Goal: Feedback & Contribution: Contribute content

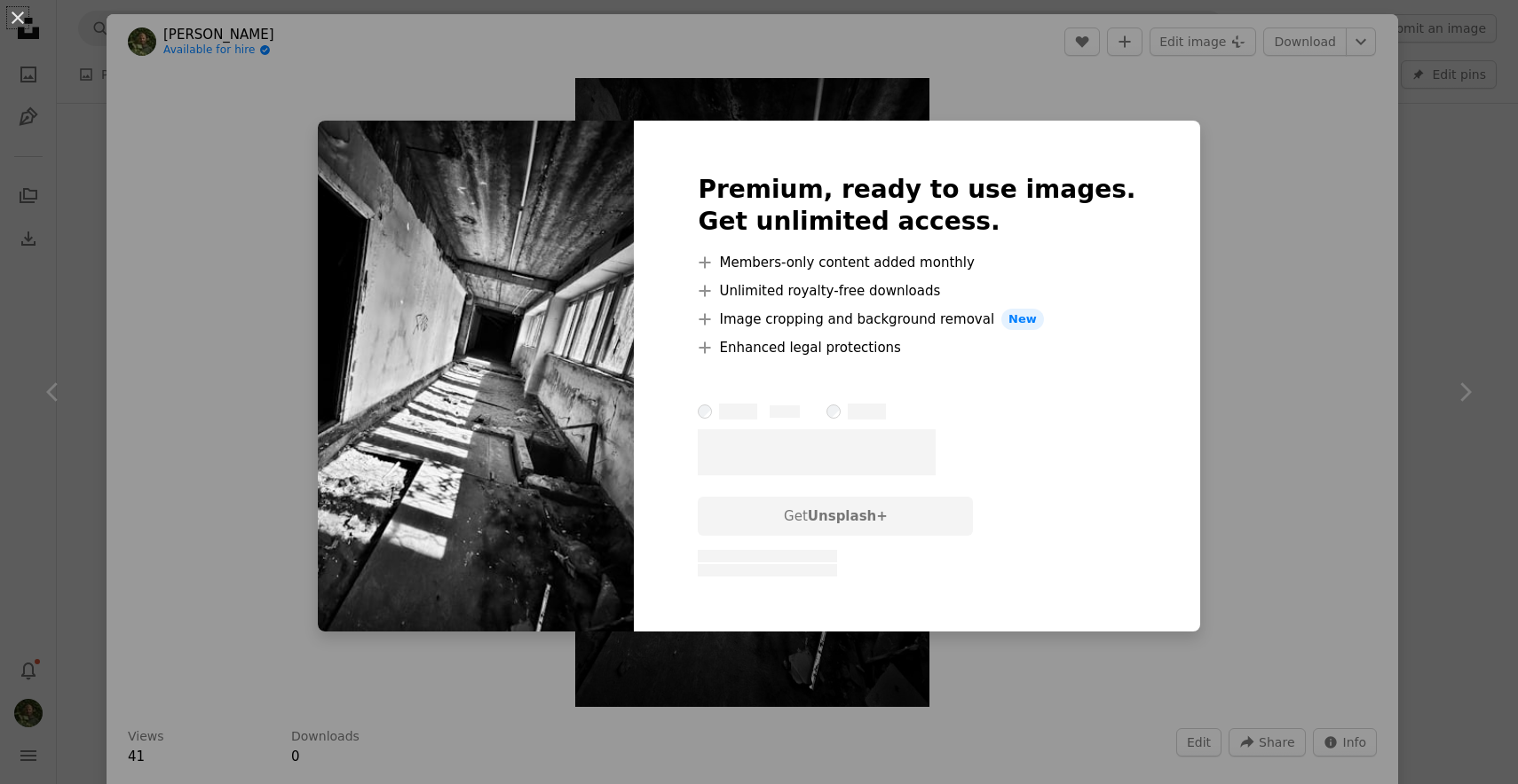
scroll to position [308, 0]
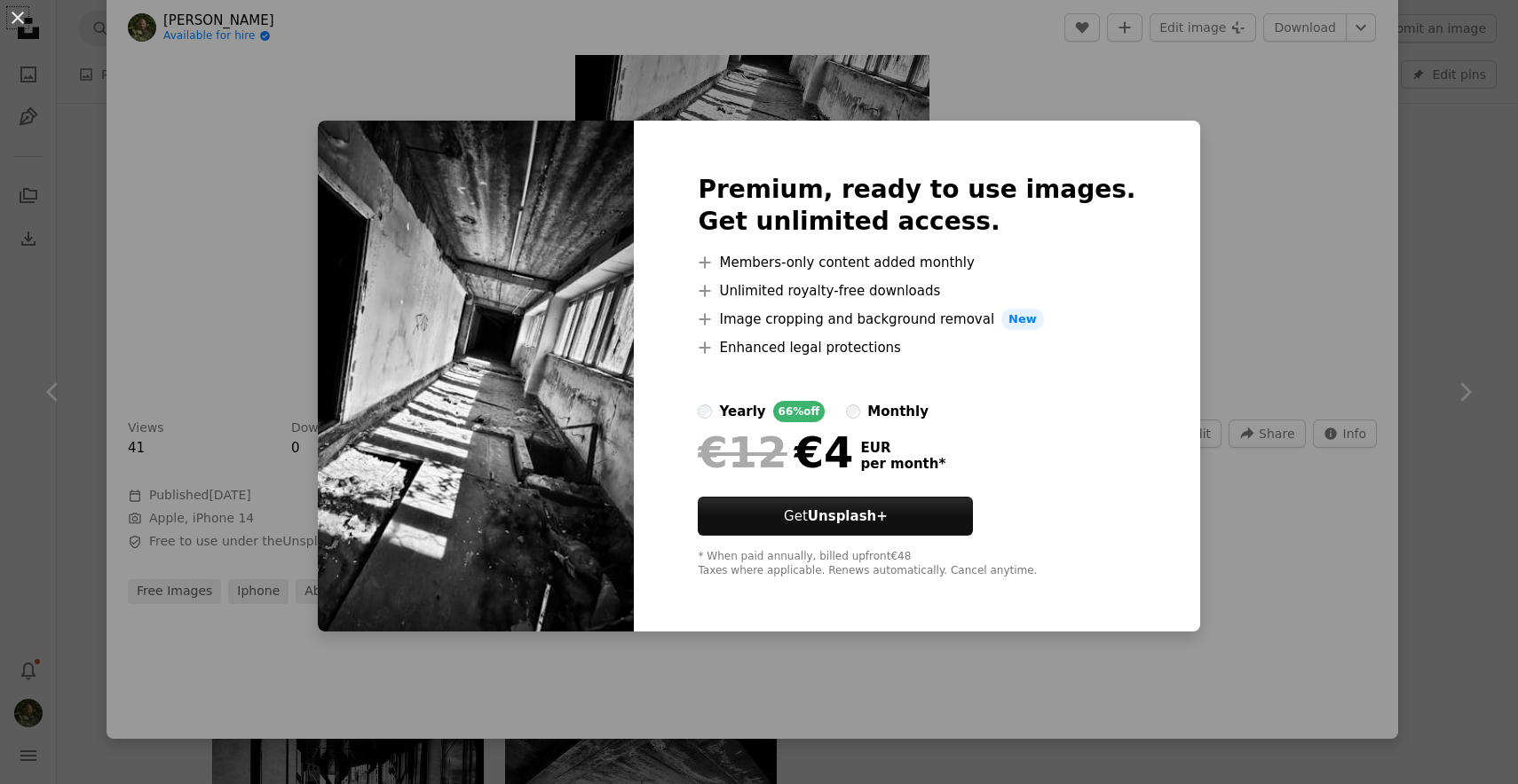
click at [1245, 184] on div "An X shape Premium, ready to use images. Get unlimited access. A plus sign Memb…" at bounding box center [759, 392] width 1518 height 784
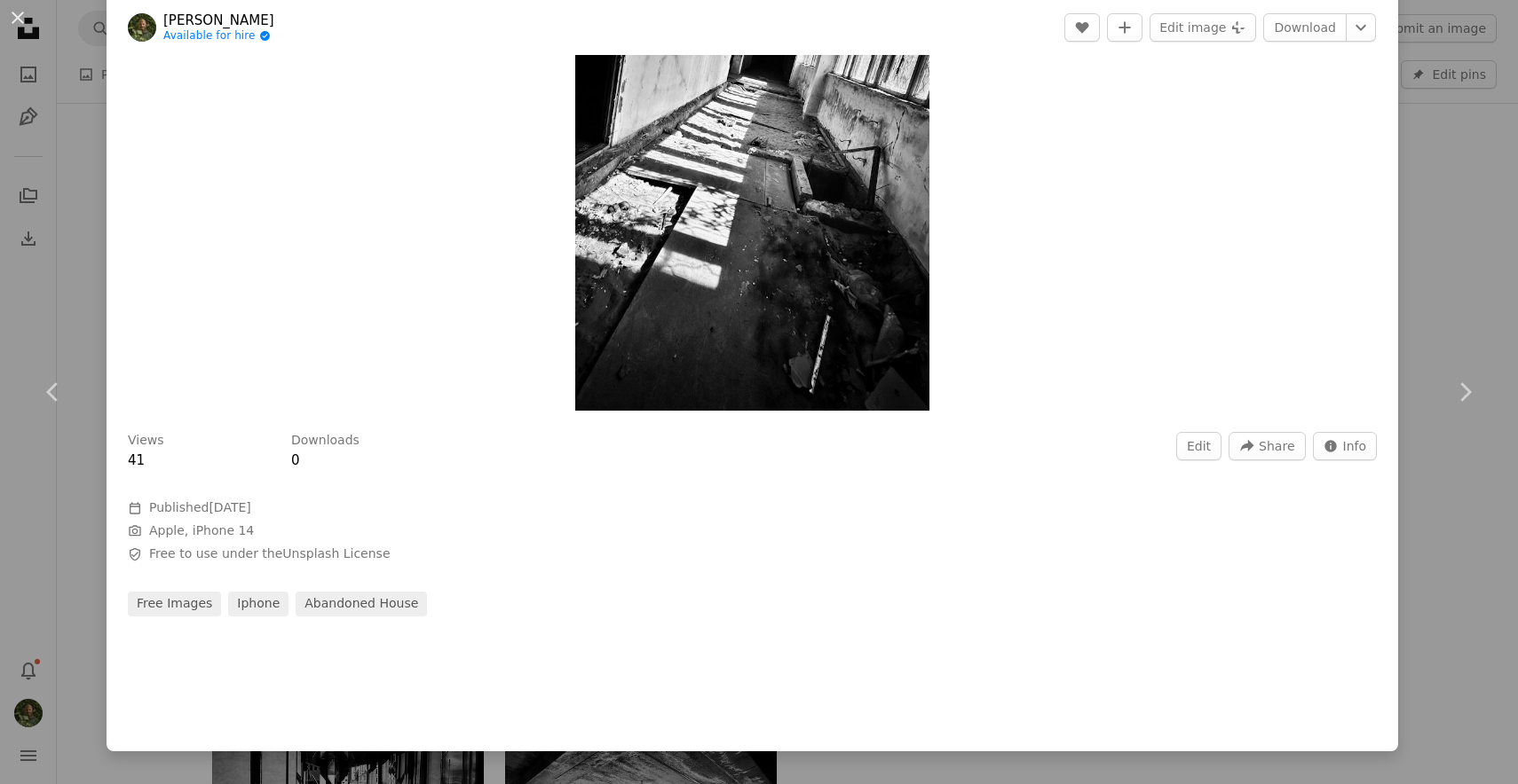
scroll to position [296, 0]
click at [1221, 450] on button "Edit" at bounding box center [1199, 447] width 46 height 28
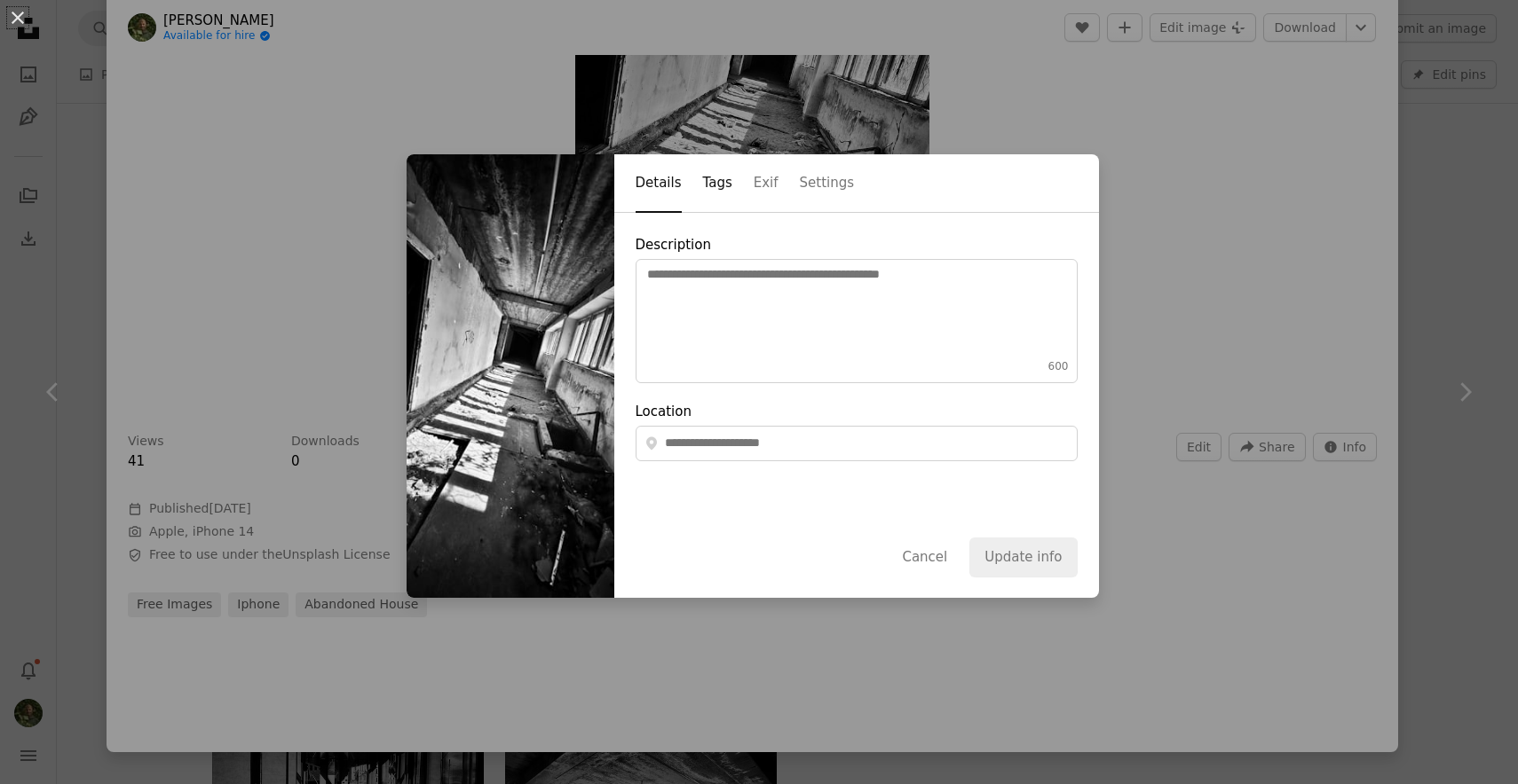
click at [714, 189] on button "Tags" at bounding box center [718, 184] width 29 height 57
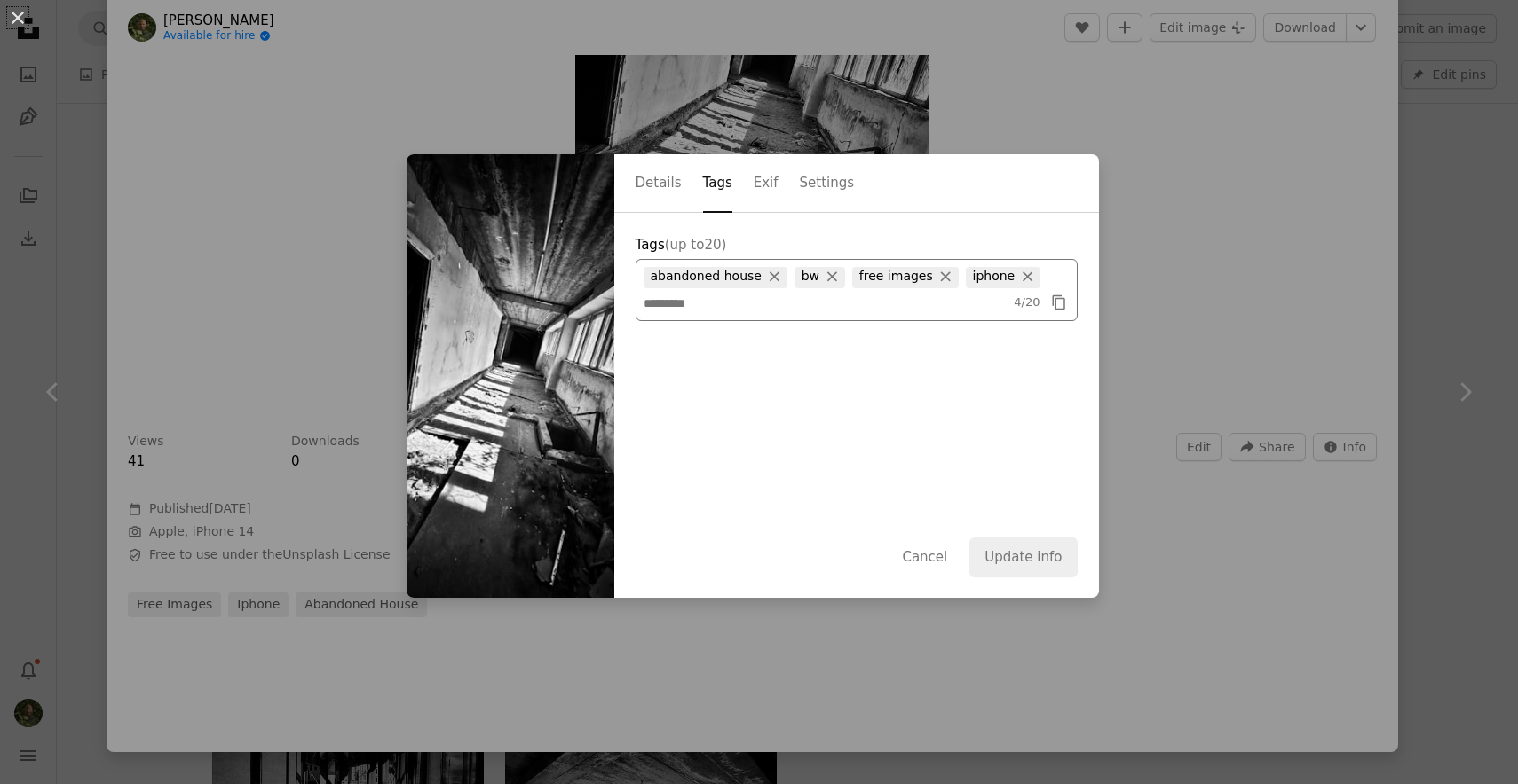
click at [705, 277] on span "abandoned house ×" at bounding box center [715, 277] width 144 height 21
copy span "abandoned"
click at [734, 282] on span "abandoned house ×" at bounding box center [715, 277] width 144 height 21
drag, startPoint x: 656, startPoint y: 279, endPoint x: 759, endPoint y: 283, distance: 103.1
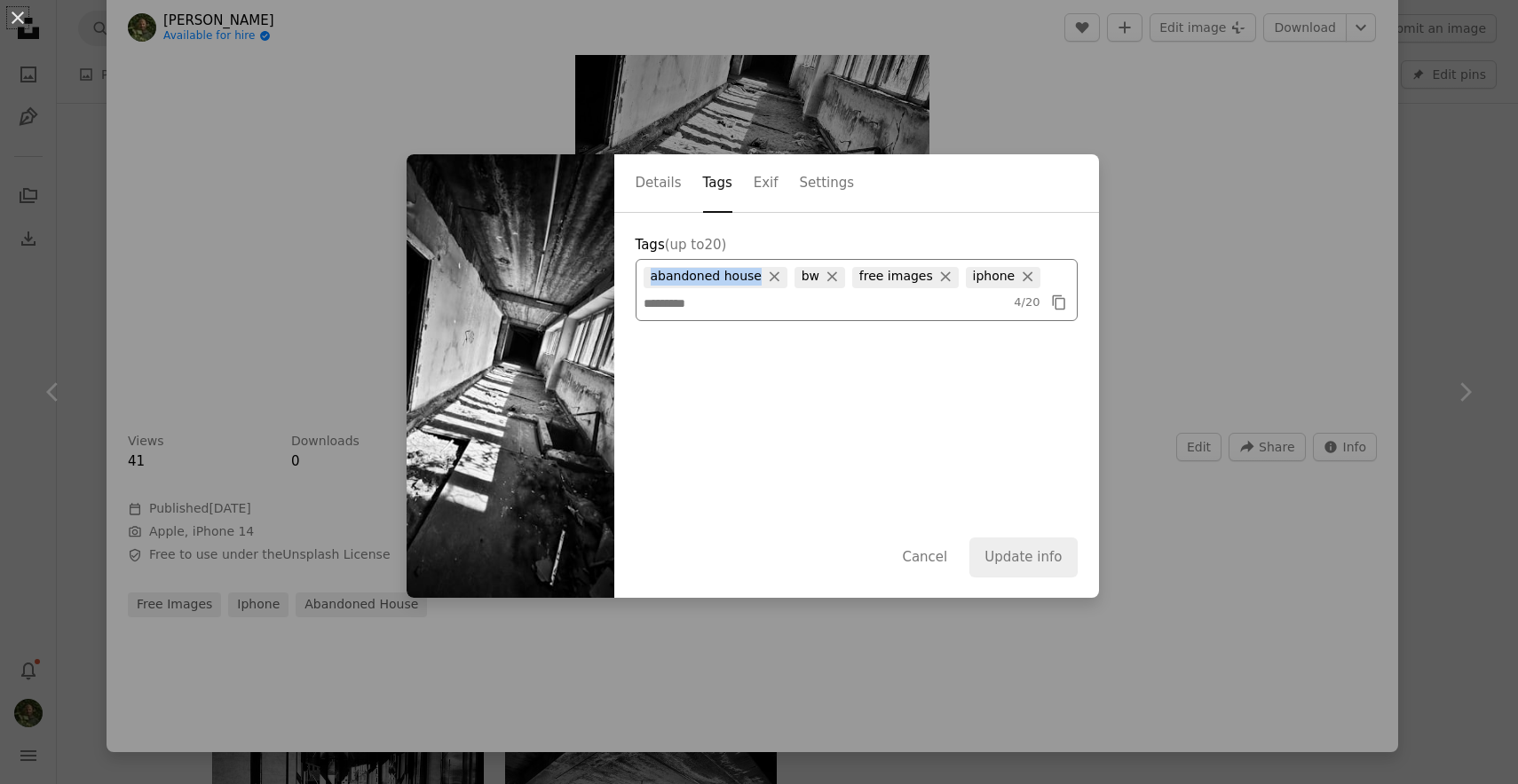
click at [759, 283] on span "abandoned house ×" at bounding box center [715, 277] width 144 height 21
copy span "abandoned house"
click at [803, 279] on span "bw ×" at bounding box center [820, 277] width 51 height 21
click at [1068, 297] on icon "Copy content" at bounding box center [1059, 303] width 16 height 16
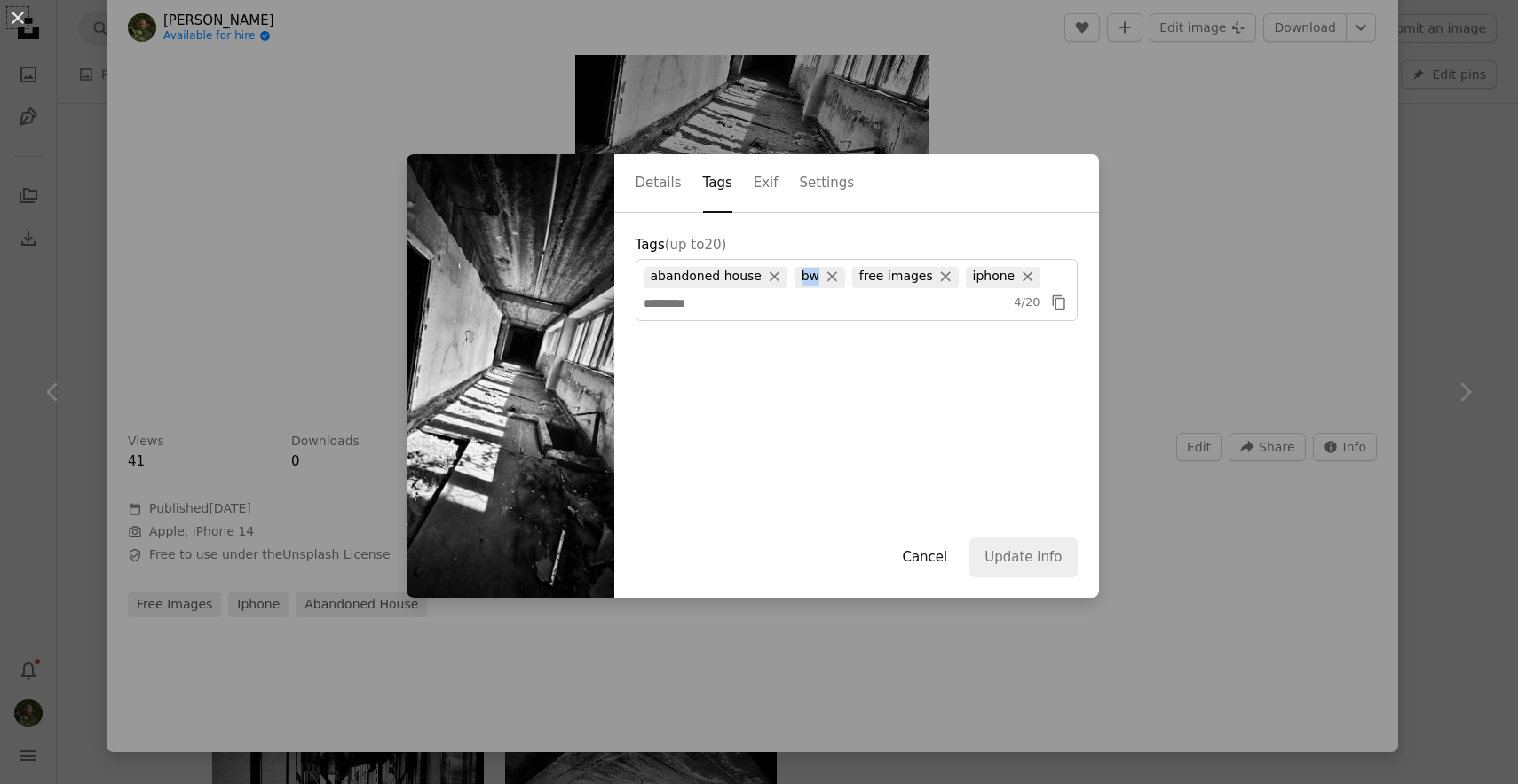
click at [934, 558] on button "Cancel" at bounding box center [924, 557] width 76 height 39
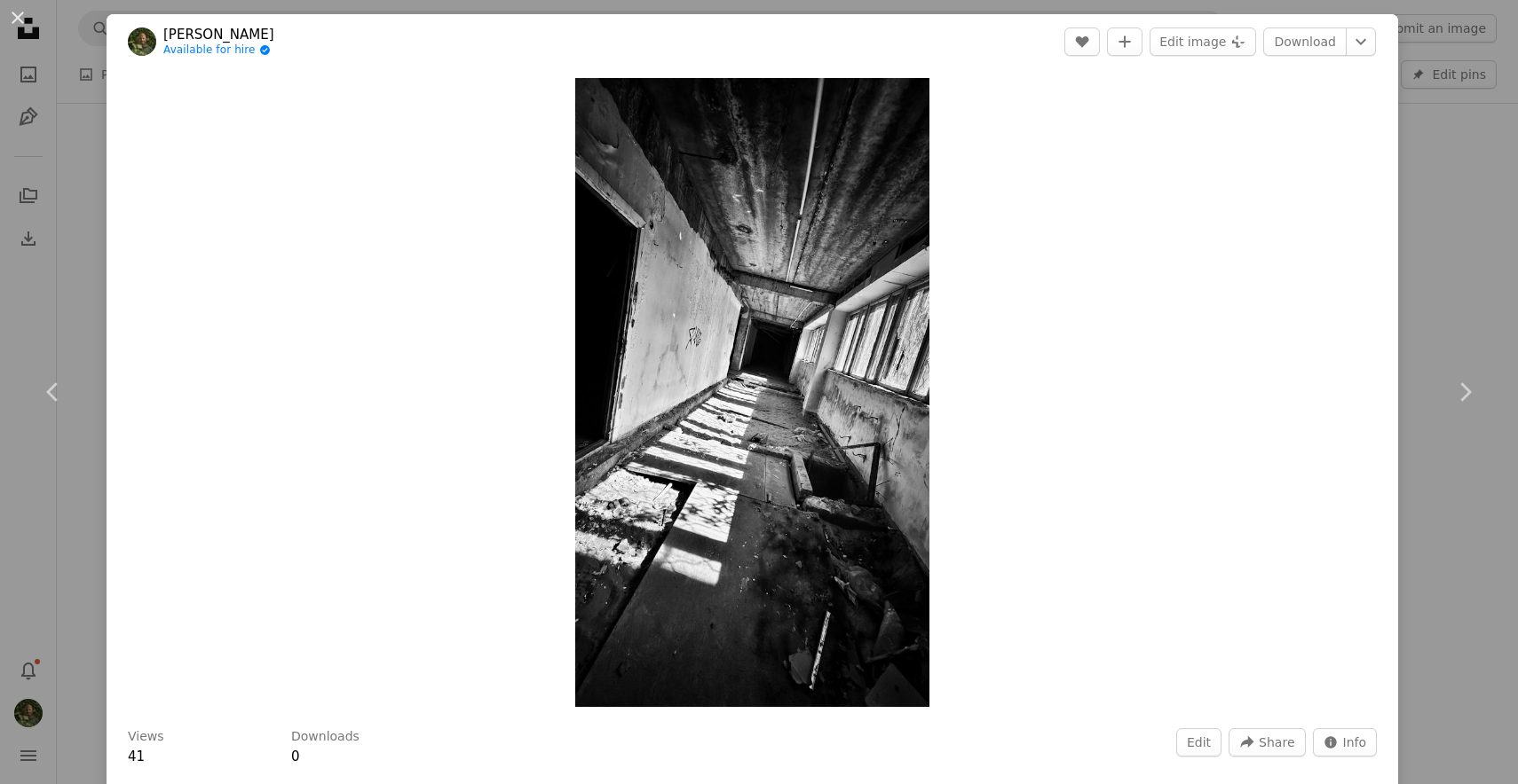
click at [1442, 258] on div "An X shape Chevron left Chevron right [PERSON_NAME] Available for hire A checkm…" at bounding box center [759, 392] width 1518 height 784
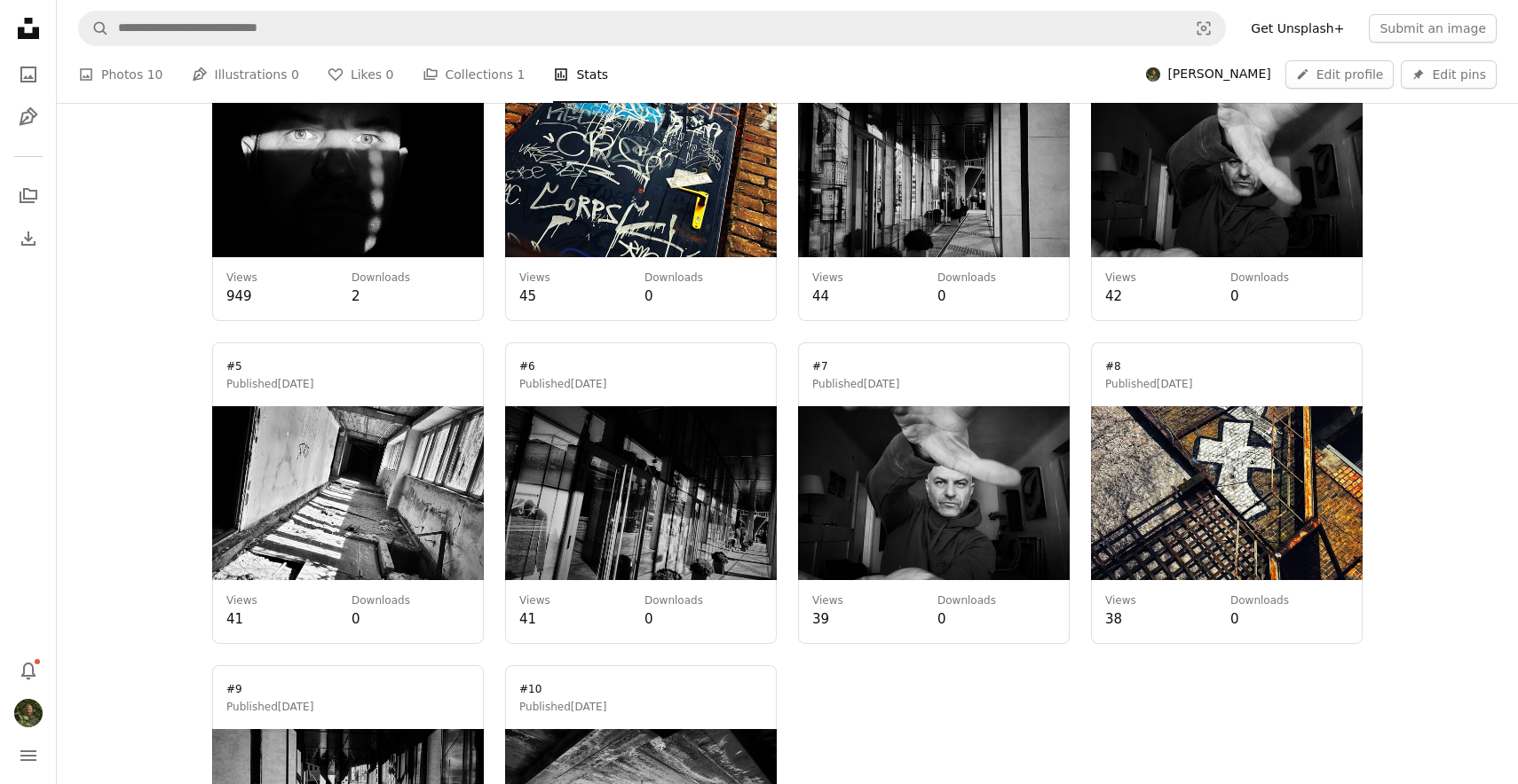
click at [1230, 211] on link at bounding box center [1227, 170] width 271 height 302
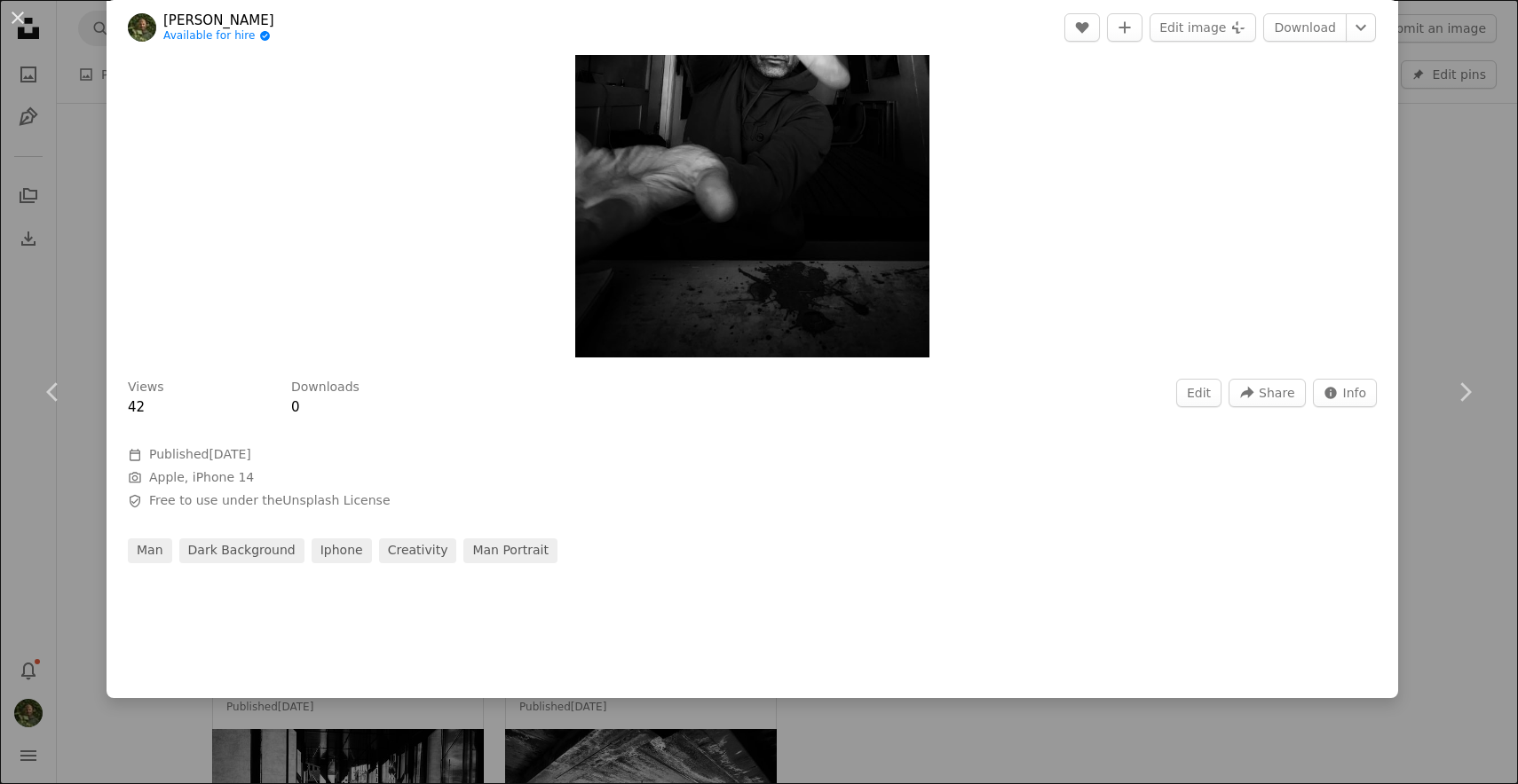
scroll to position [352, 0]
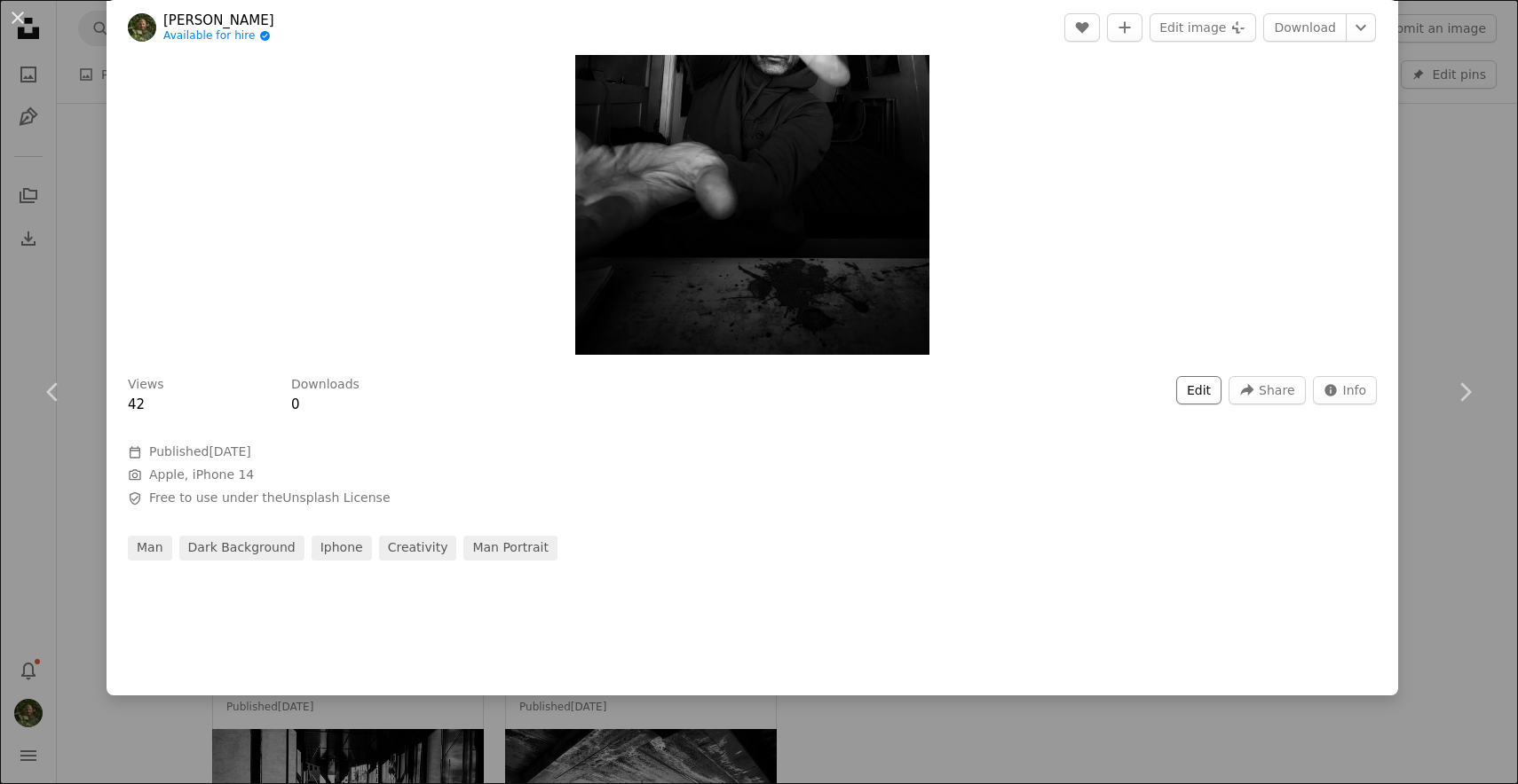
click at [1214, 389] on button "Edit" at bounding box center [1199, 390] width 46 height 28
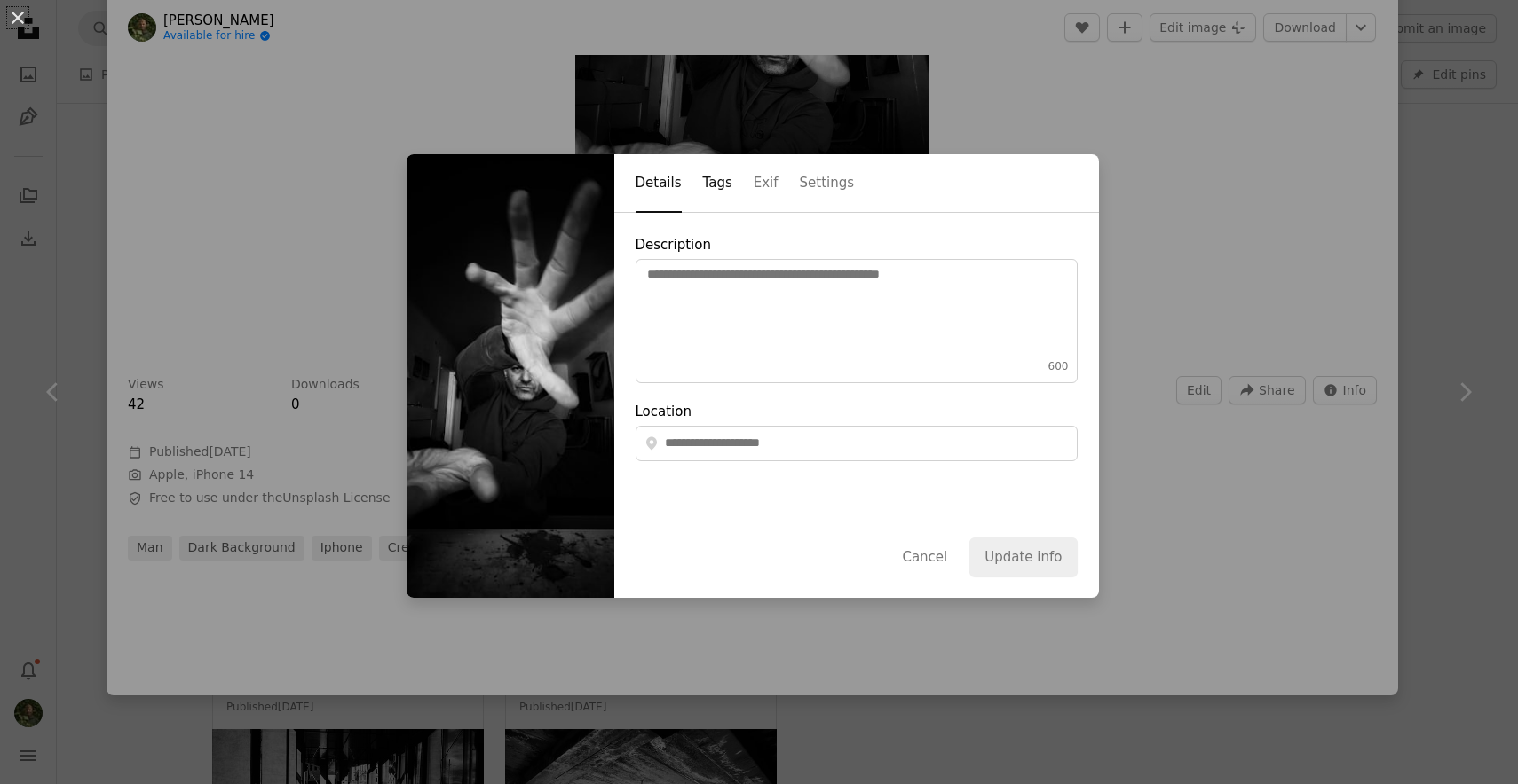
click at [724, 184] on button "Tags" at bounding box center [718, 184] width 29 height 57
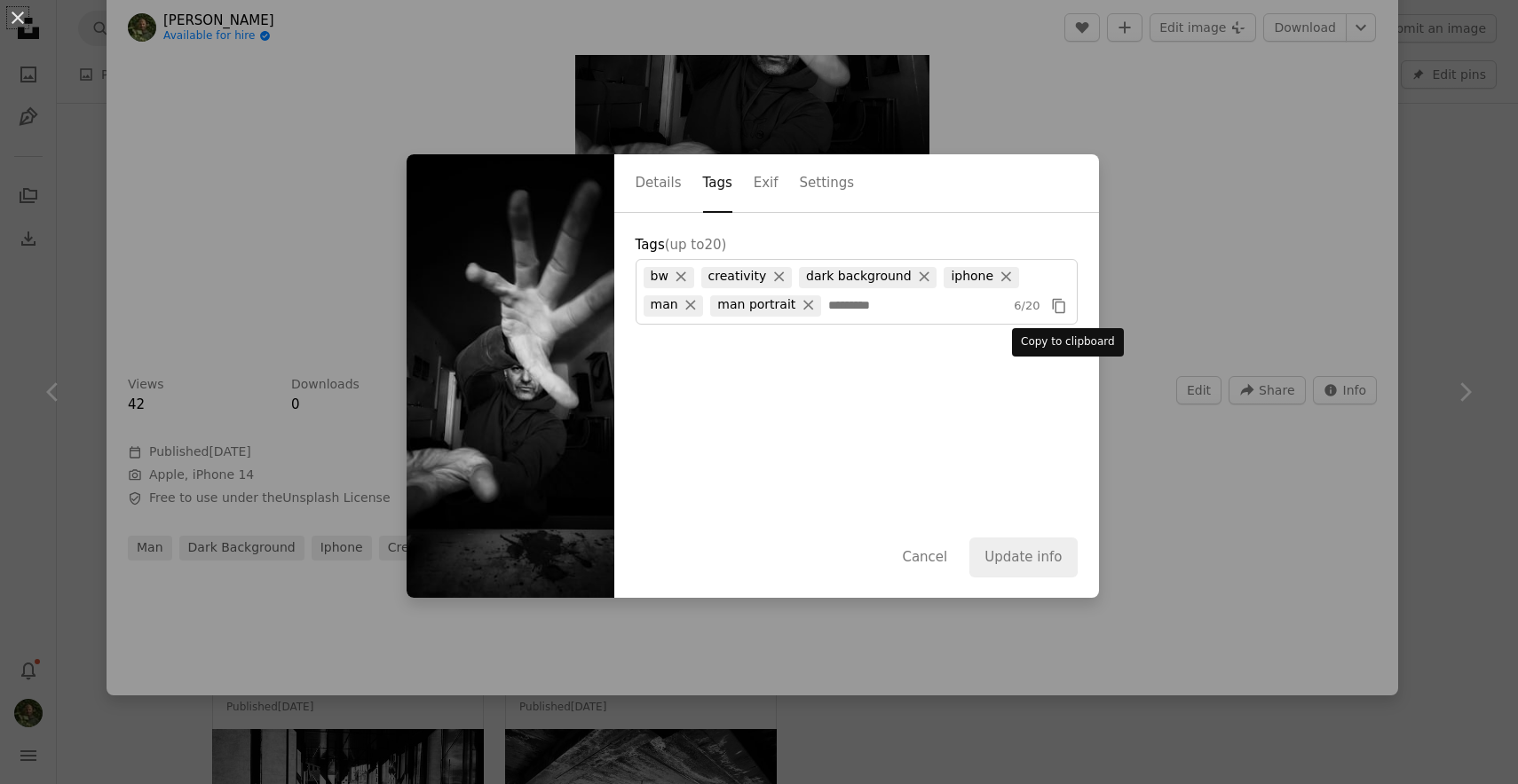
click at [1068, 307] on icon "Copy content" at bounding box center [1059, 307] width 16 height 16
click at [938, 556] on button "Cancel" at bounding box center [924, 557] width 76 height 39
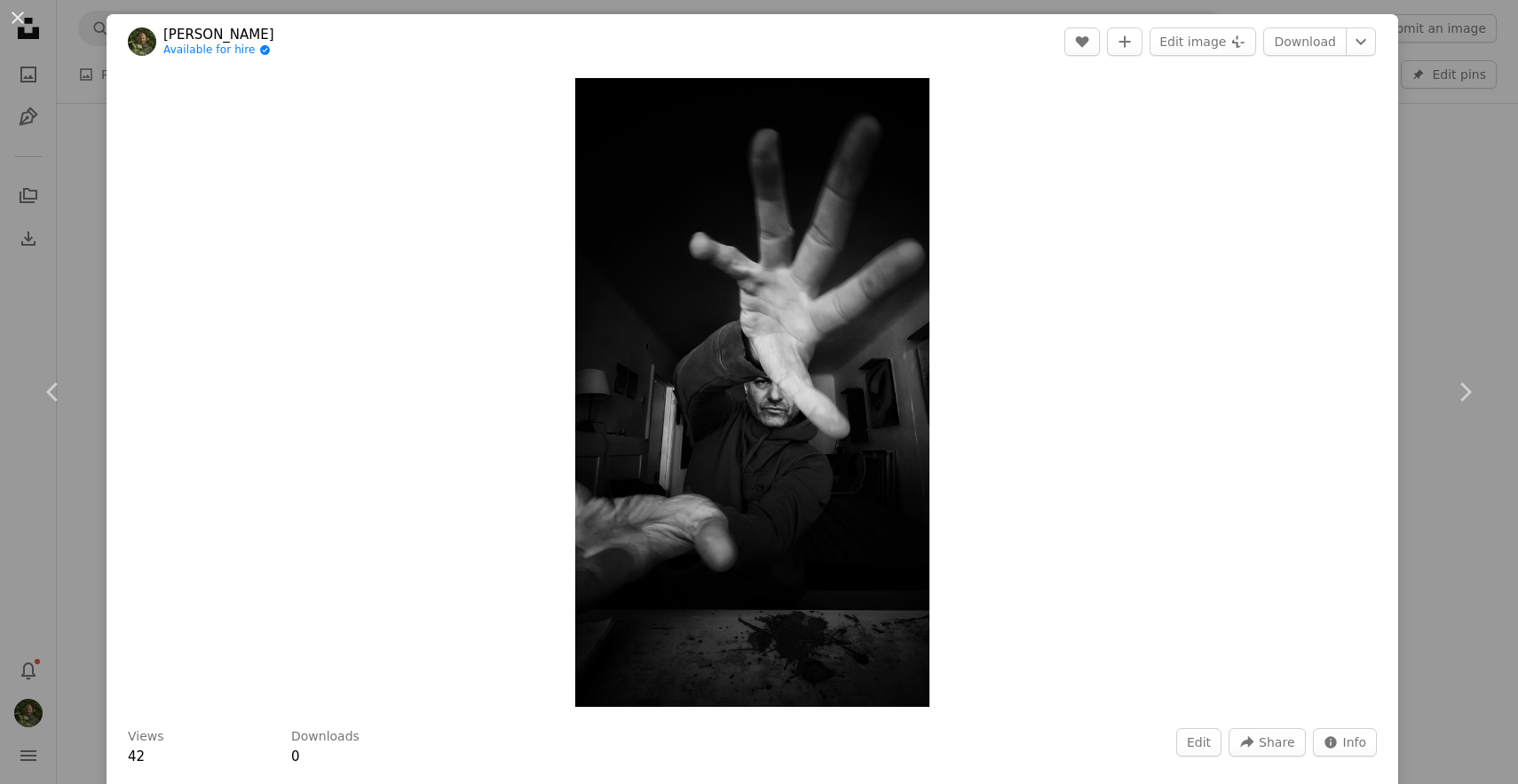
click at [1460, 247] on div "An X shape Chevron left Chevron right [PERSON_NAME] Available for hire A checkm…" at bounding box center [759, 392] width 1518 height 784
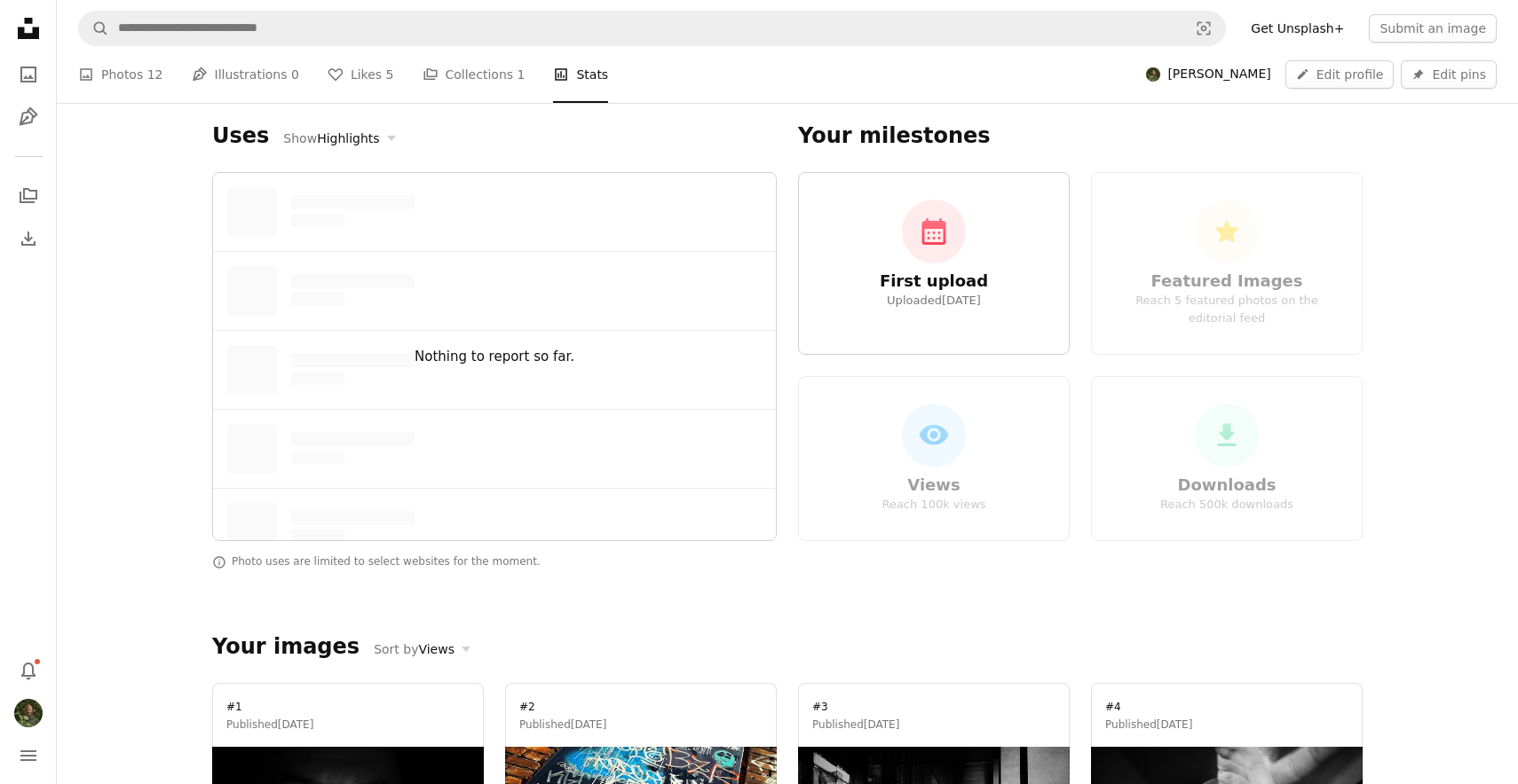
scroll to position [915, 0]
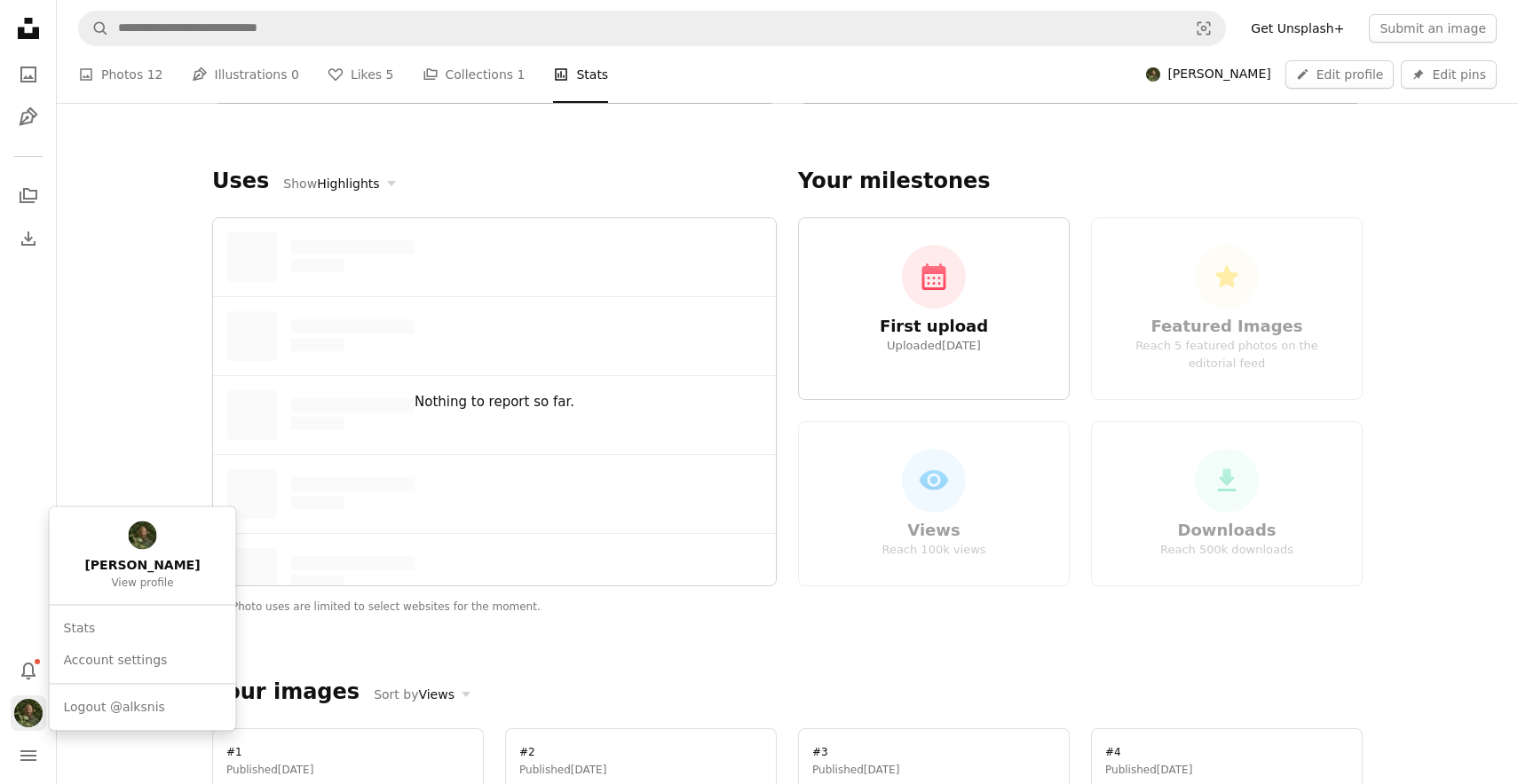
click at [30, 713] on img "Profile" at bounding box center [28, 713] width 28 height 28
click at [117, 628] on link "Stats" at bounding box center [142, 628] width 172 height 32
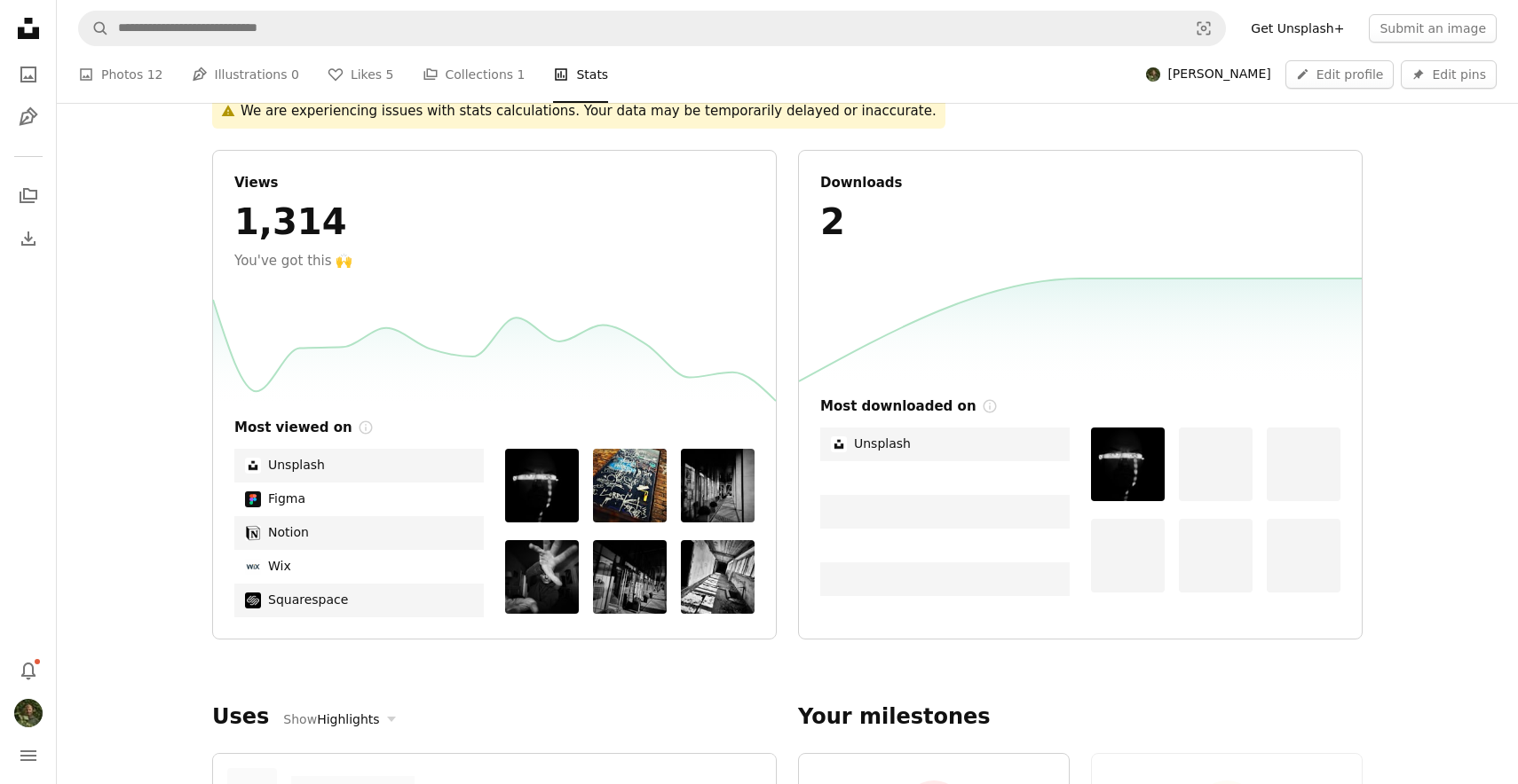
scroll to position [382, 0]
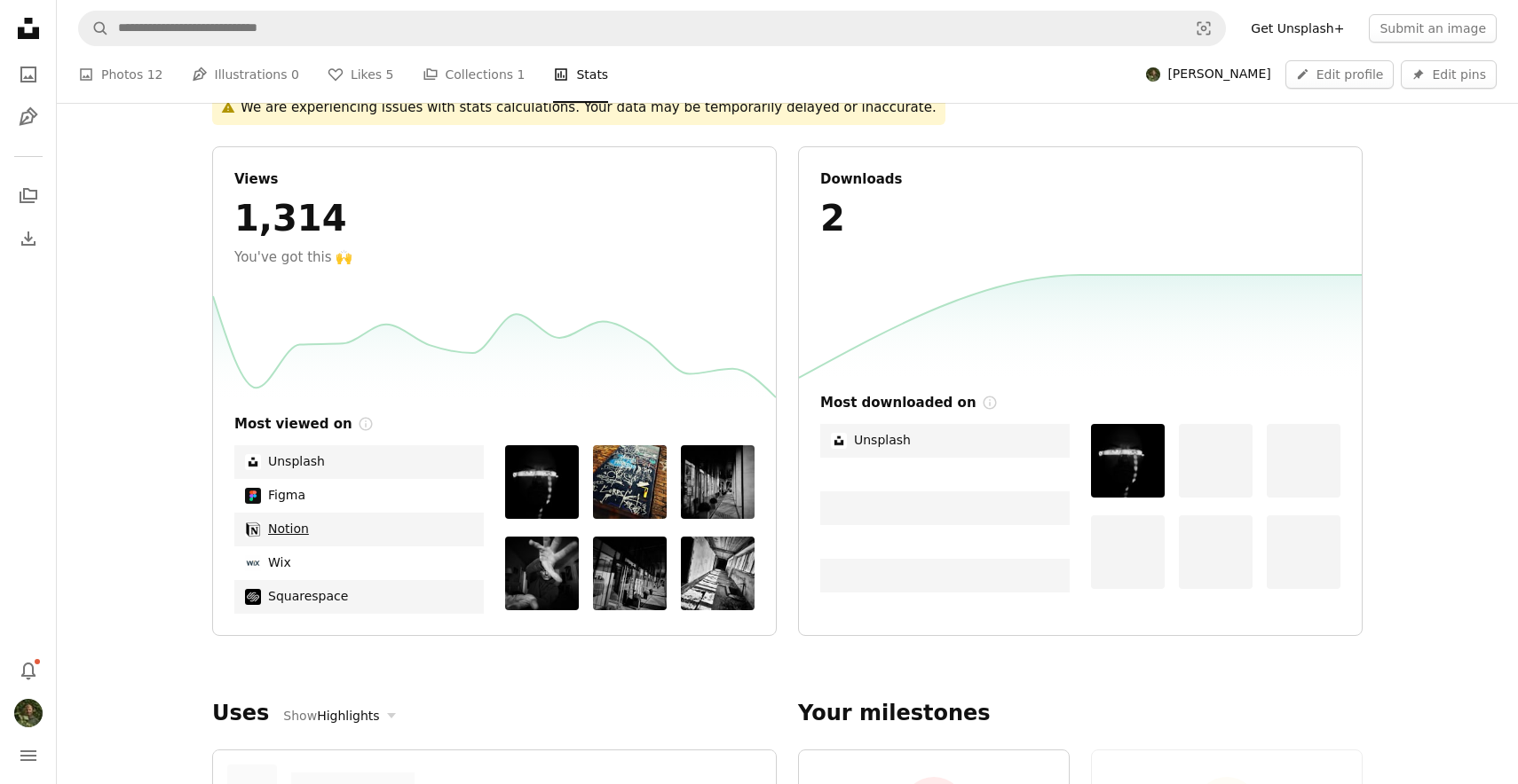
click at [288, 531] on link "Notion" at bounding box center [359, 529] width 249 height 34
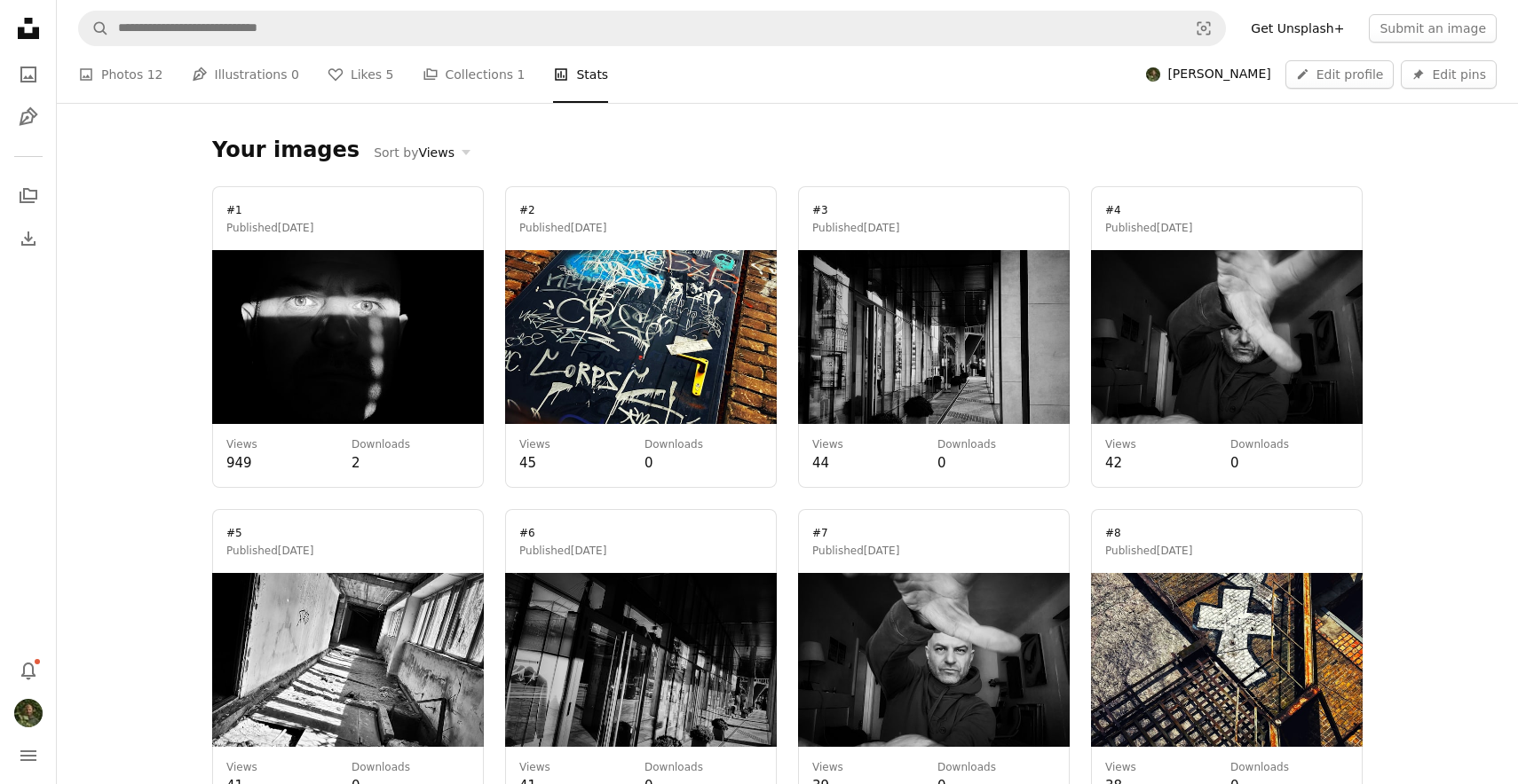
scroll to position [1460, 0]
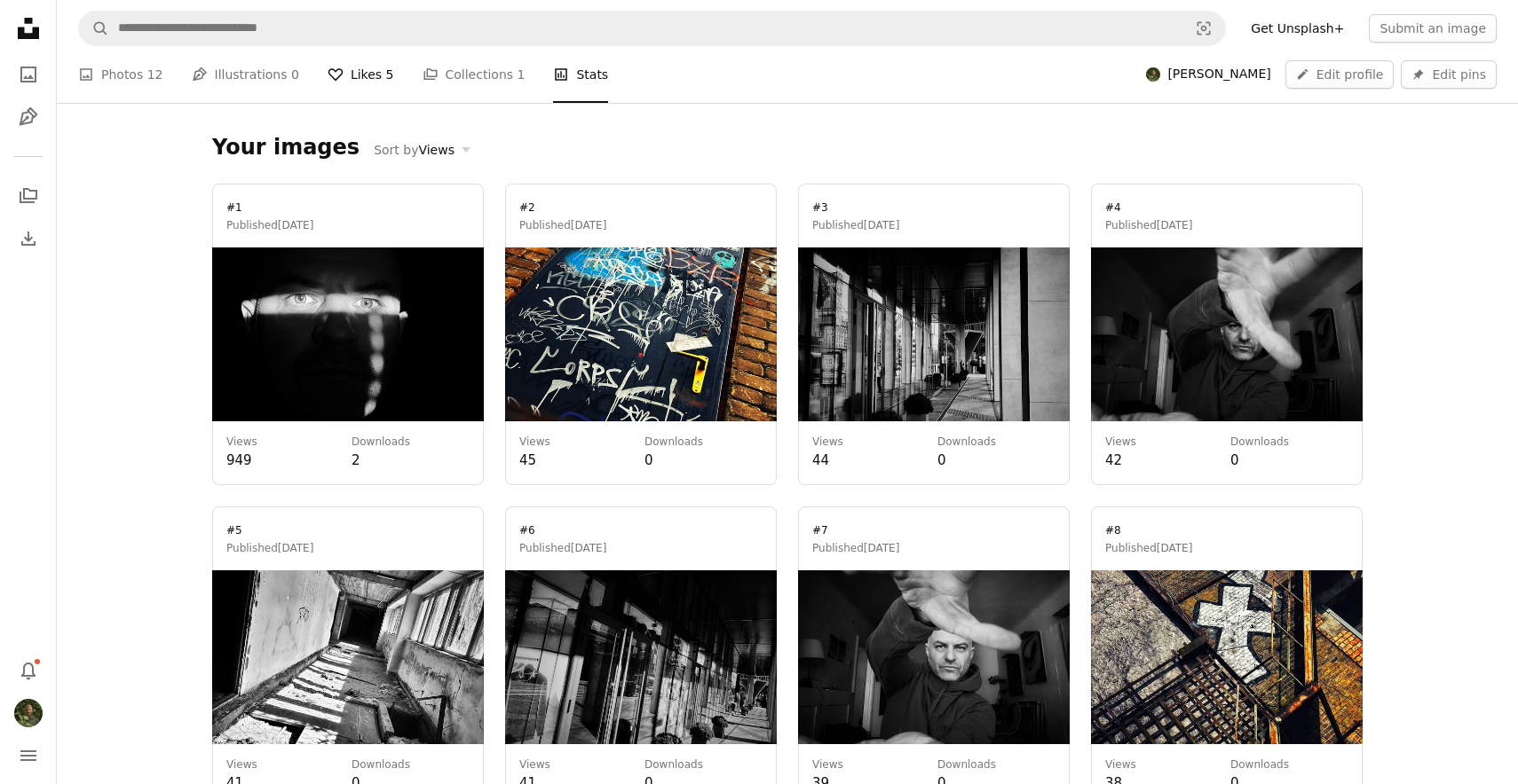
click at [359, 76] on link "A heart Likes 5" at bounding box center [360, 75] width 66 height 56
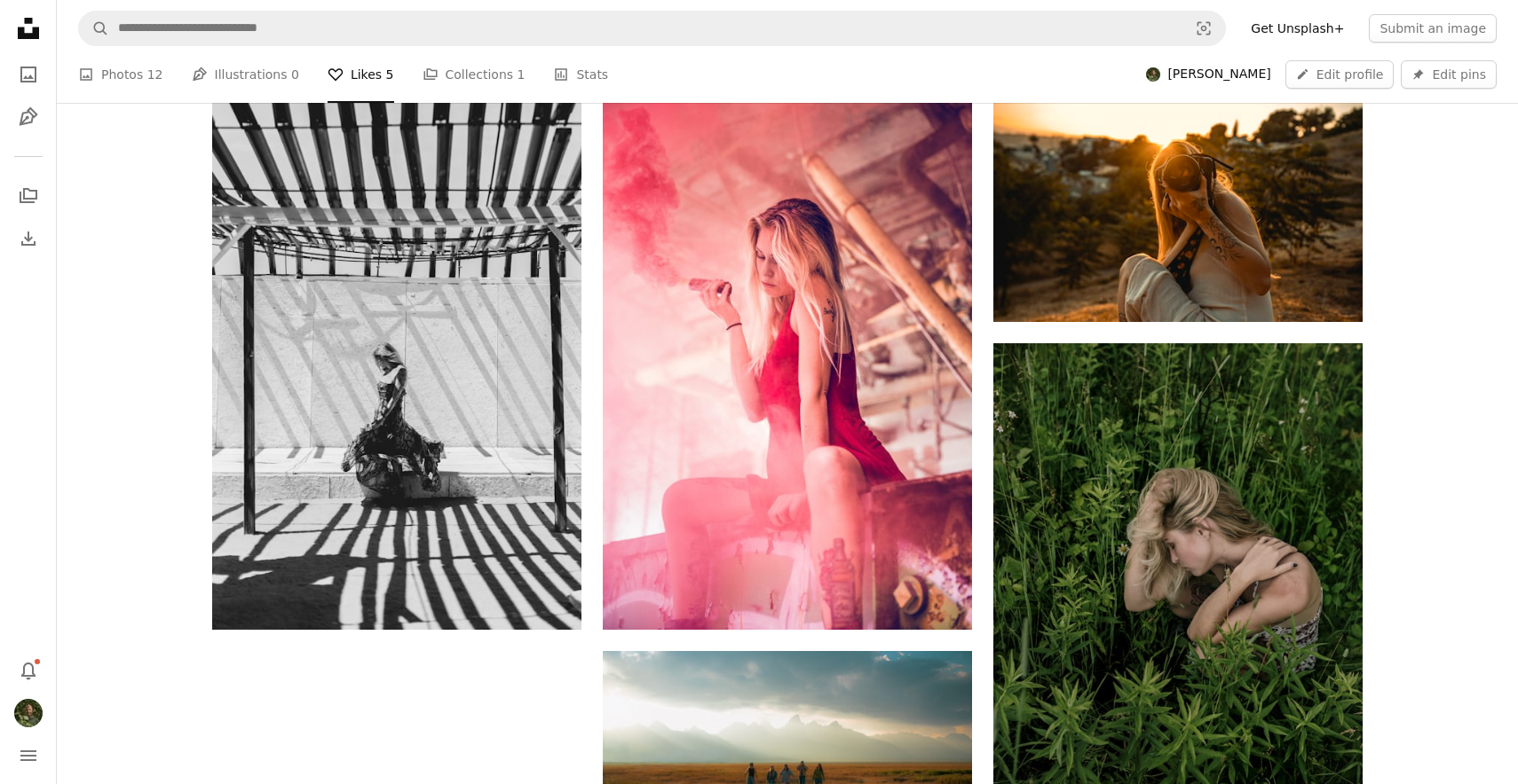
scroll to position [365, 0]
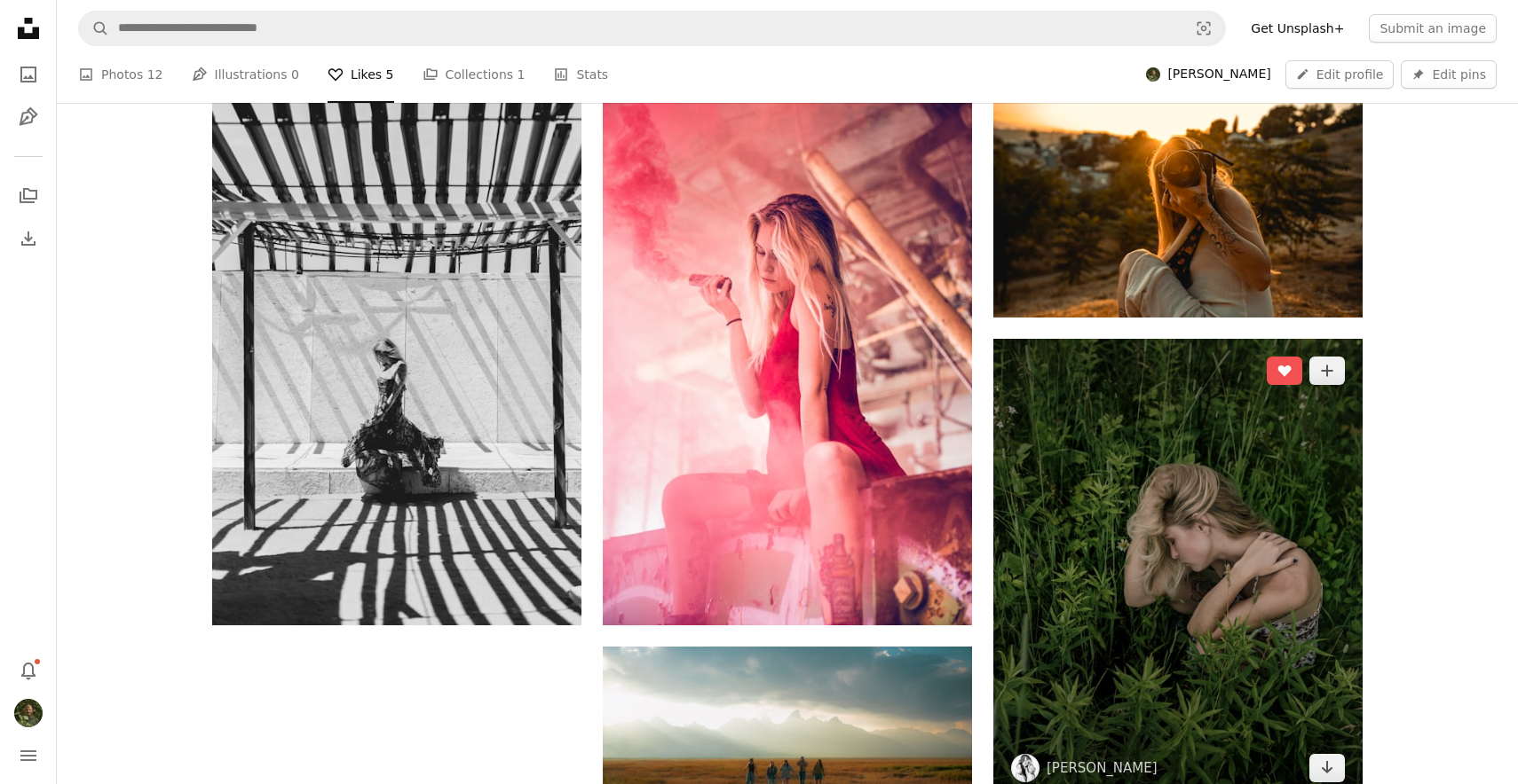
click at [1260, 519] on img at bounding box center [1179, 569] width 369 height 461
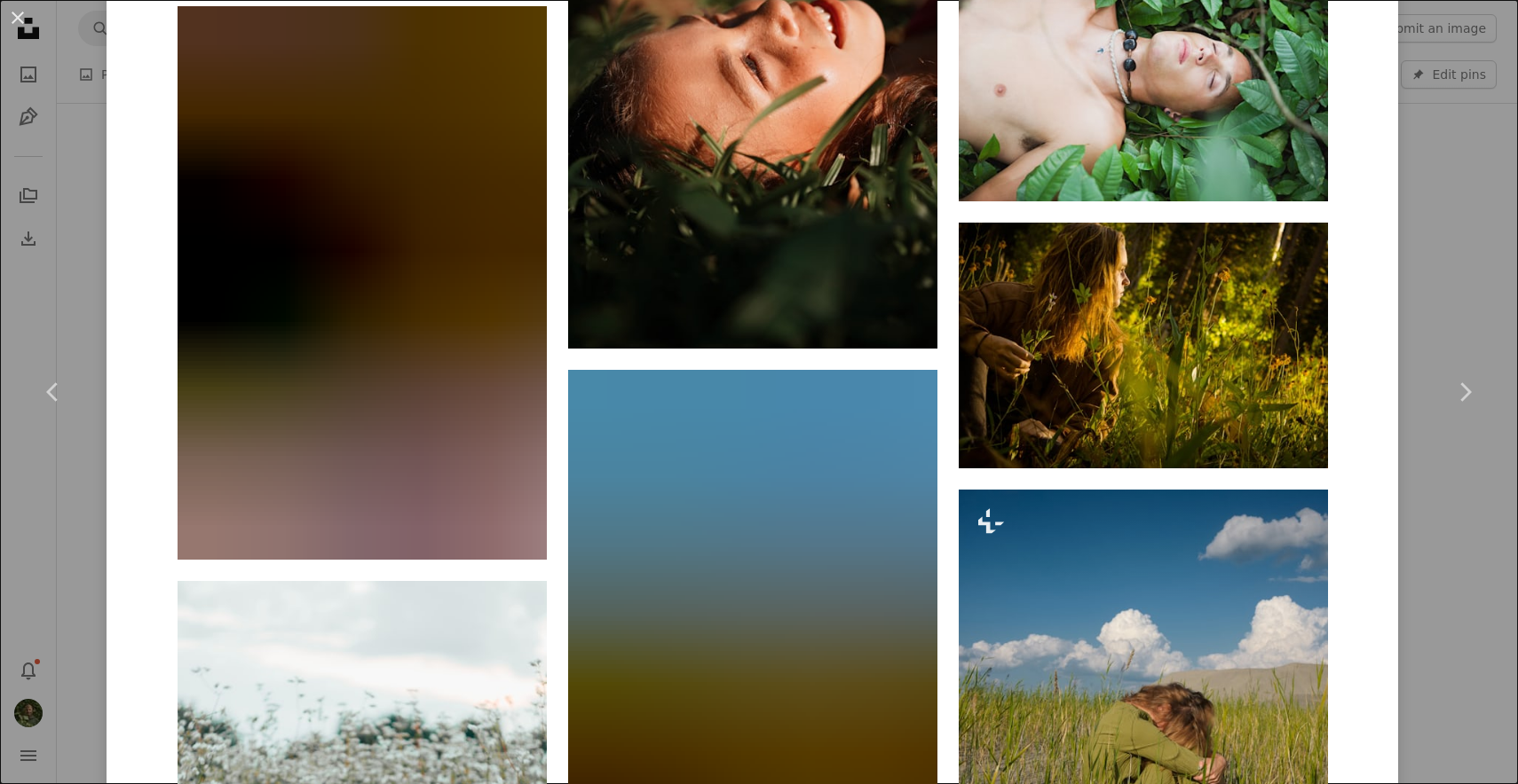
scroll to position [2872, 0]
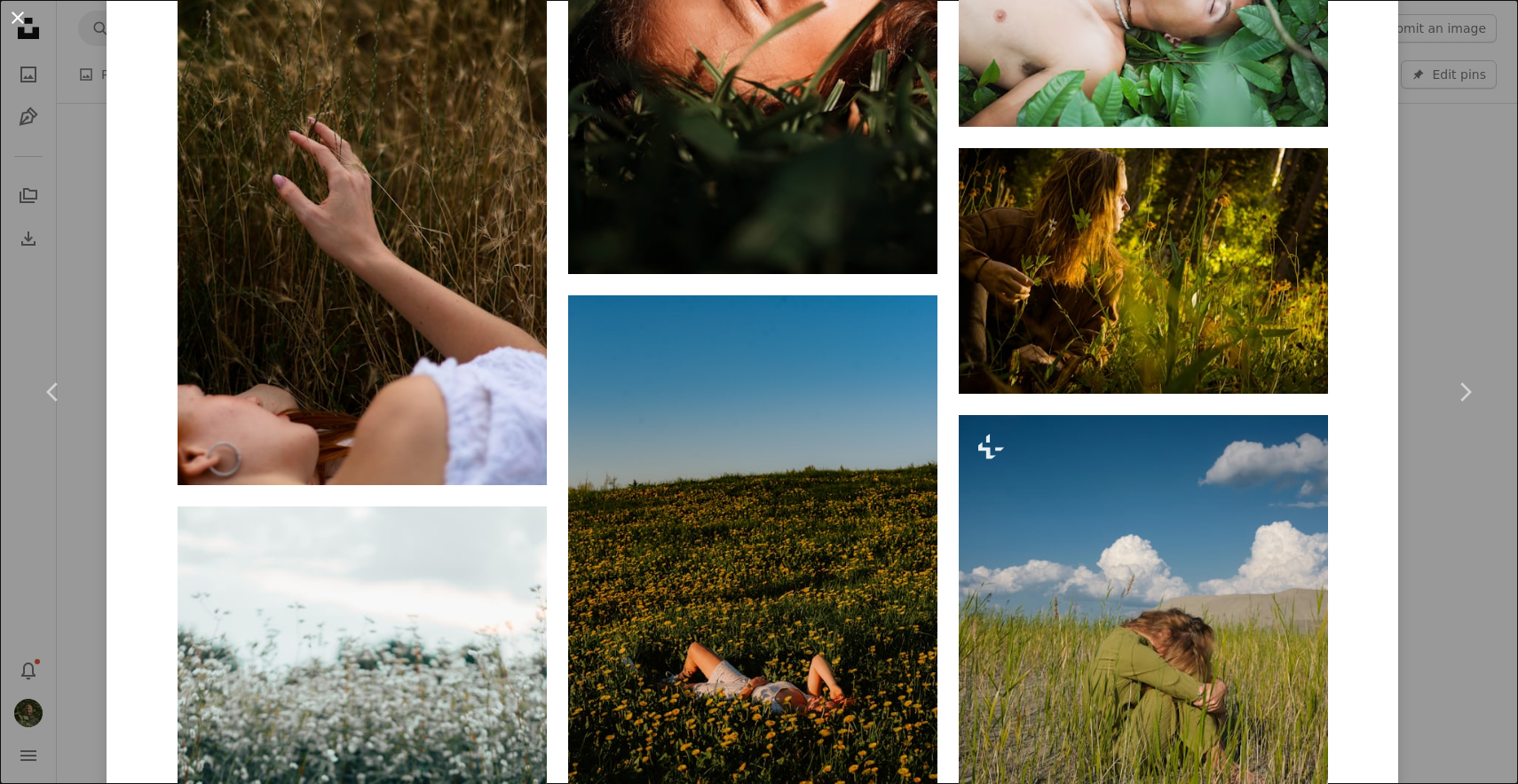
click at [18, 18] on button "An X shape" at bounding box center [17, 17] width 21 height 21
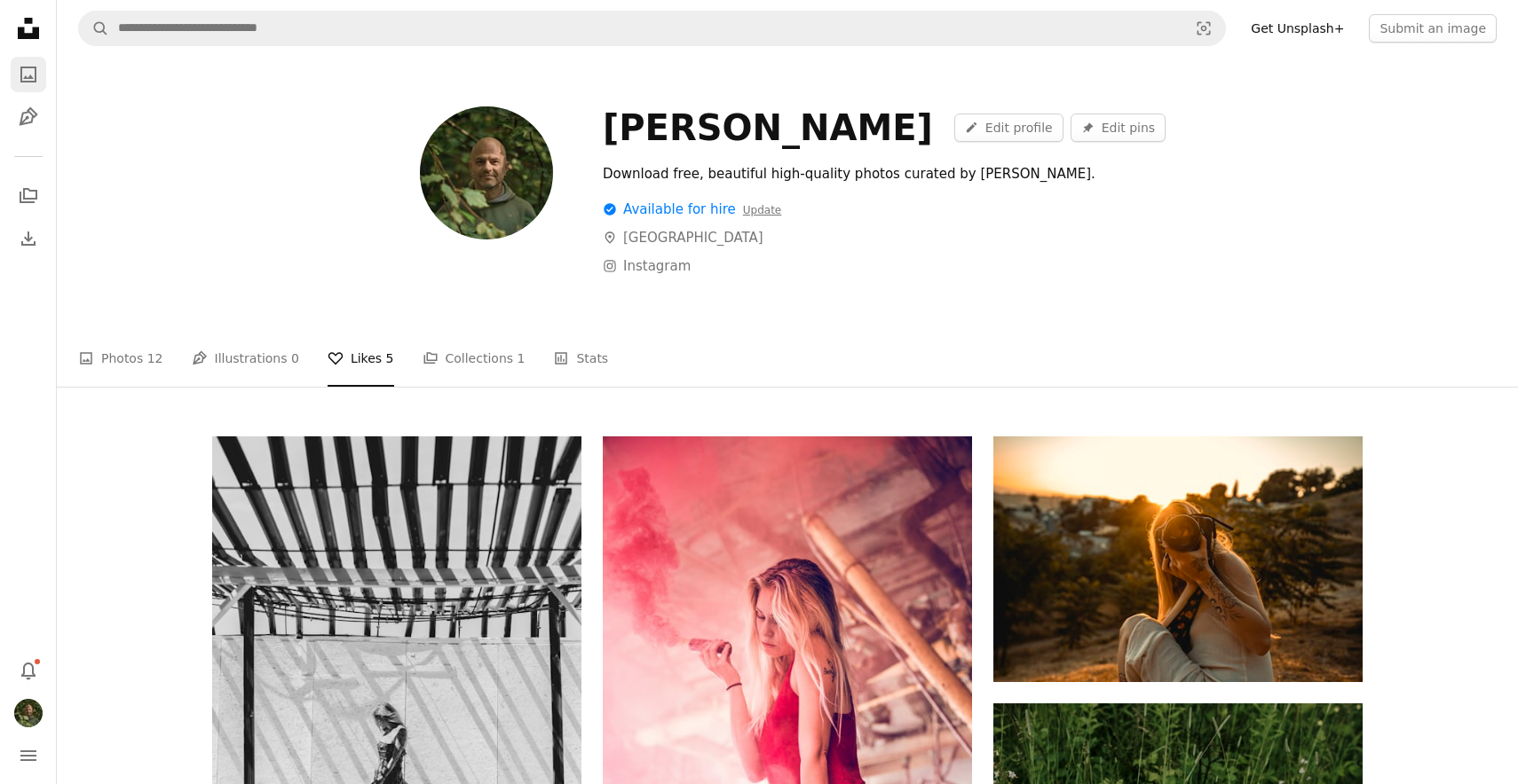
click at [23, 75] on icon "A photo" at bounding box center [28, 74] width 21 height 21
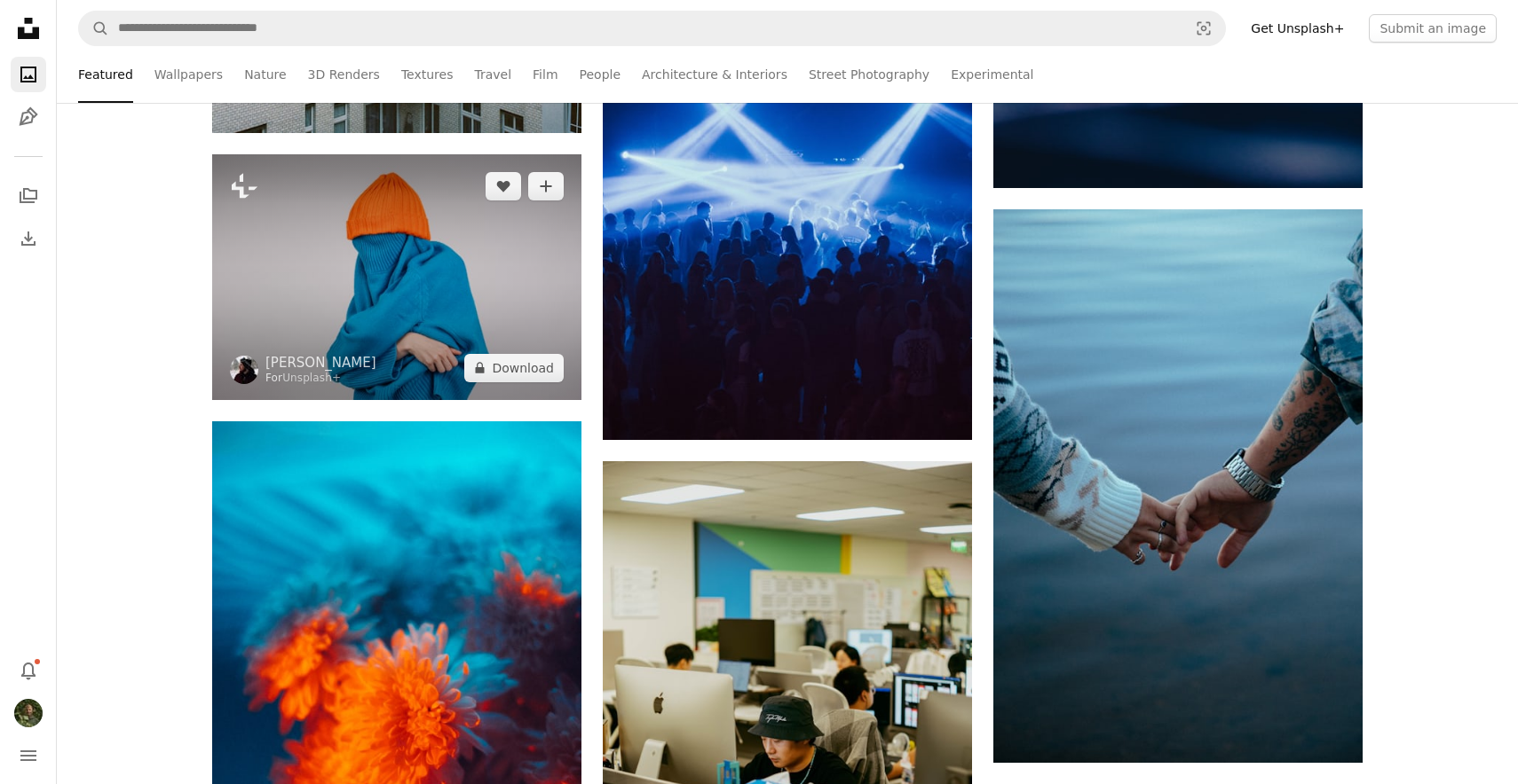
scroll to position [840, 0]
click at [392, 328] on img at bounding box center [397, 276] width 369 height 246
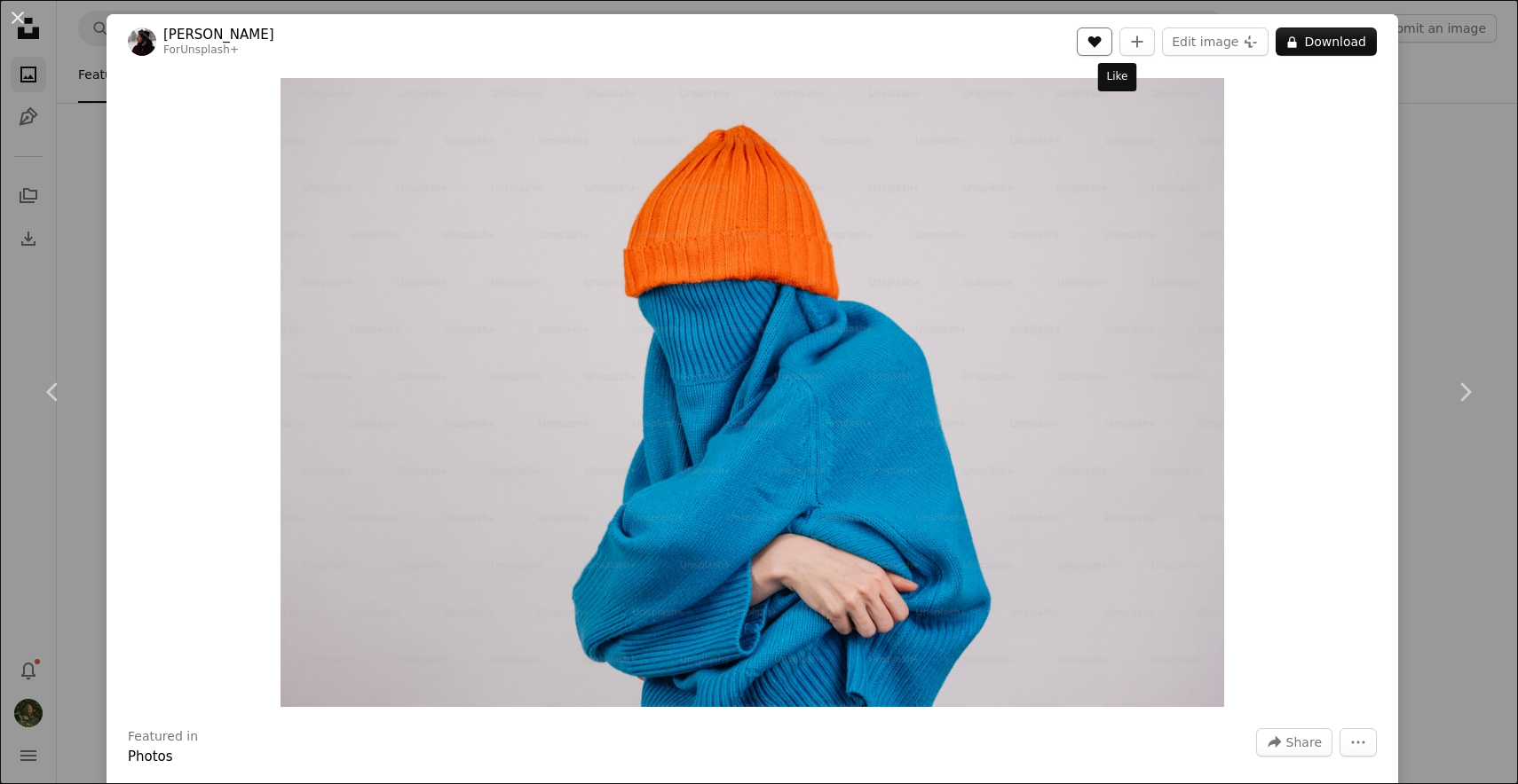
click at [1102, 46] on icon "A heart" at bounding box center [1095, 42] width 15 height 15
click at [1472, 186] on div "An X shape Chevron left Chevron right [PERSON_NAME] For Unsplash+ A heart A plu…" at bounding box center [759, 392] width 1518 height 784
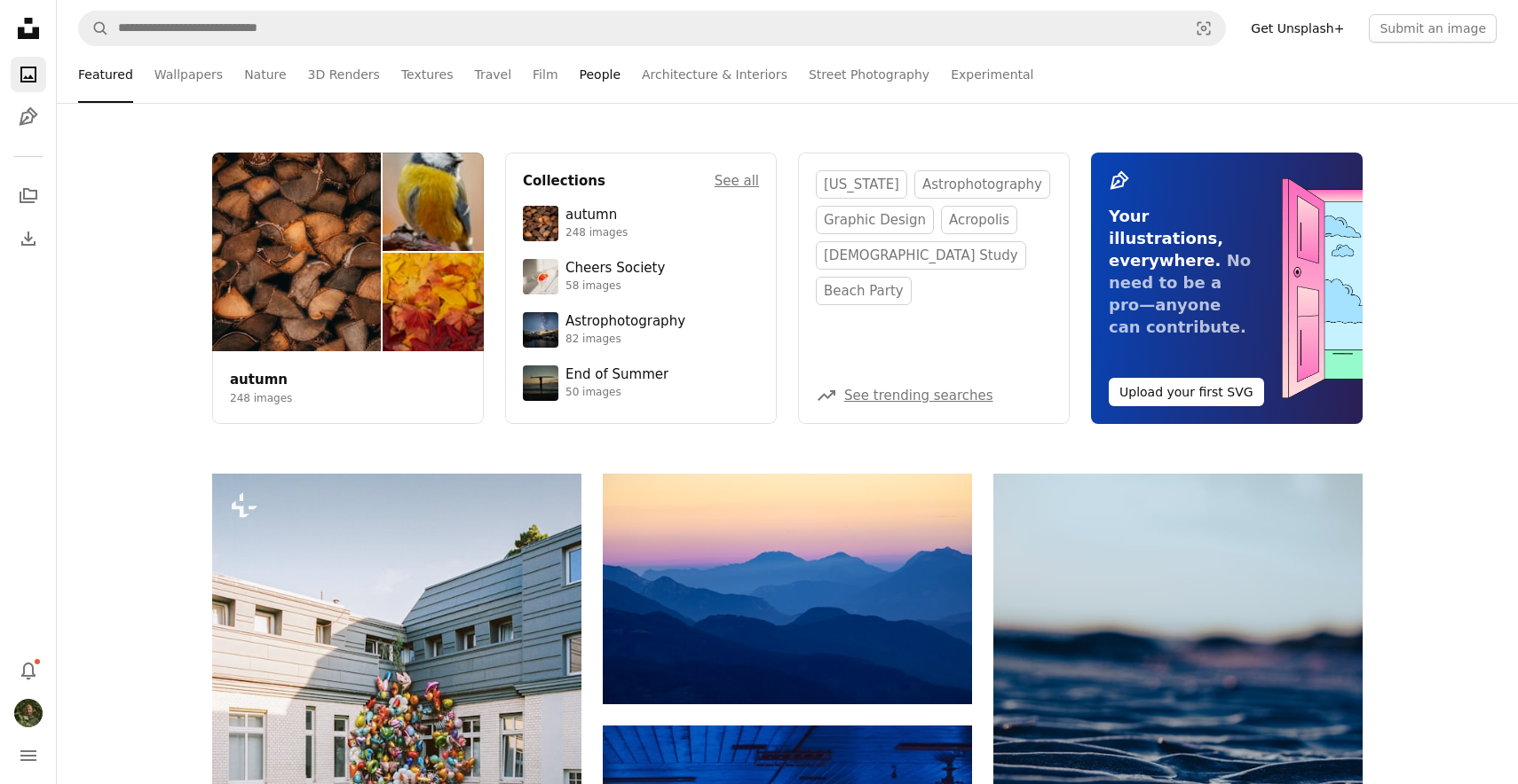
click at [592, 72] on link "People" at bounding box center [601, 75] width 42 height 56
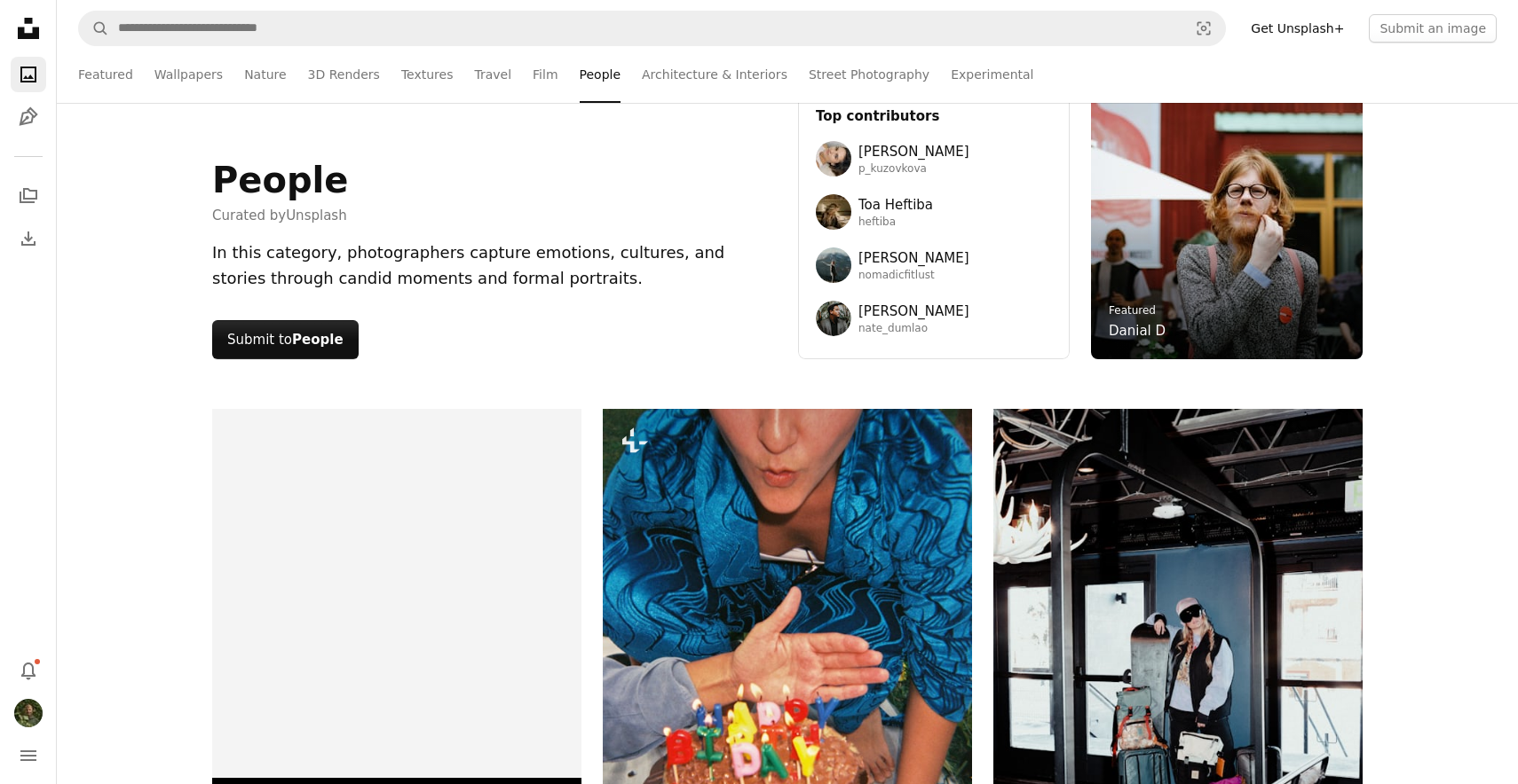
scroll to position [63, 0]
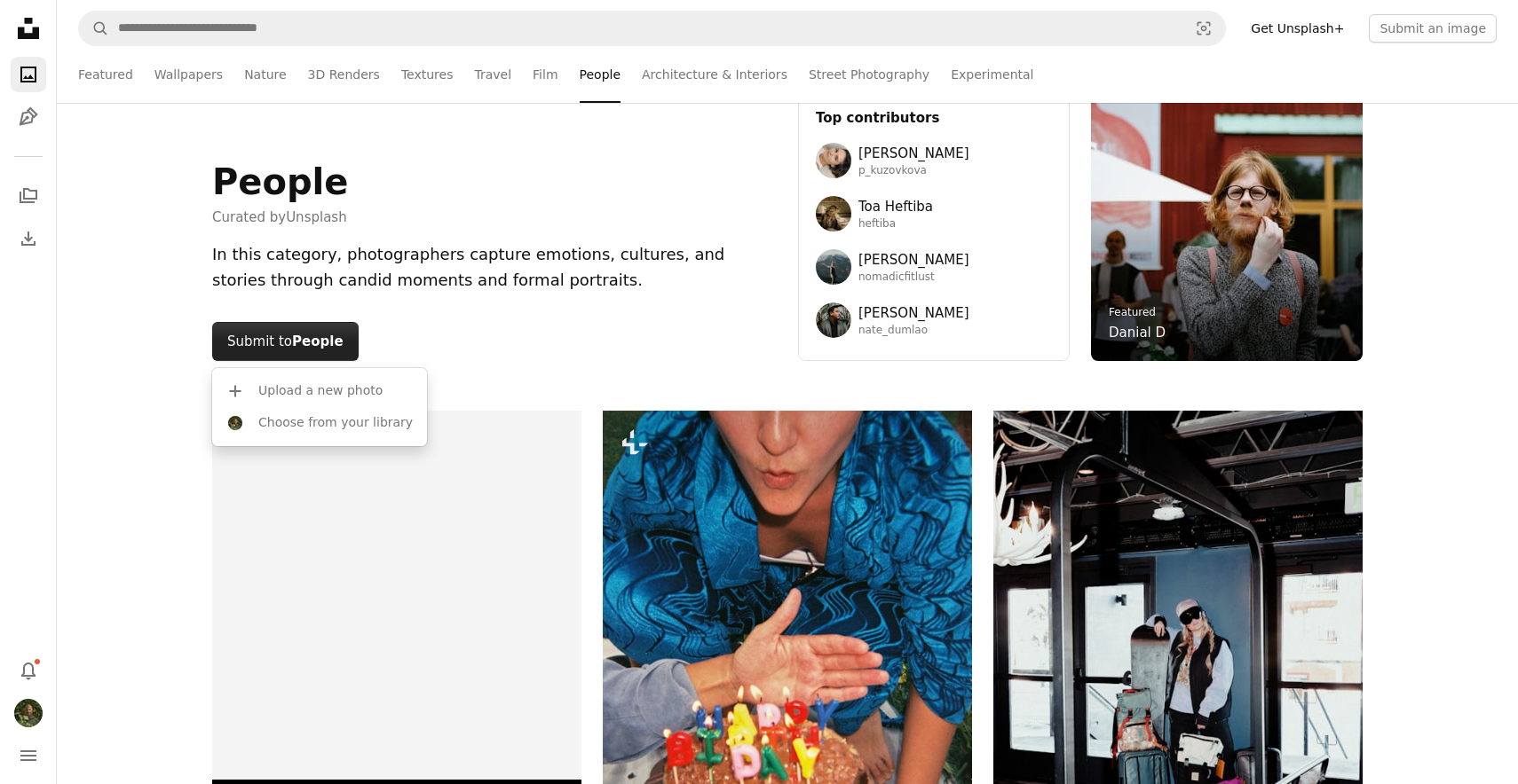
click at [311, 345] on strong "People" at bounding box center [318, 342] width 52 height 16
click at [332, 427] on button "Choose from your library" at bounding box center [319, 423] width 200 height 32
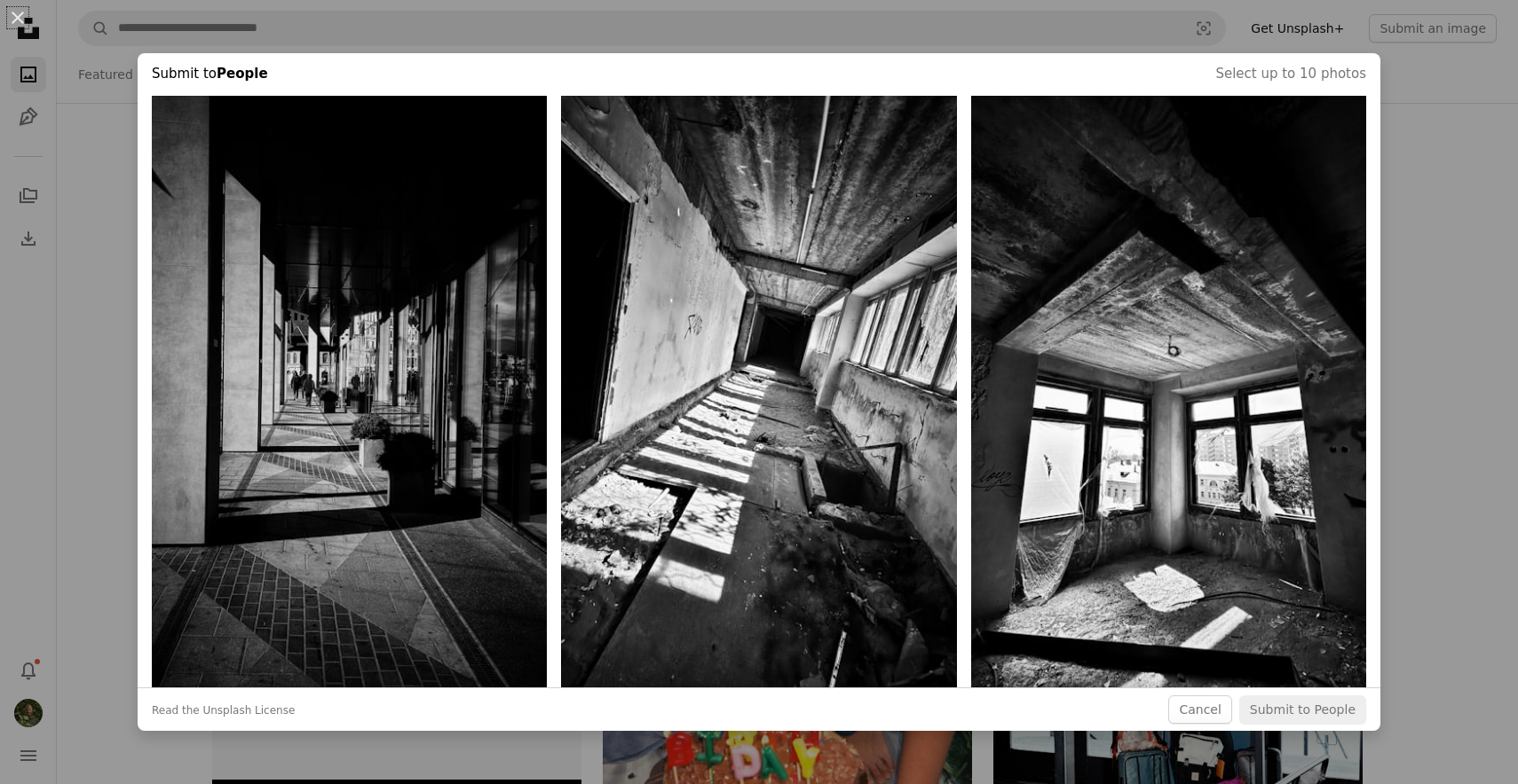
scroll to position [1401, 0]
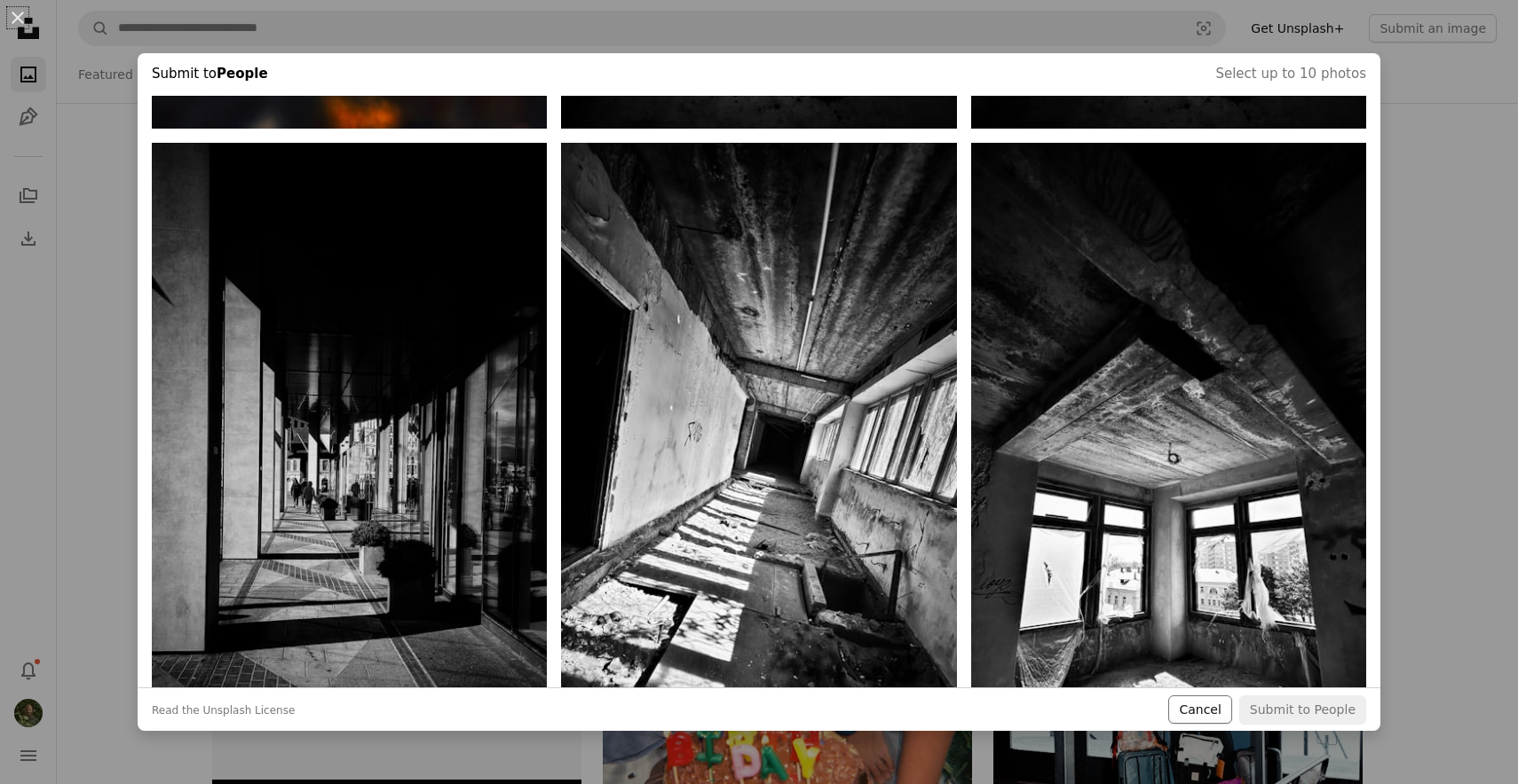
click at [1205, 709] on button "Cancel" at bounding box center [1199, 709] width 63 height 28
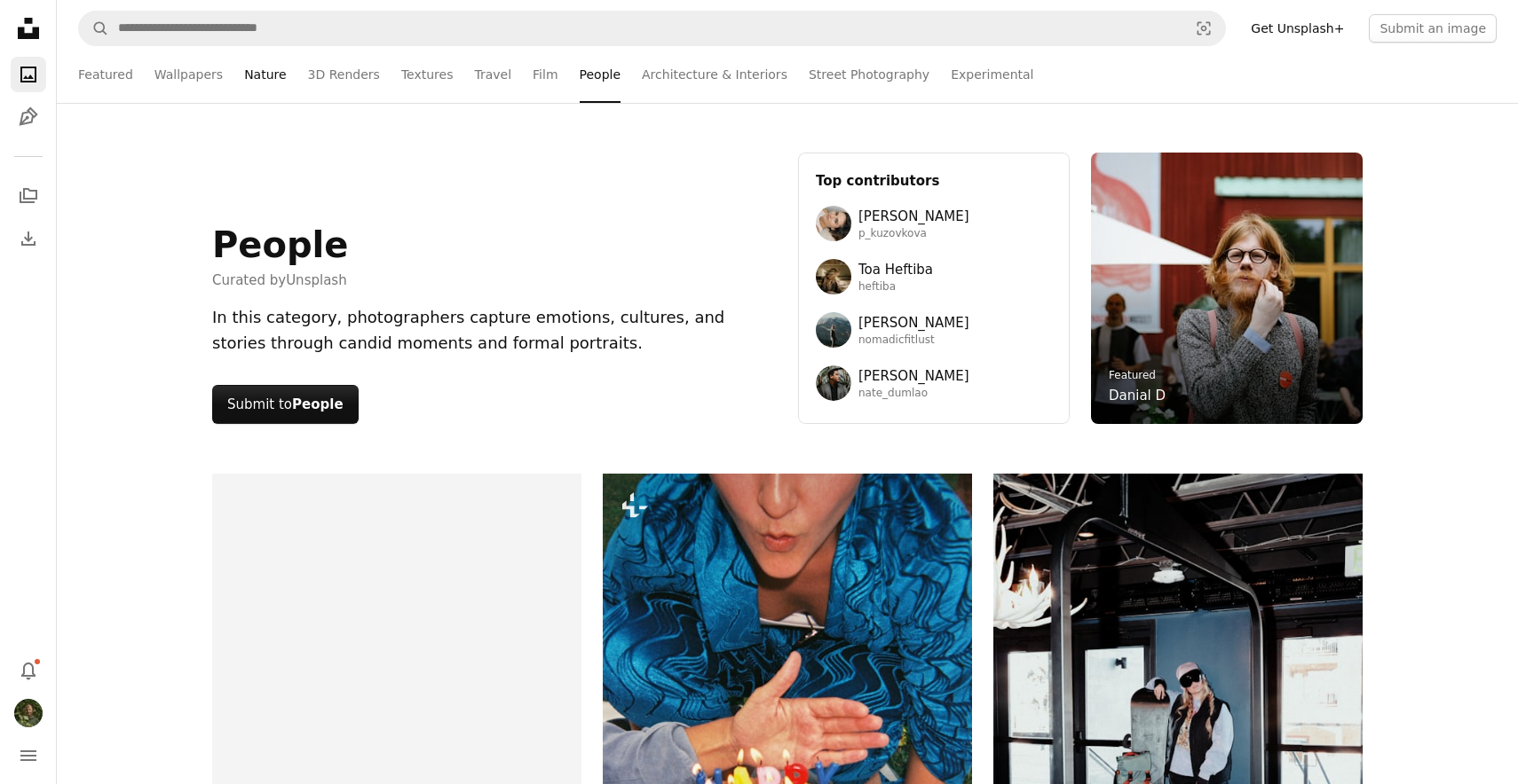
click at [263, 76] on link "Nature" at bounding box center [265, 75] width 42 height 56
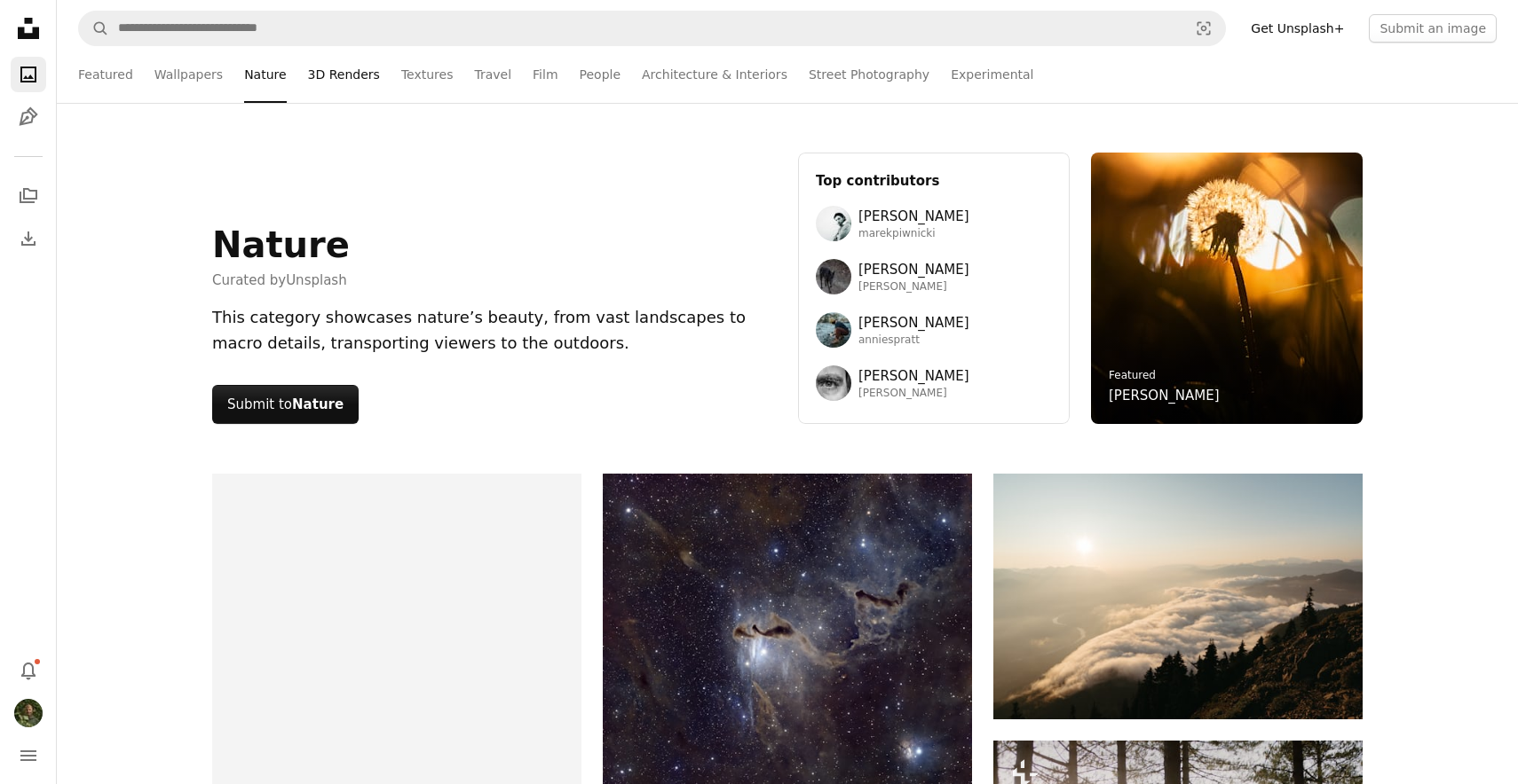
click at [346, 76] on link "3D Renders" at bounding box center [343, 75] width 72 height 56
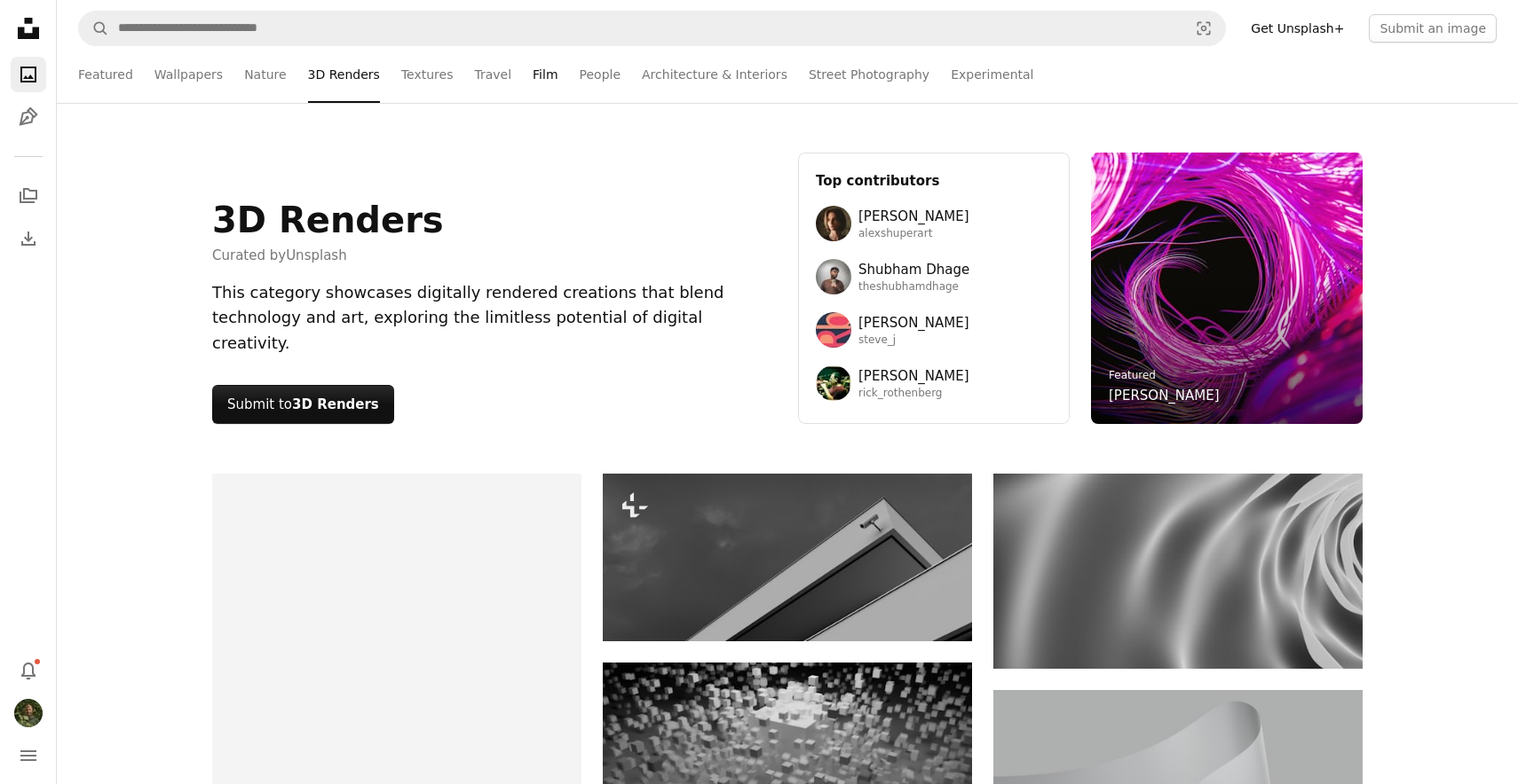
click at [532, 78] on link "Film" at bounding box center [544, 75] width 25 height 56
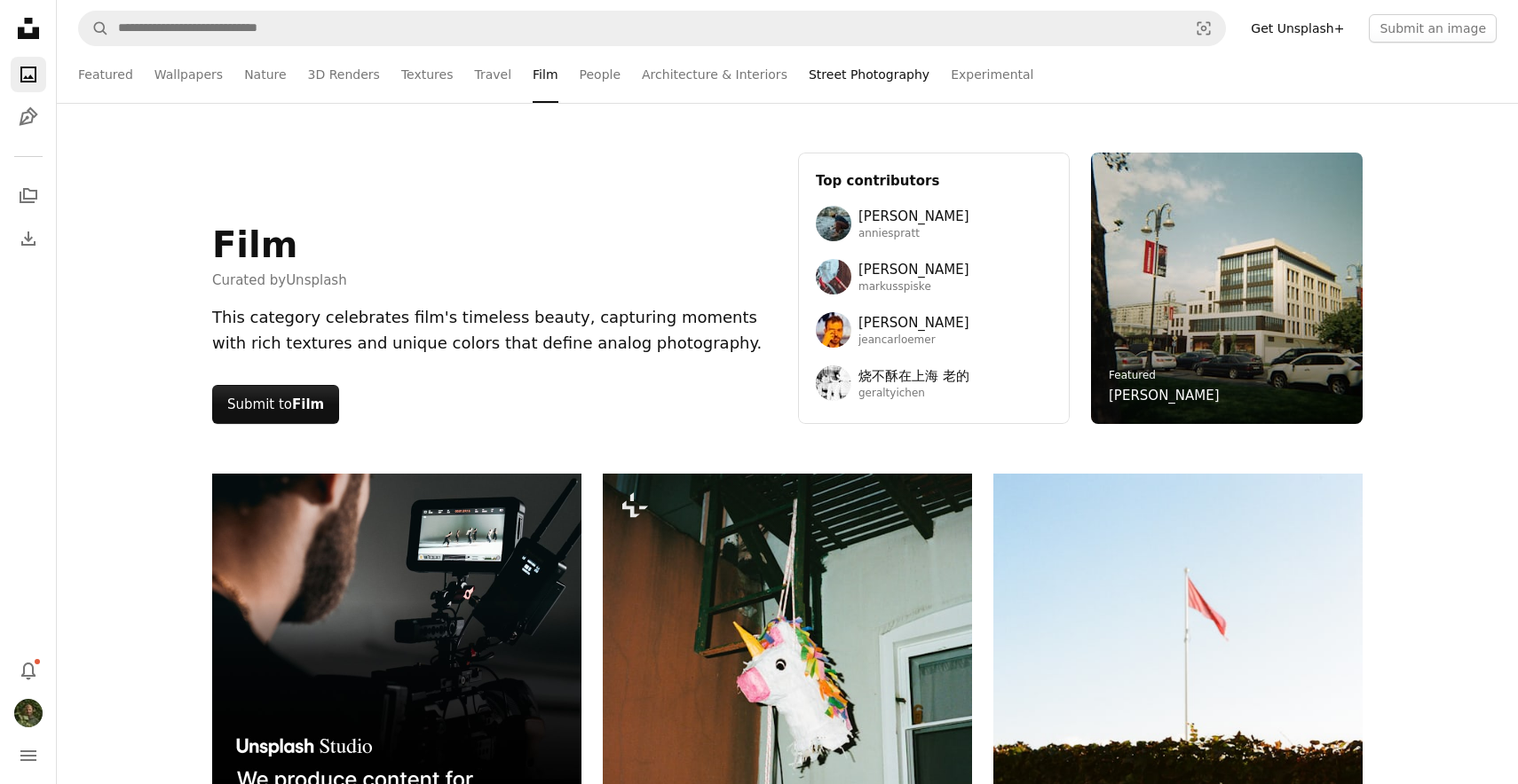
click at [870, 75] on link "Street Photography" at bounding box center [869, 75] width 121 height 56
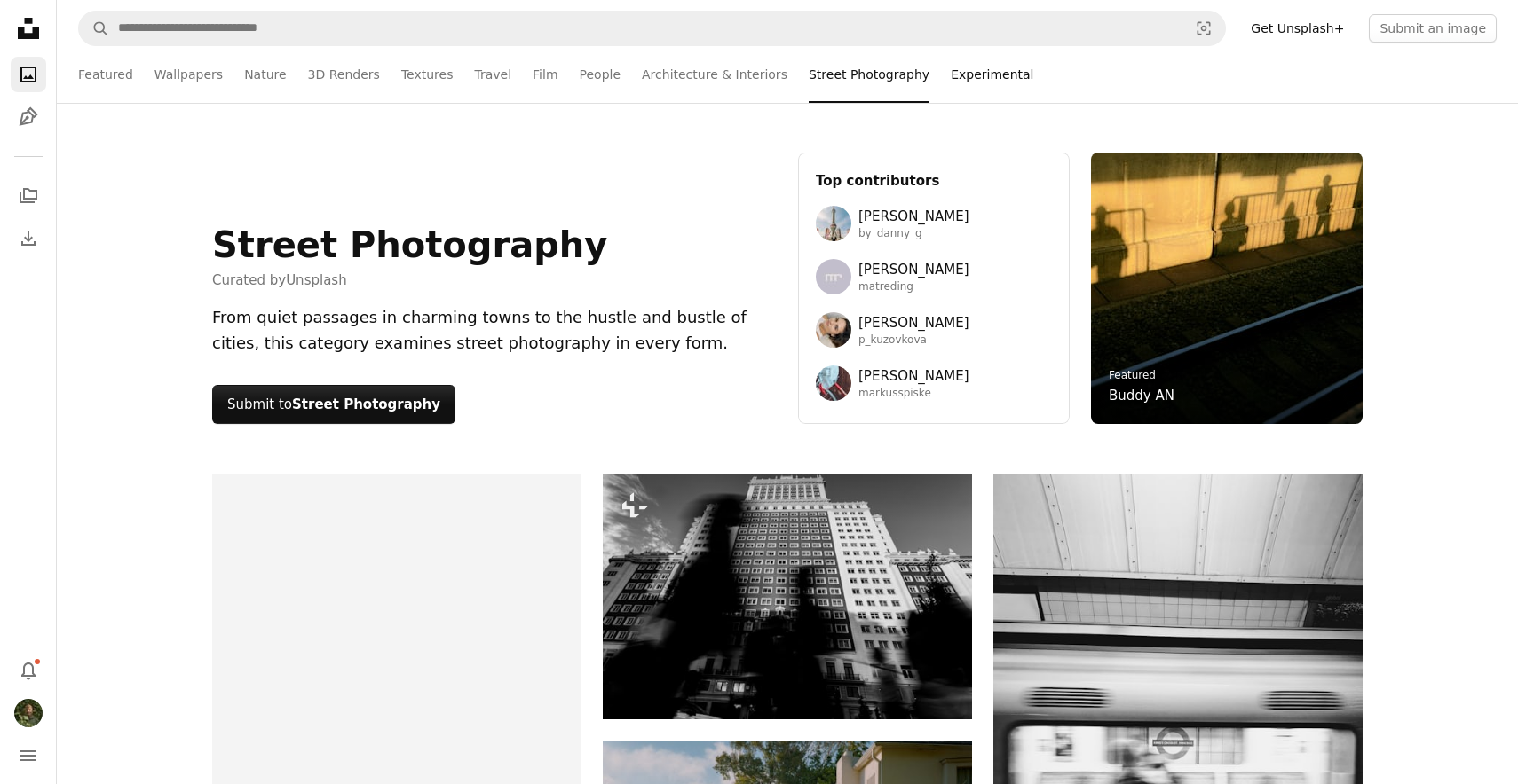
click at [969, 78] on link "Experimental" at bounding box center [992, 75] width 83 height 56
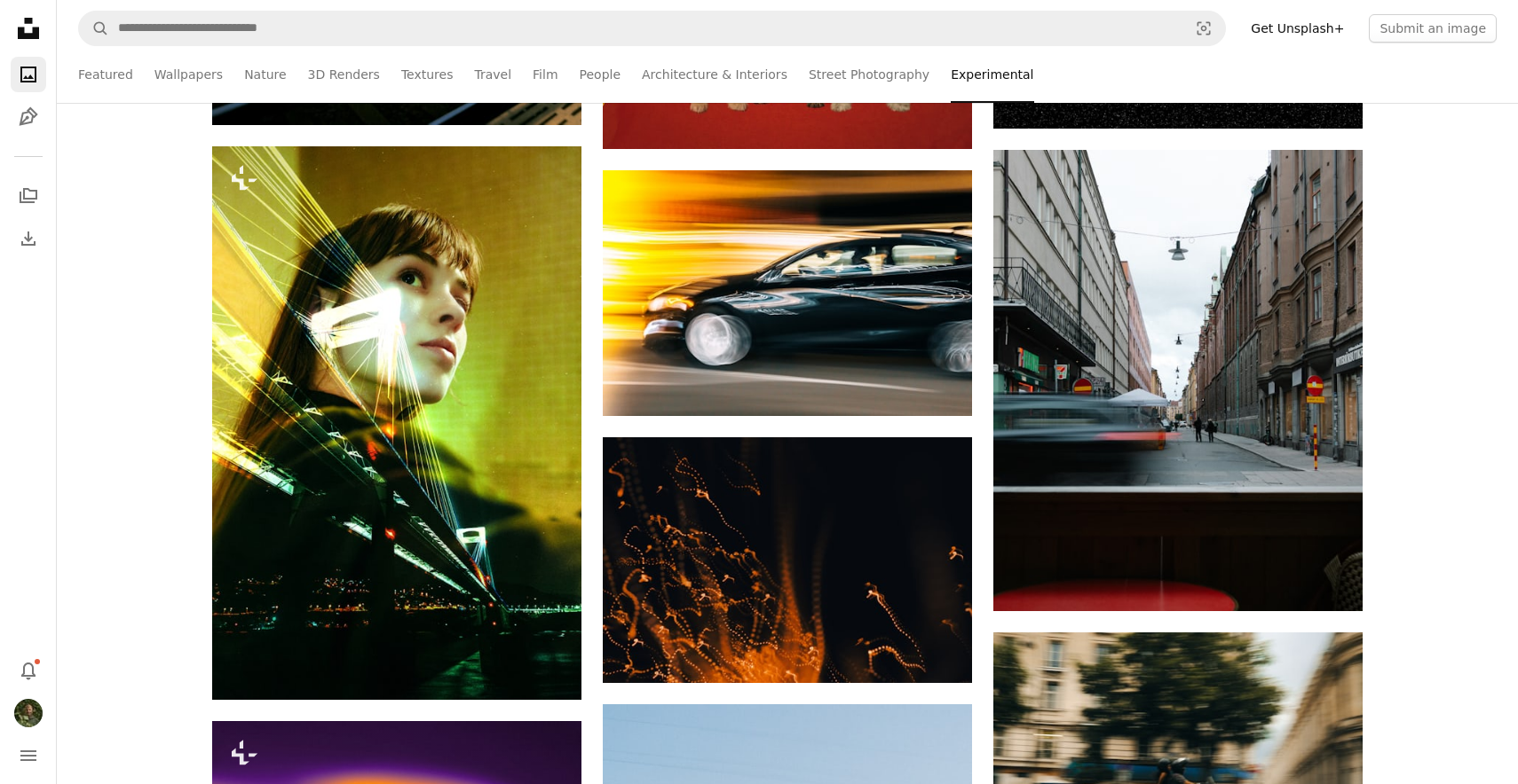
scroll to position [1090, 0]
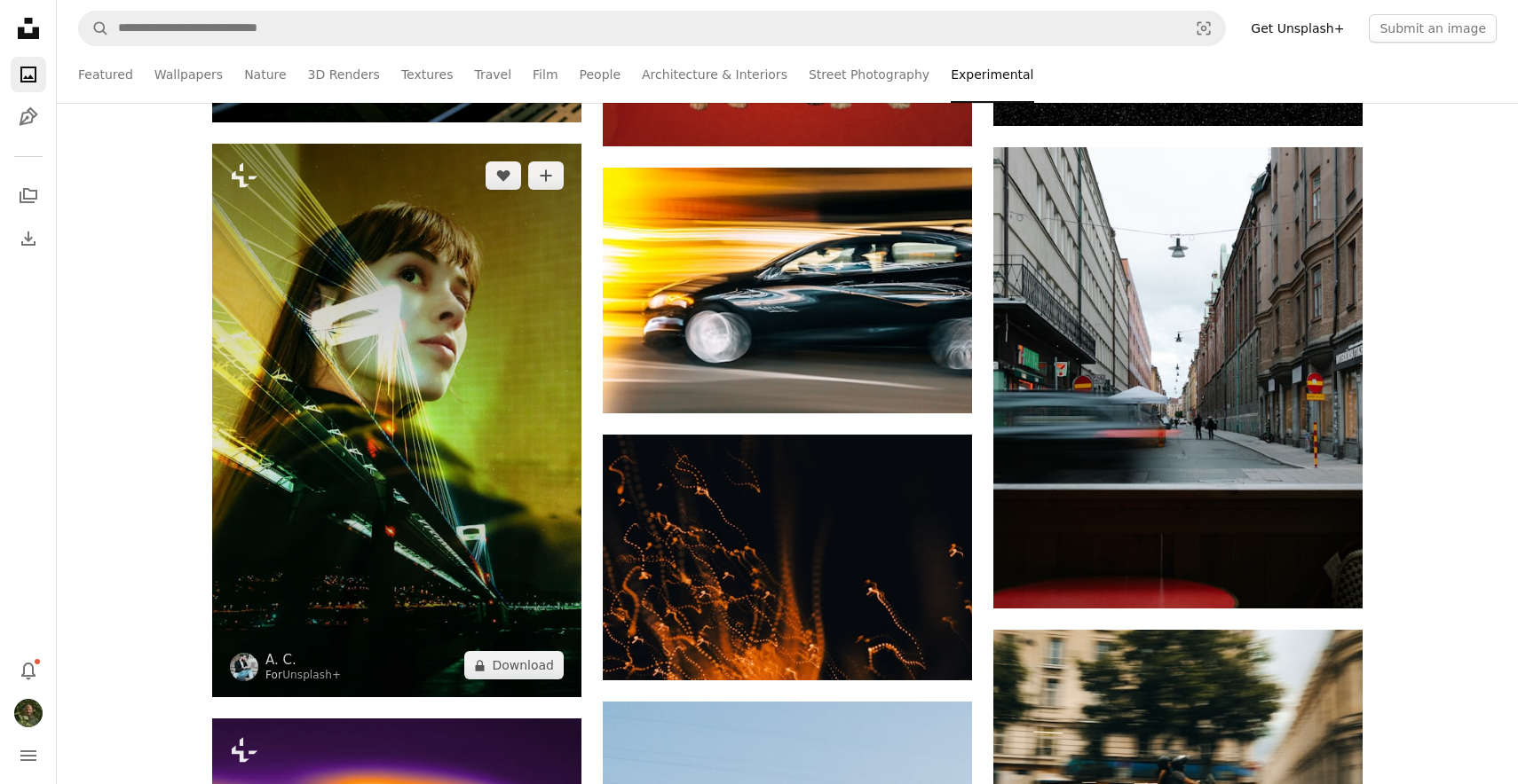
click at [424, 332] on img at bounding box center [397, 420] width 369 height 554
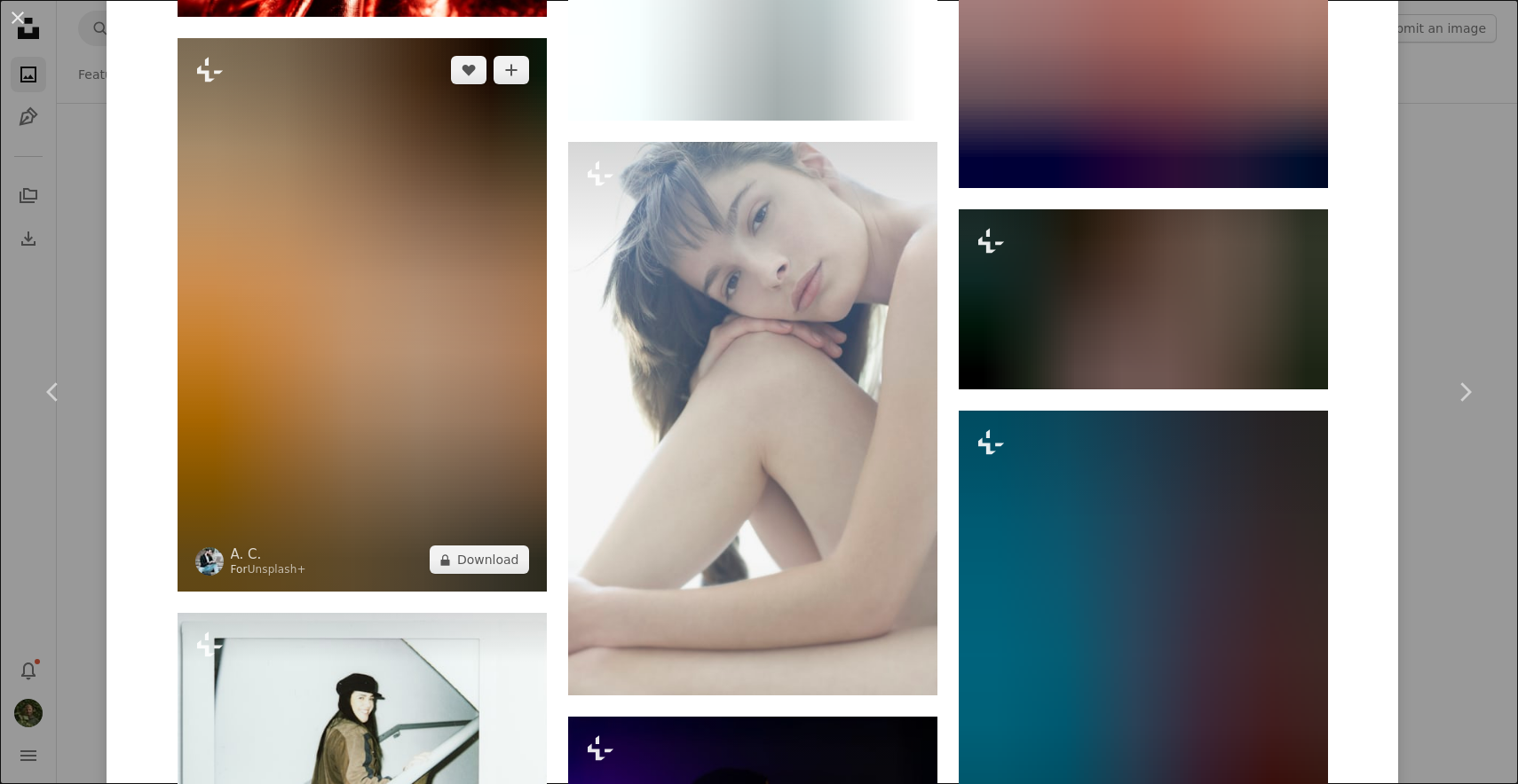
scroll to position [1981, 0]
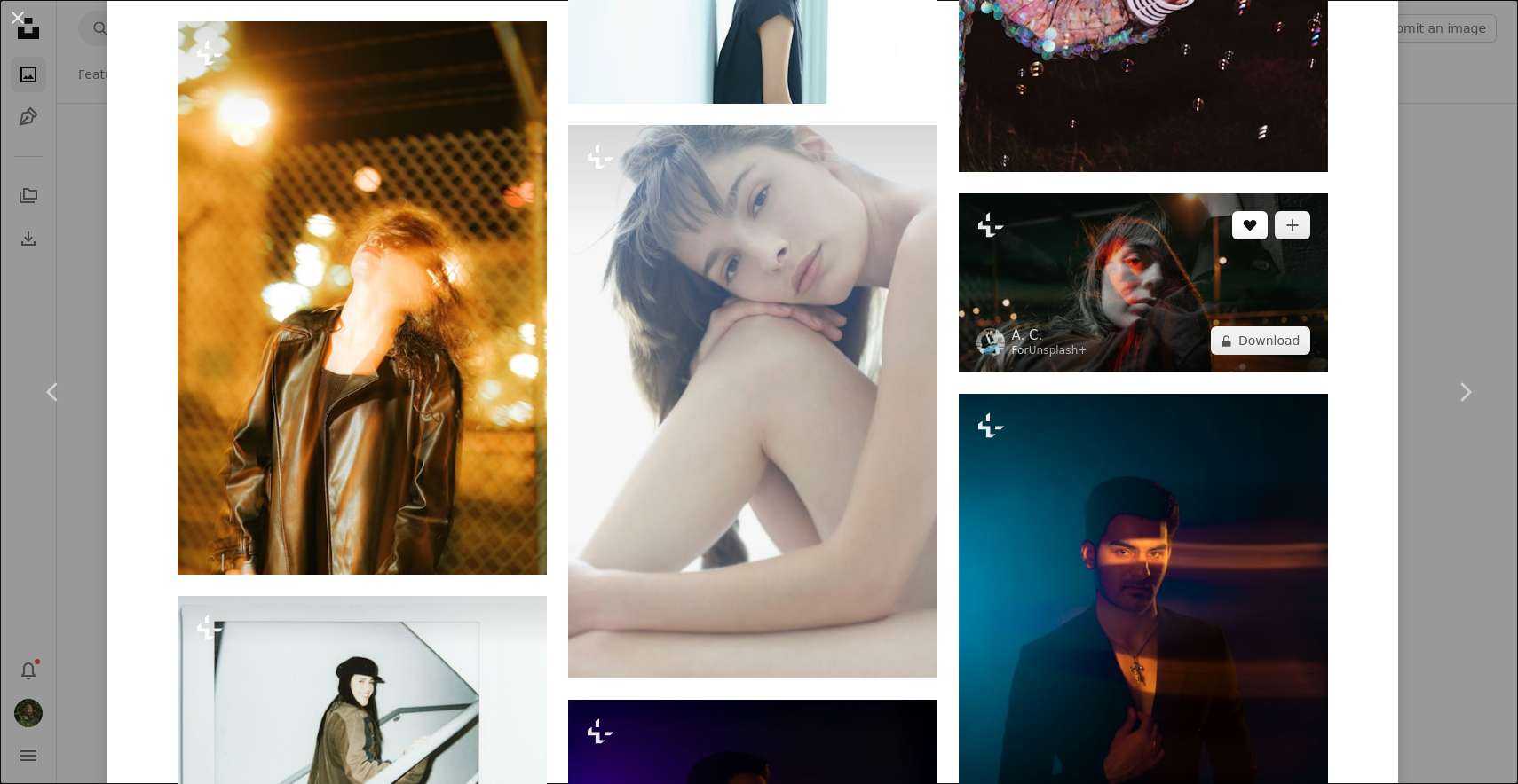
click at [1268, 225] on button "A heart" at bounding box center [1250, 225] width 35 height 28
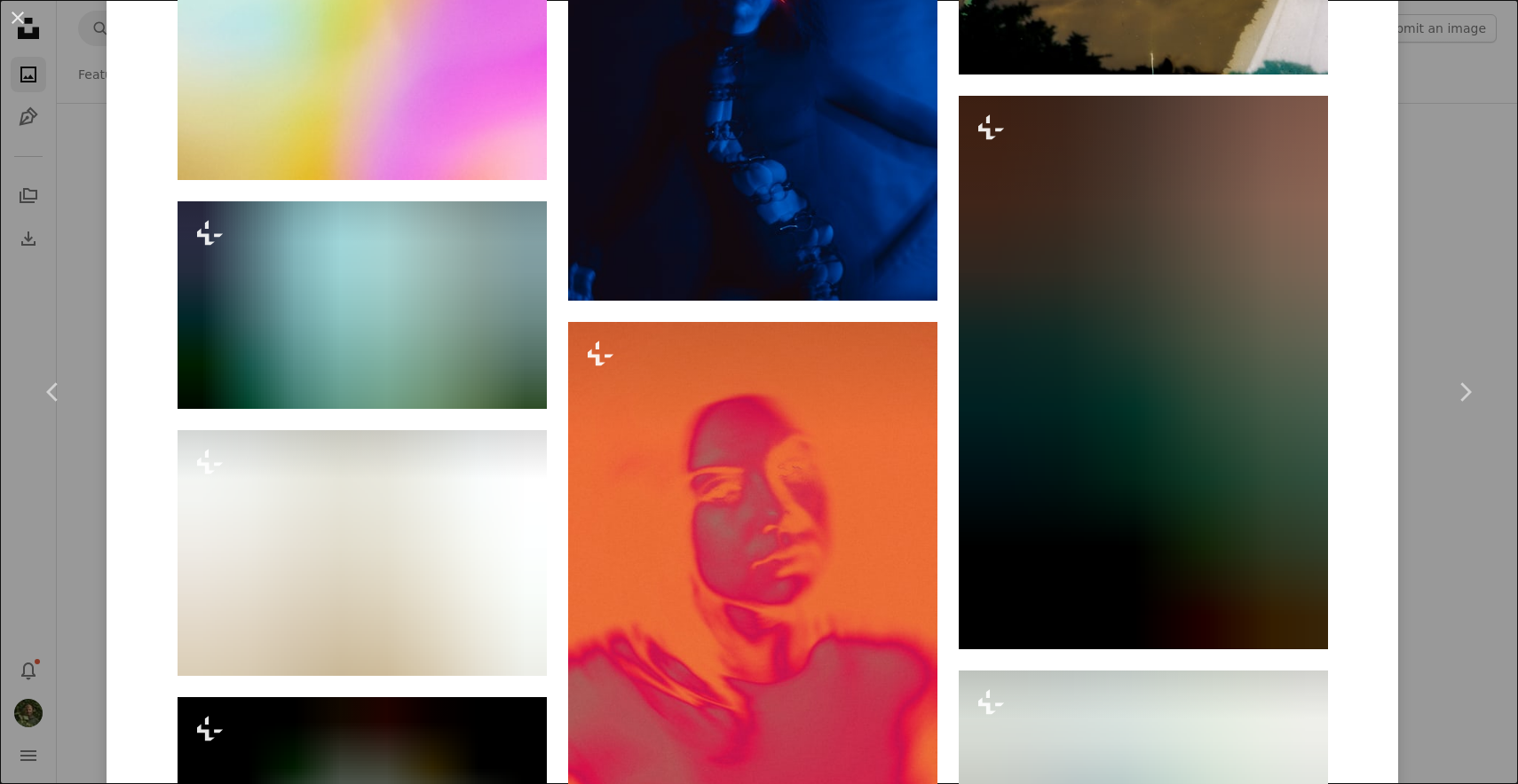
scroll to position [9516, 0]
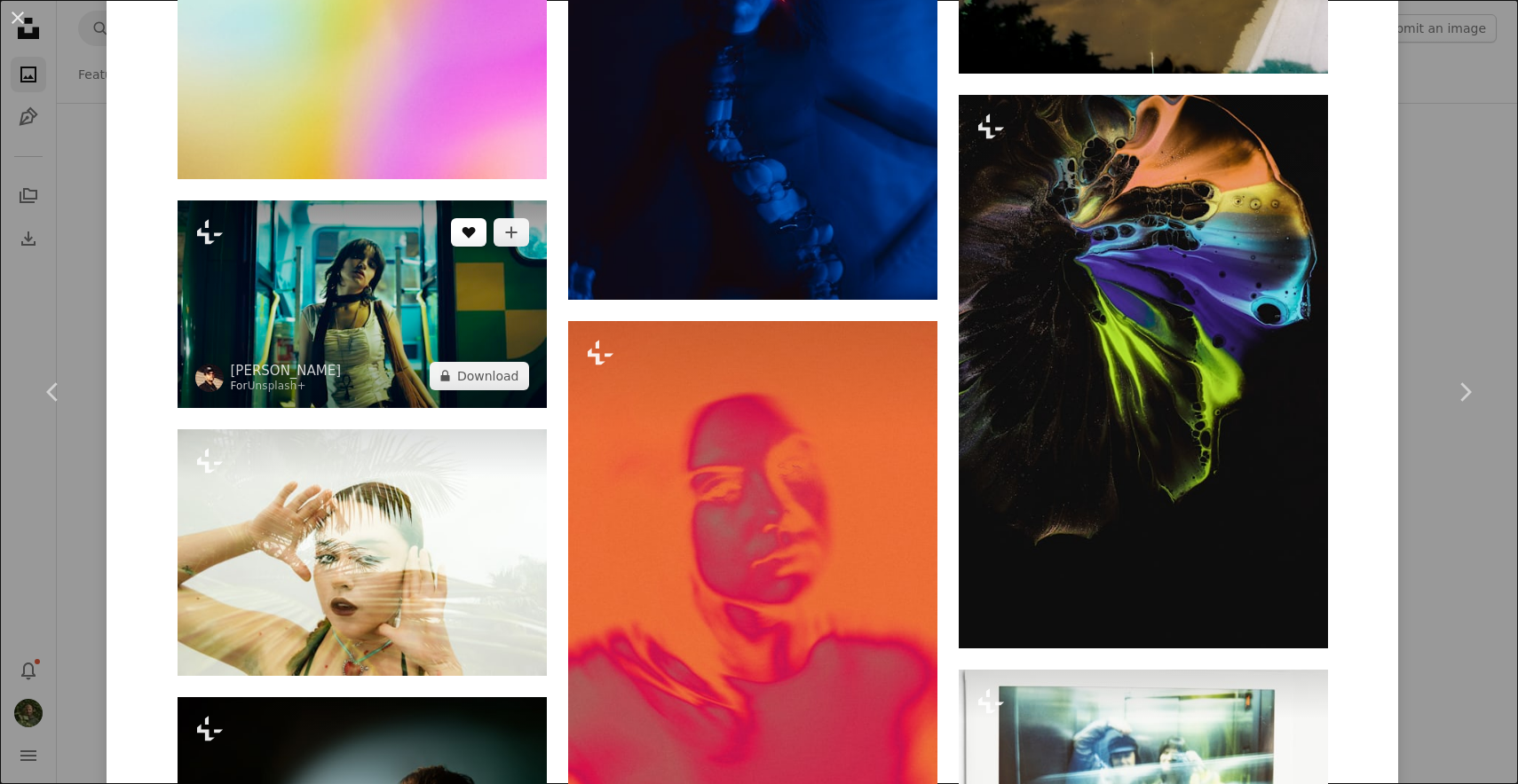
click at [475, 233] on icon "Like" at bounding box center [468, 233] width 14 height 12
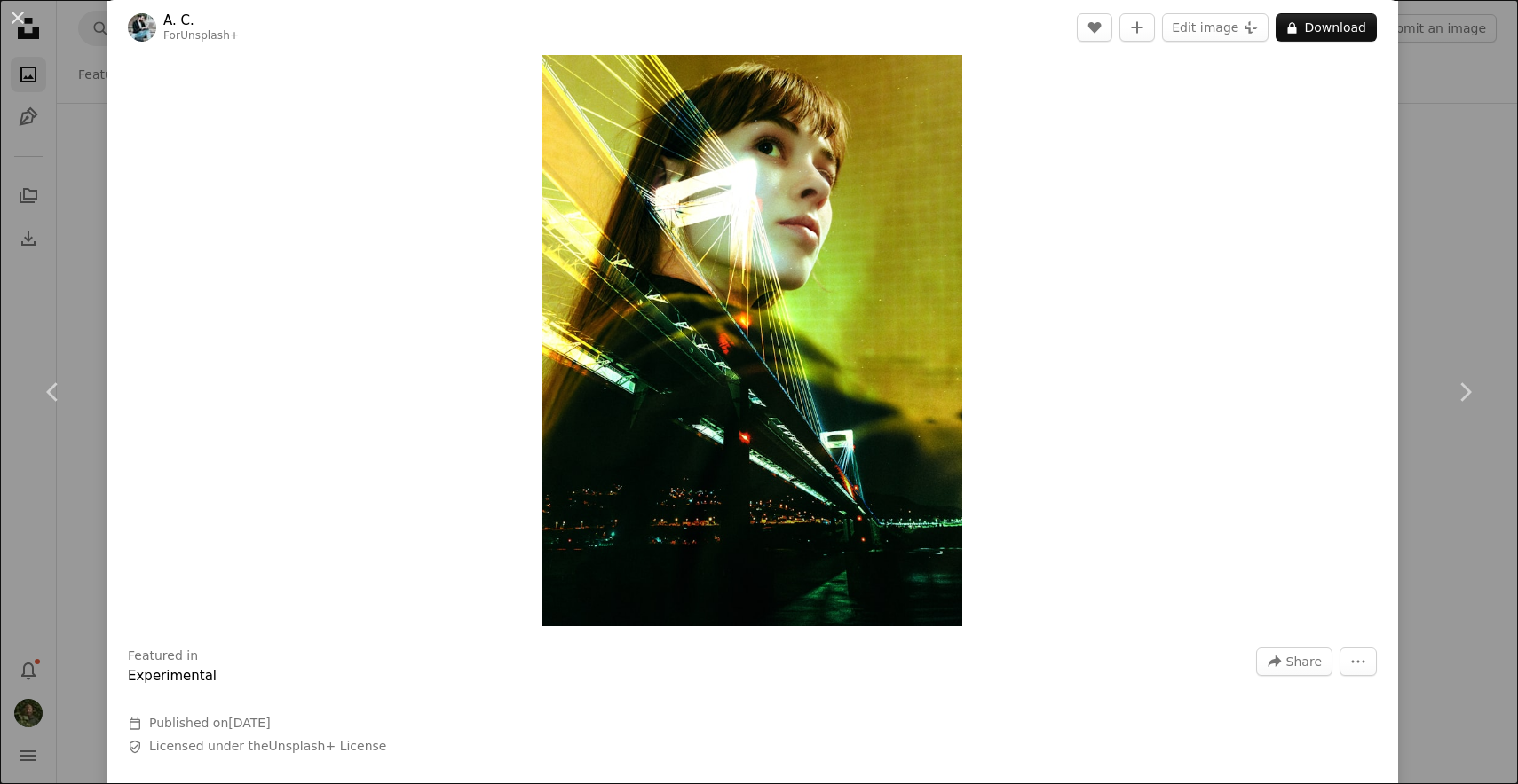
scroll to position [0, 0]
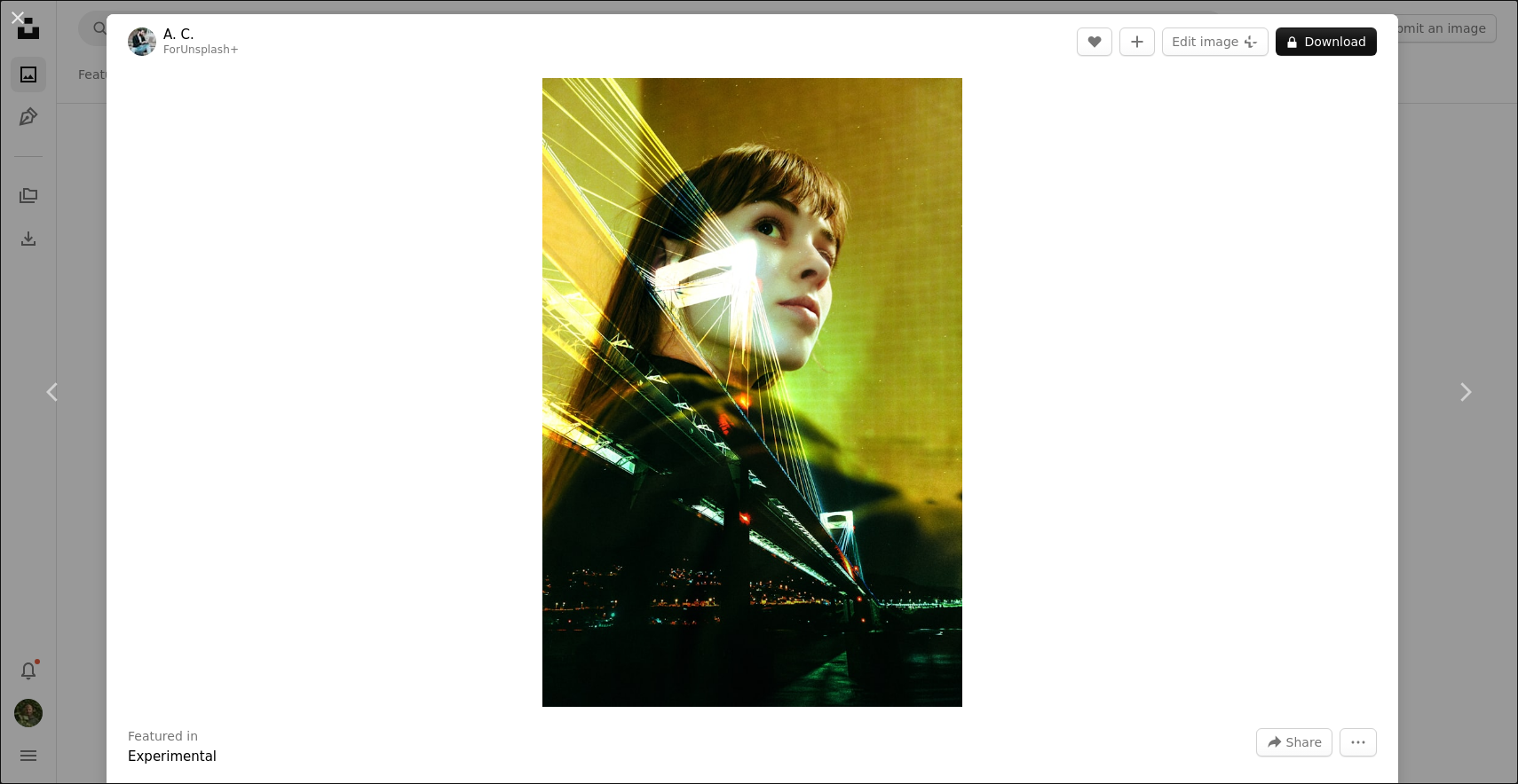
click at [70, 297] on div "An X shape Chevron left Chevron right A. C. For Unsplash+ A heart A plus sign E…" at bounding box center [759, 392] width 1518 height 784
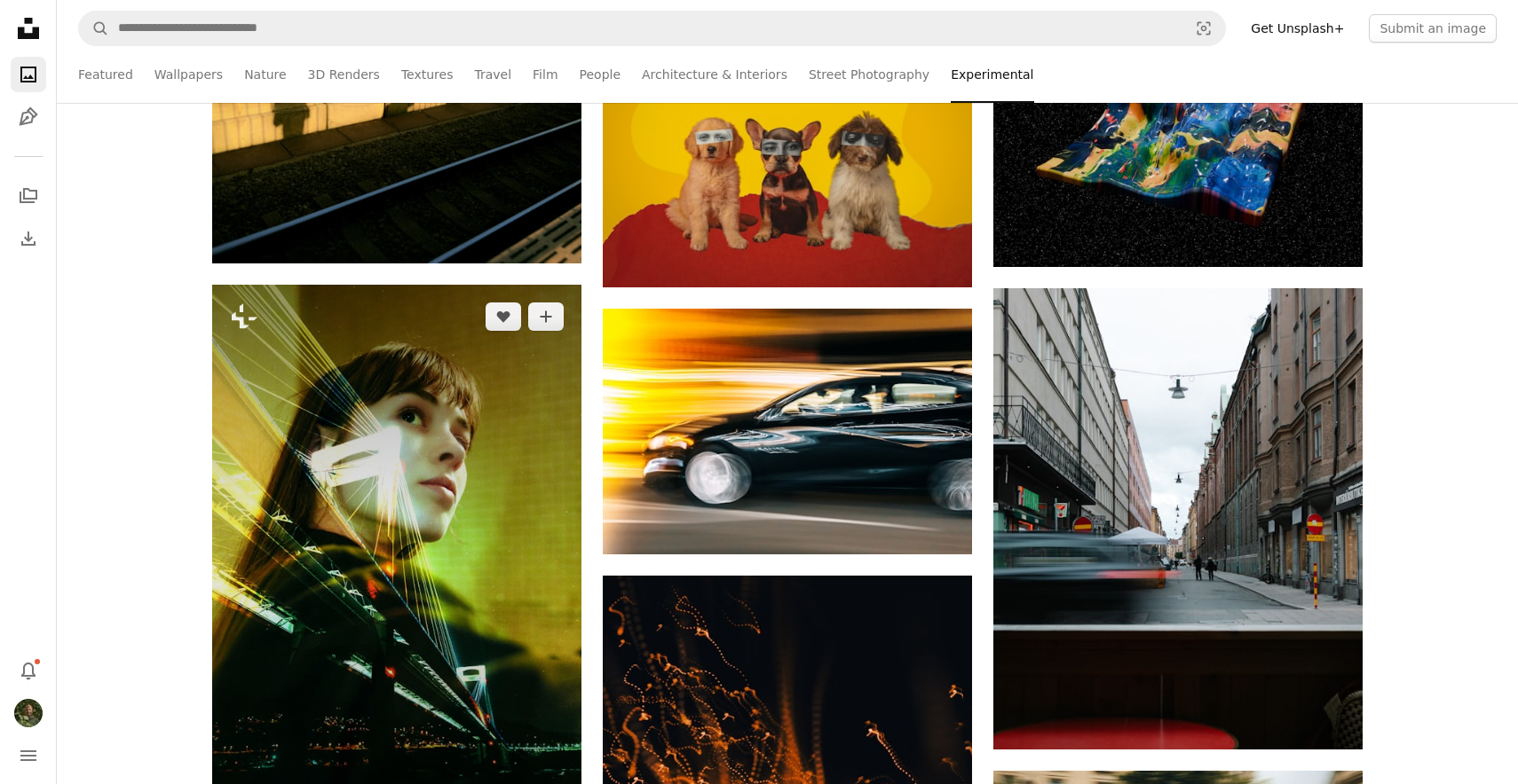
scroll to position [933, 0]
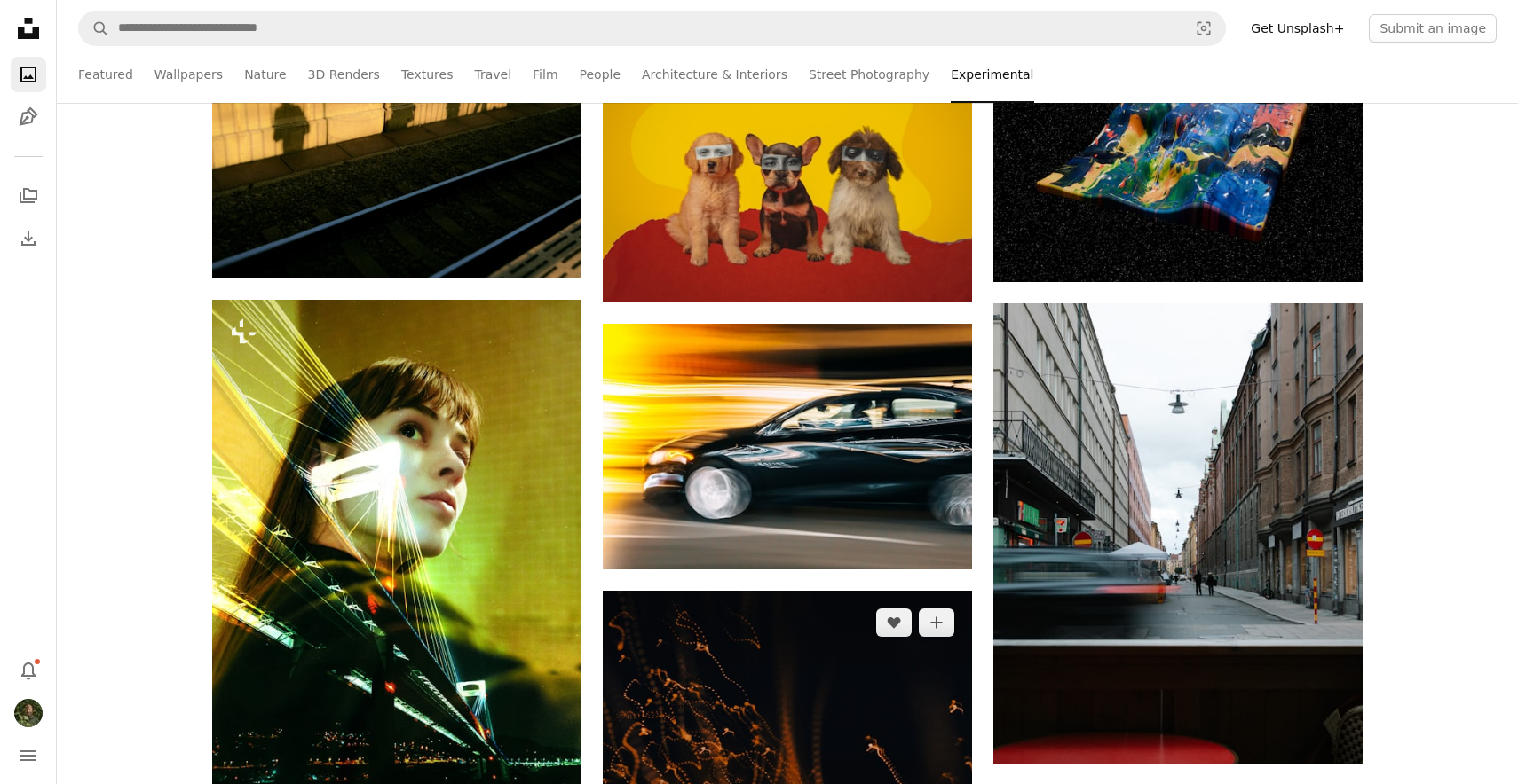
click at [725, 703] on img at bounding box center [787, 714] width 369 height 246
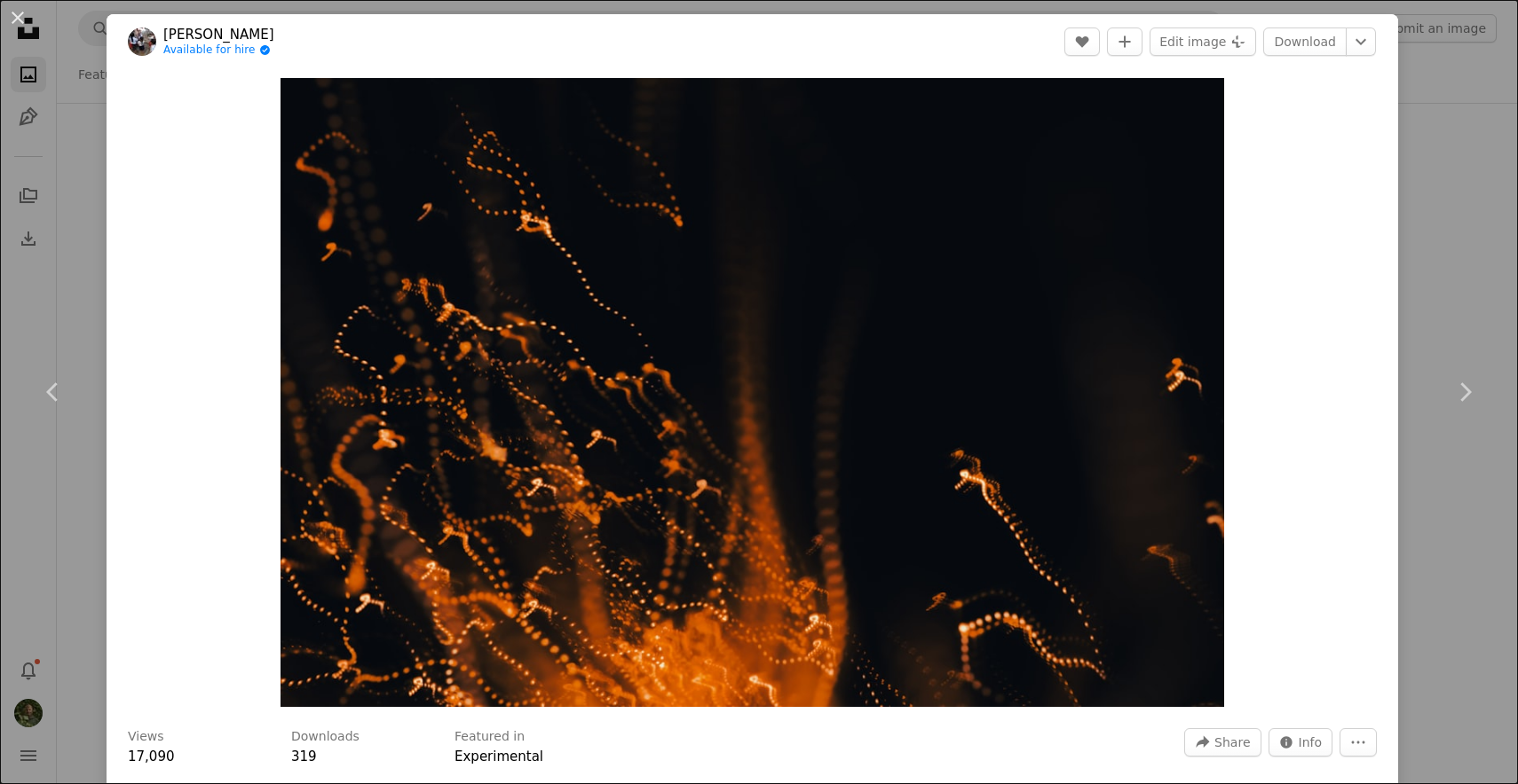
click at [86, 537] on div "An X shape Chevron left Chevron right [PERSON_NAME] Available for hire A checkm…" at bounding box center [759, 392] width 1518 height 784
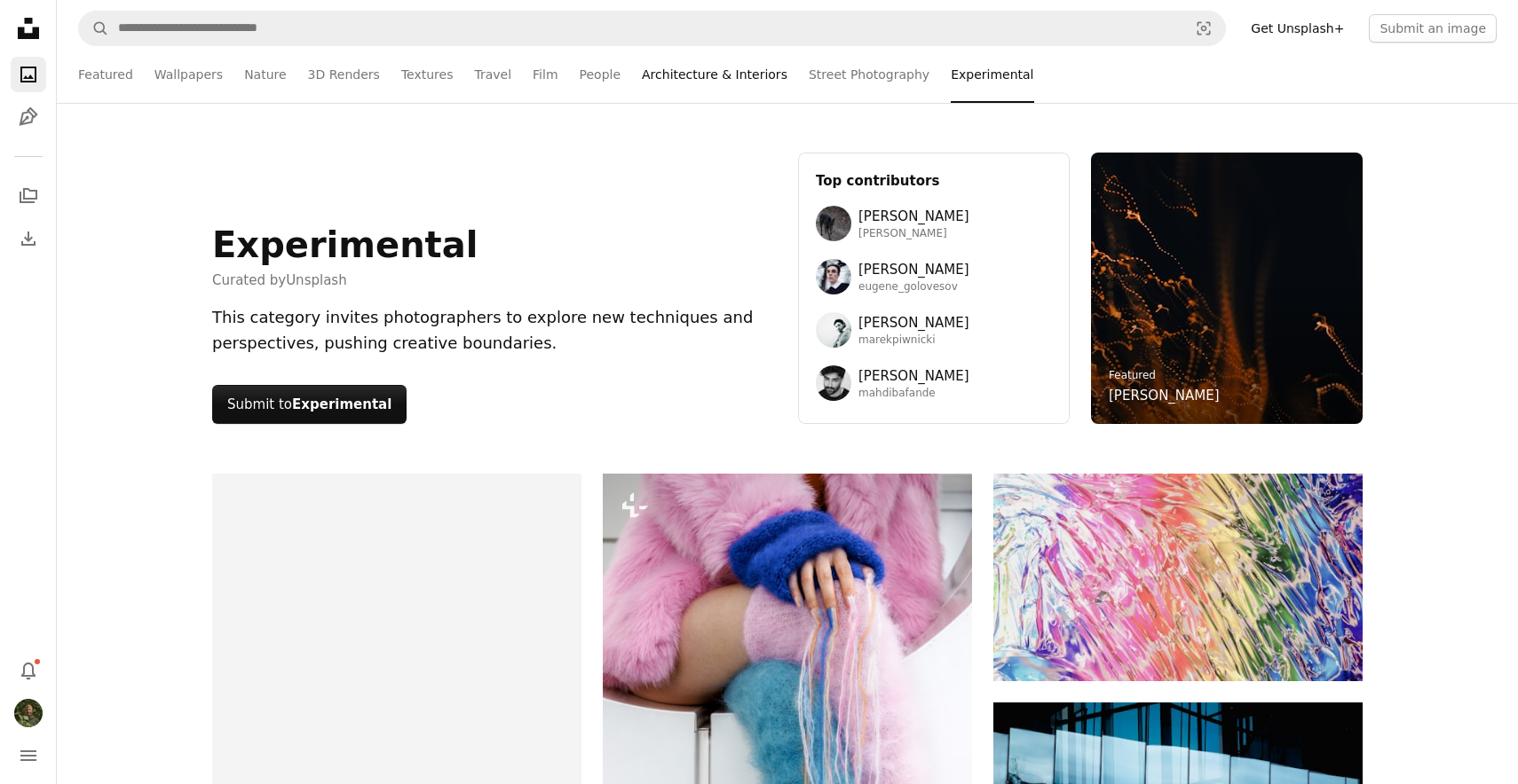
click at [673, 71] on link "Architecture & Interiors" at bounding box center [714, 75] width 146 height 56
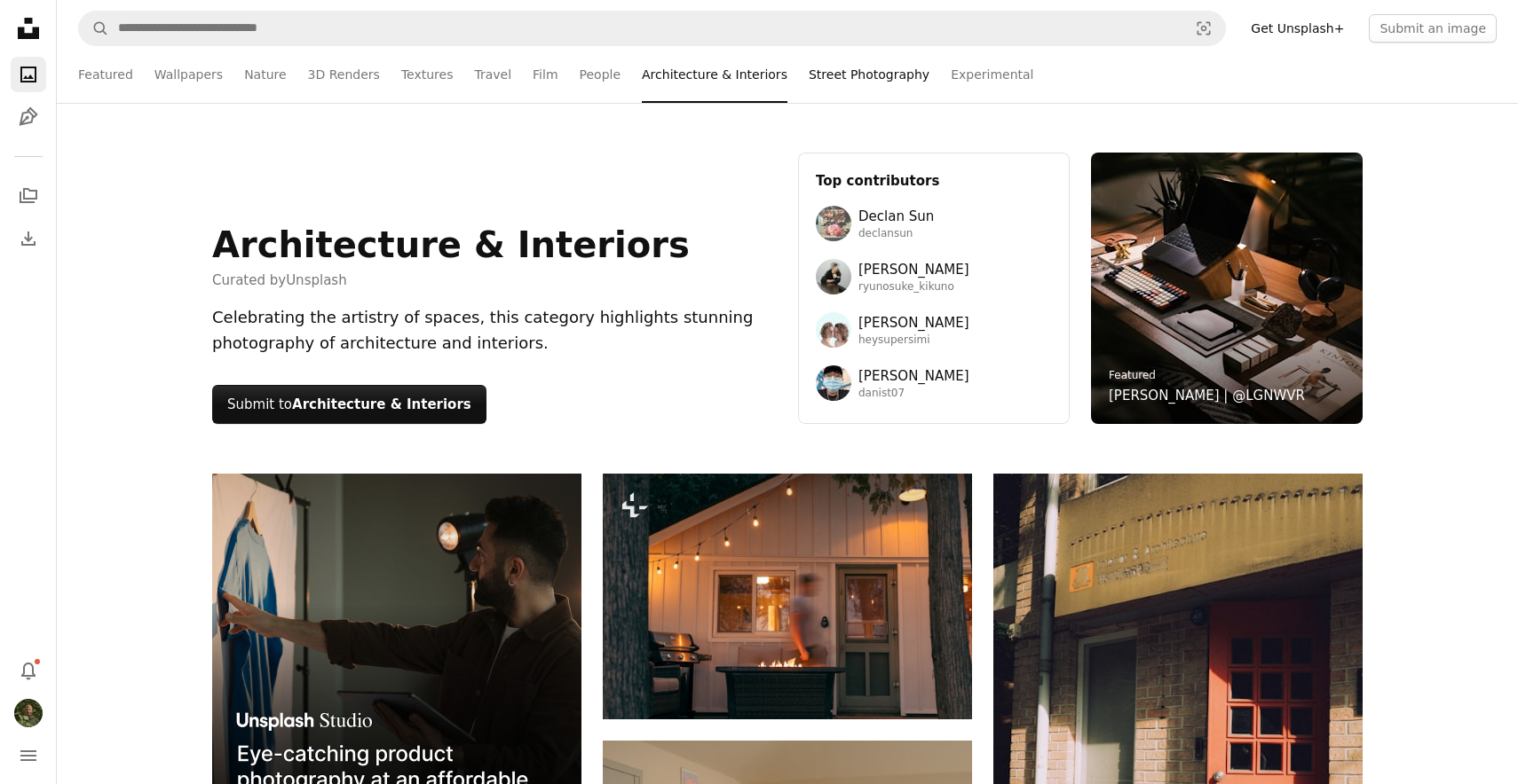
click at [843, 79] on link "Street Photography" at bounding box center [869, 75] width 121 height 56
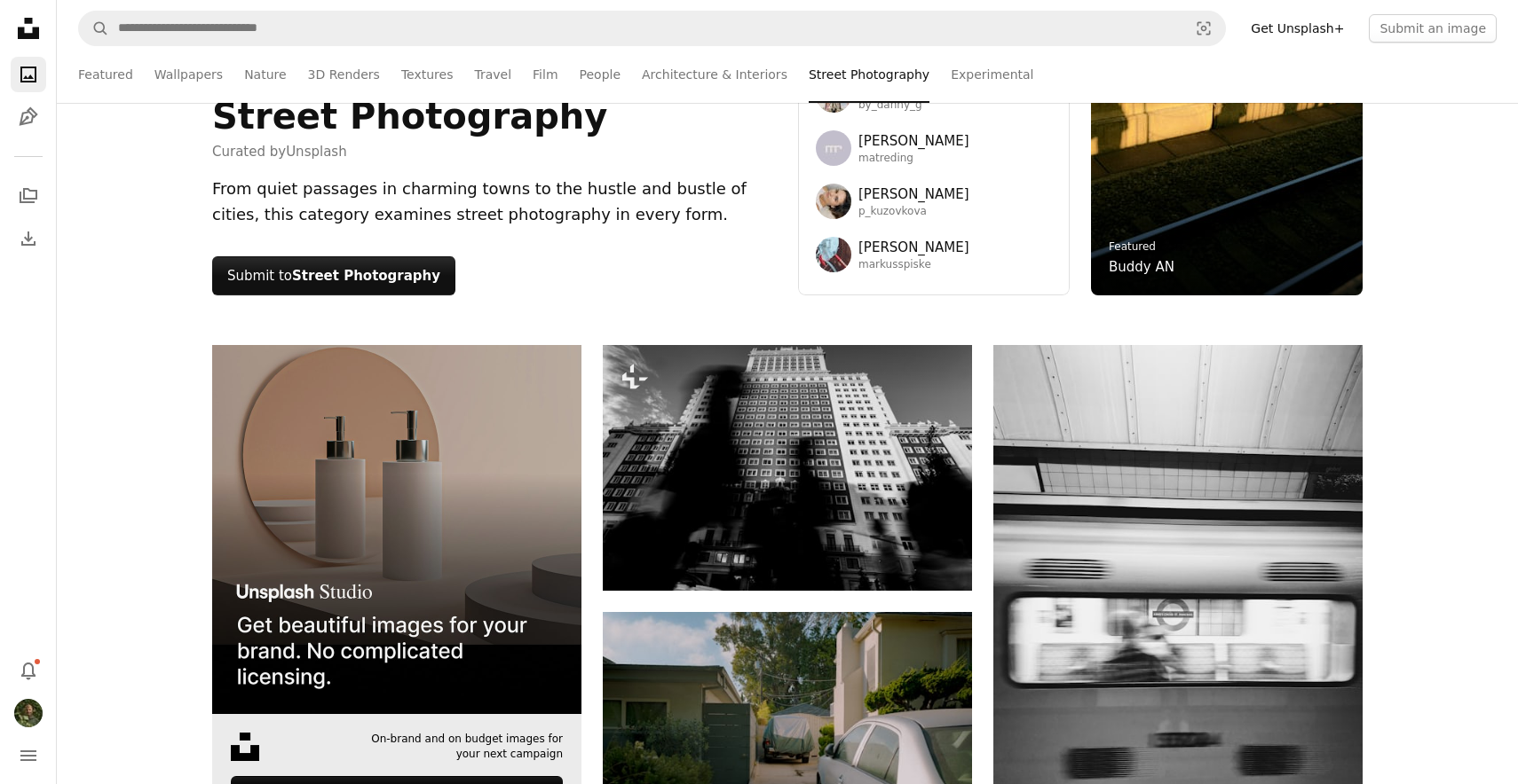
scroll to position [140, 0]
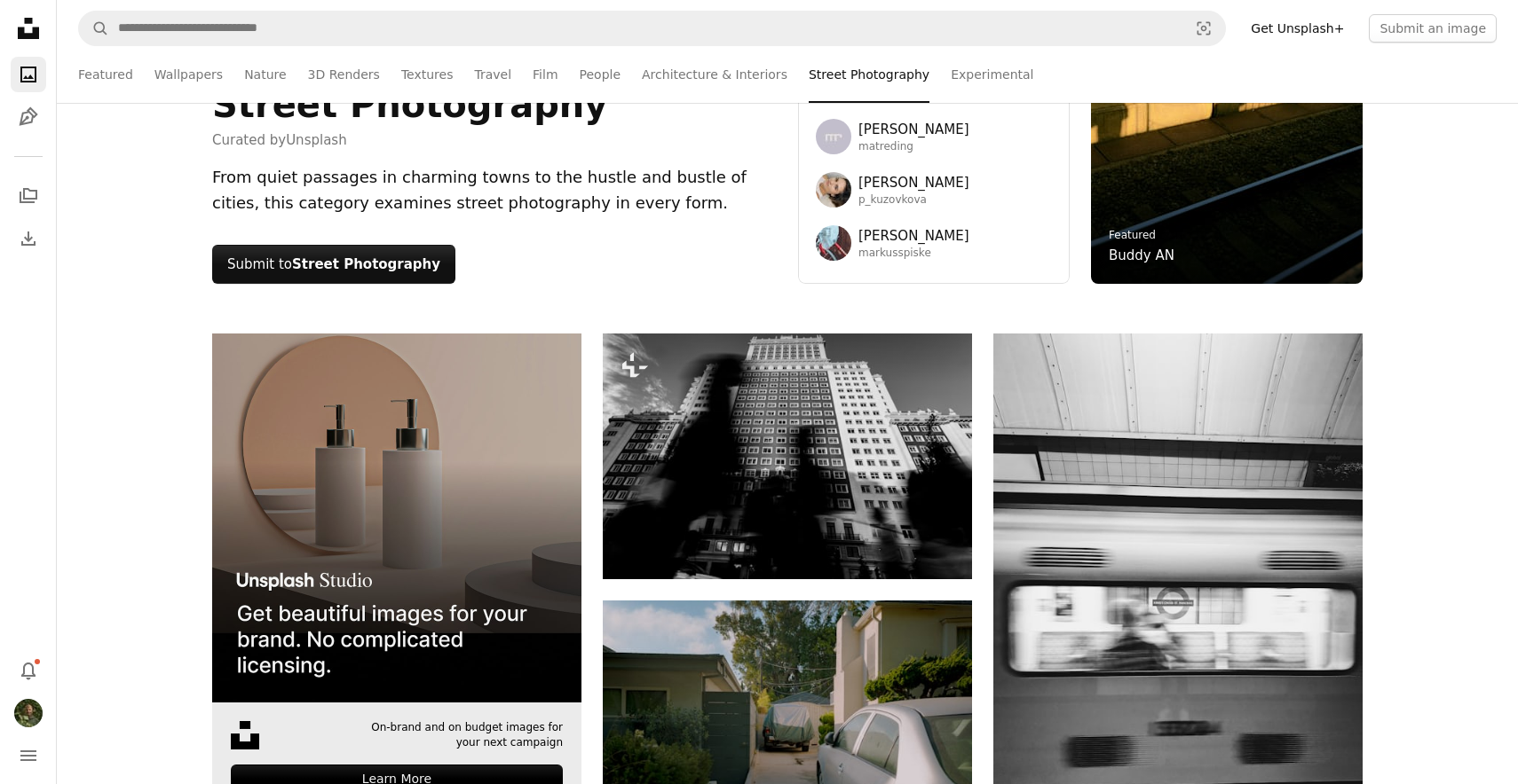
click at [405, 596] on img at bounding box center [397, 518] width 369 height 369
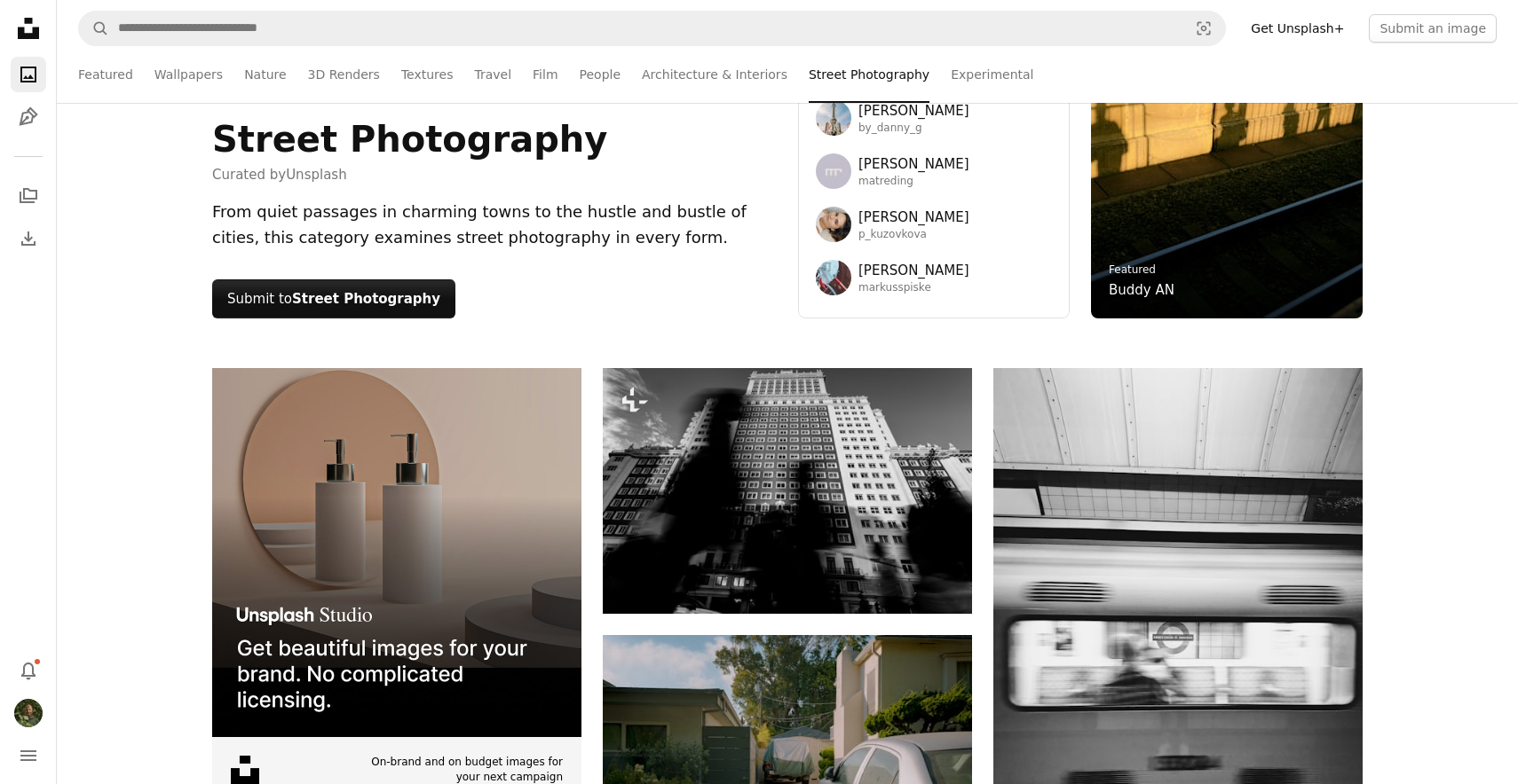
scroll to position [0, 0]
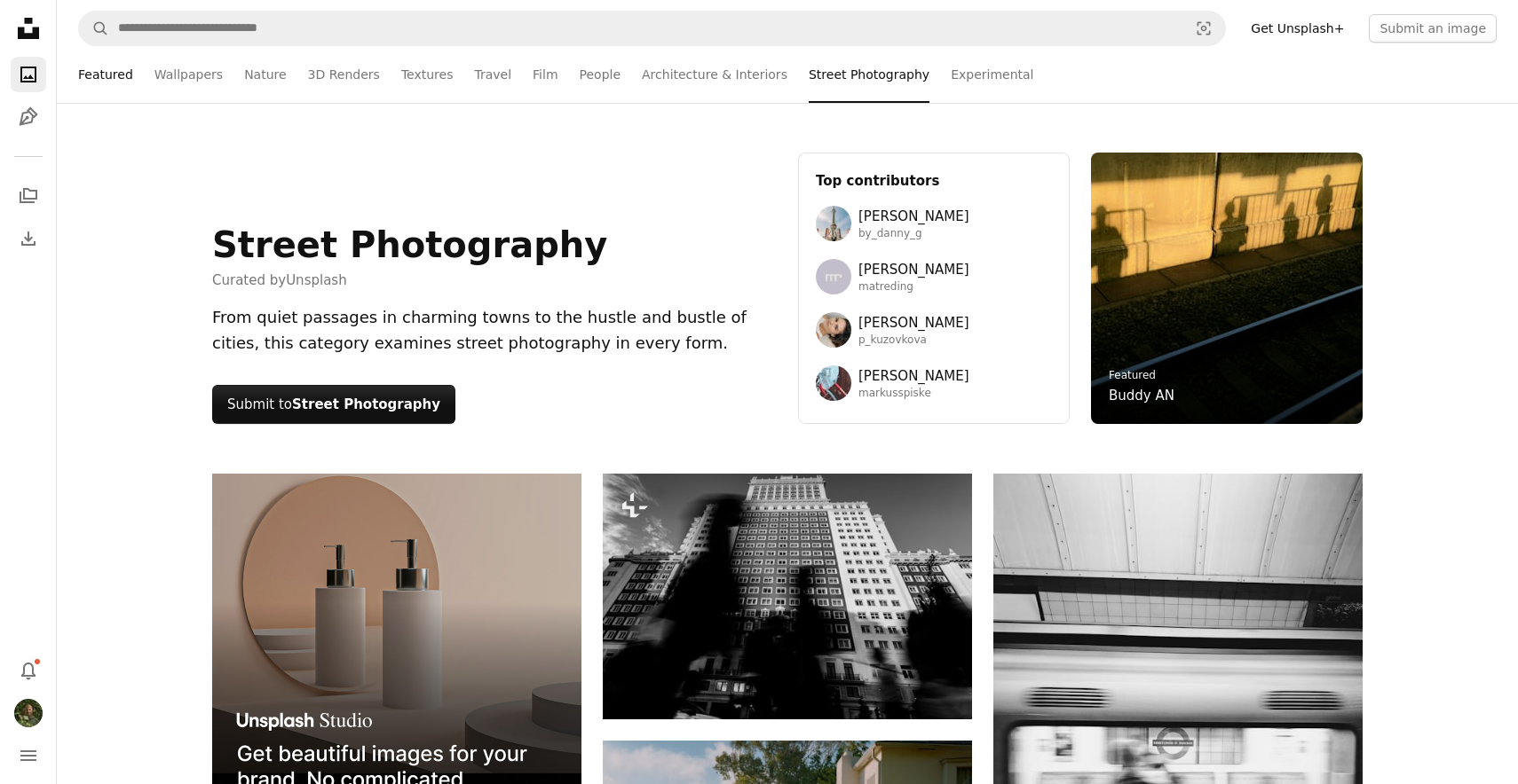
click at [116, 73] on link "Featured" at bounding box center [106, 75] width 55 height 56
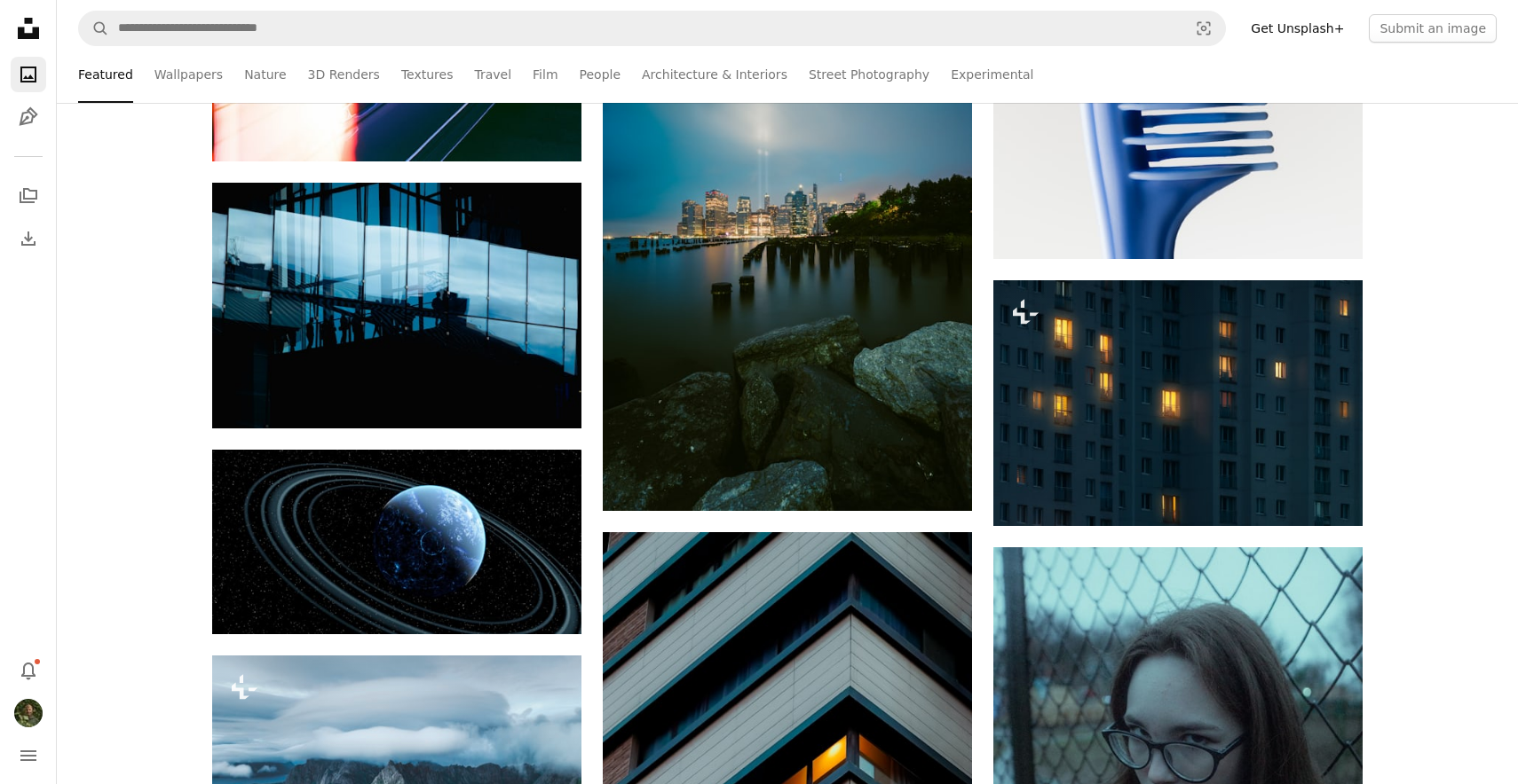
scroll to position [1923, 0]
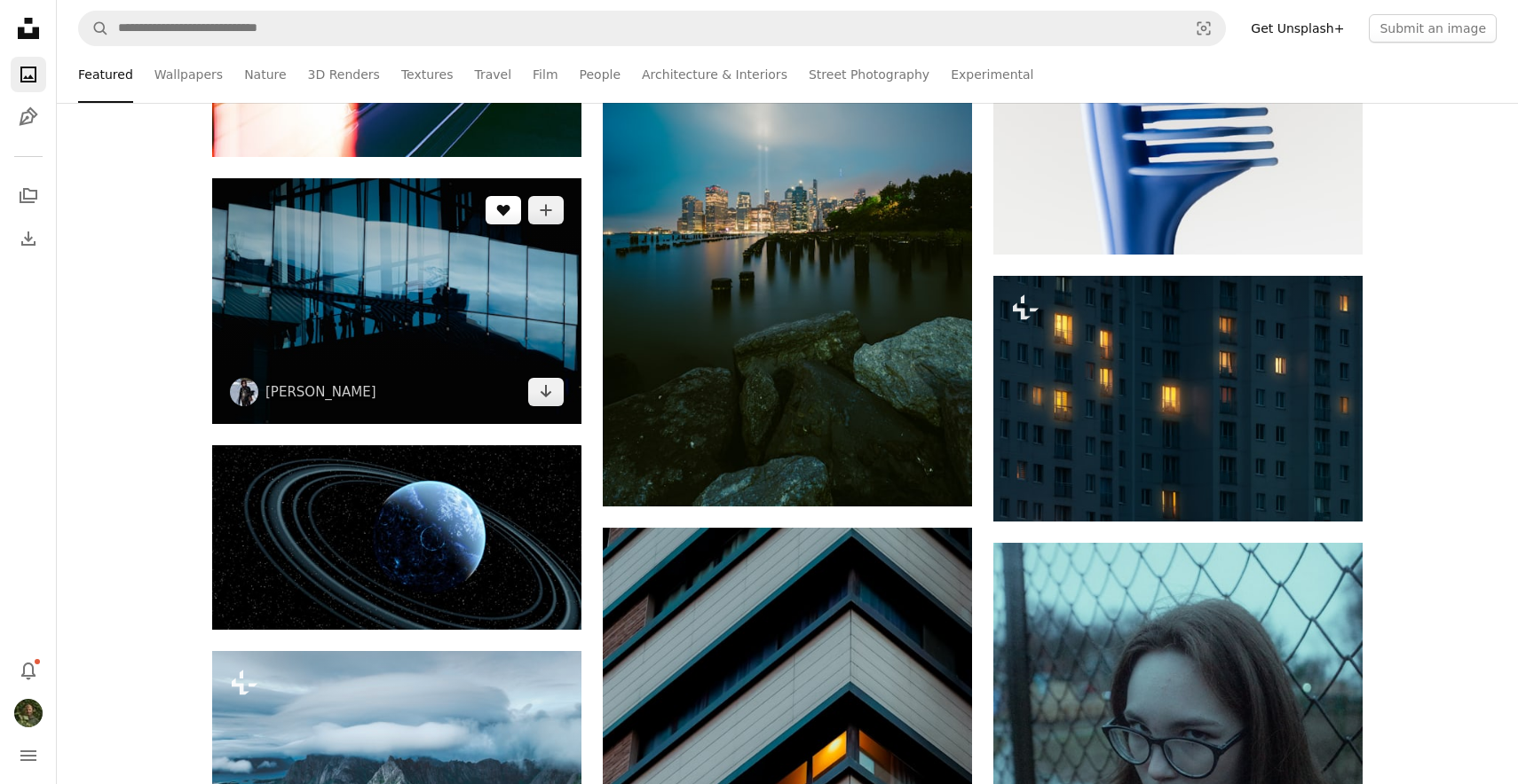
click at [509, 212] on icon "A heart" at bounding box center [503, 210] width 15 height 15
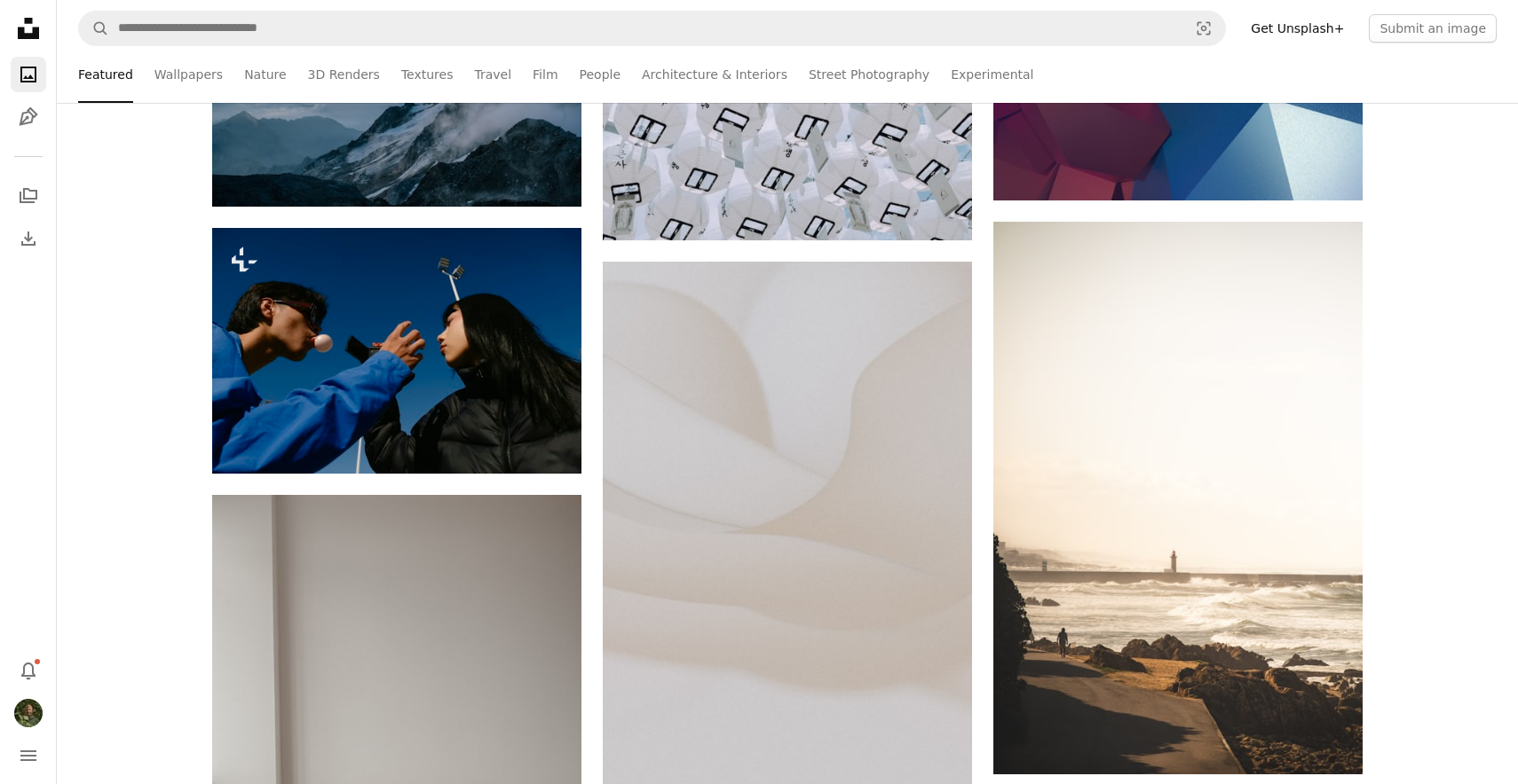
scroll to position [5018, 0]
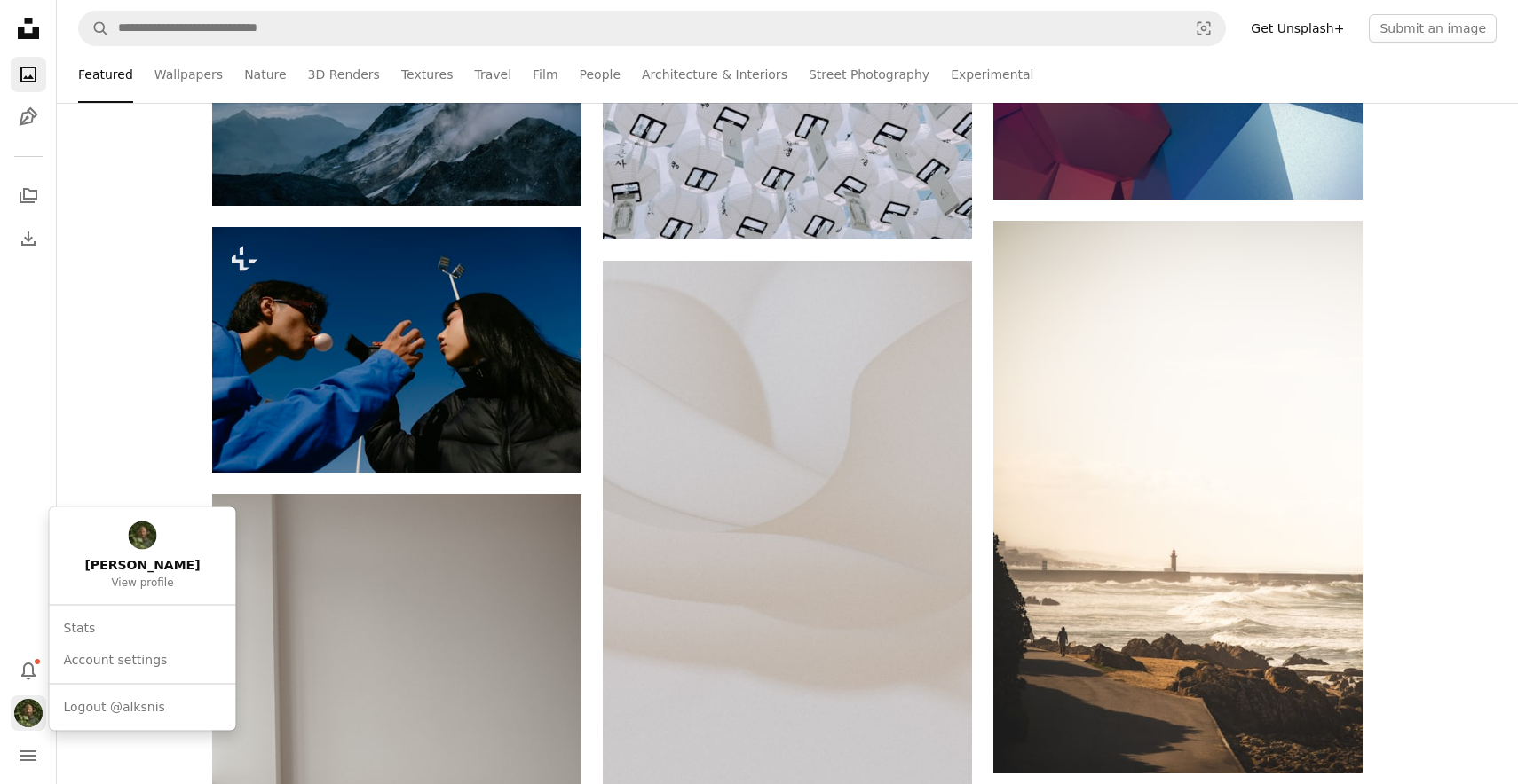
click at [35, 712] on img "Profile" at bounding box center [28, 713] width 28 height 28
click at [106, 618] on link "Stats" at bounding box center [142, 628] width 172 height 32
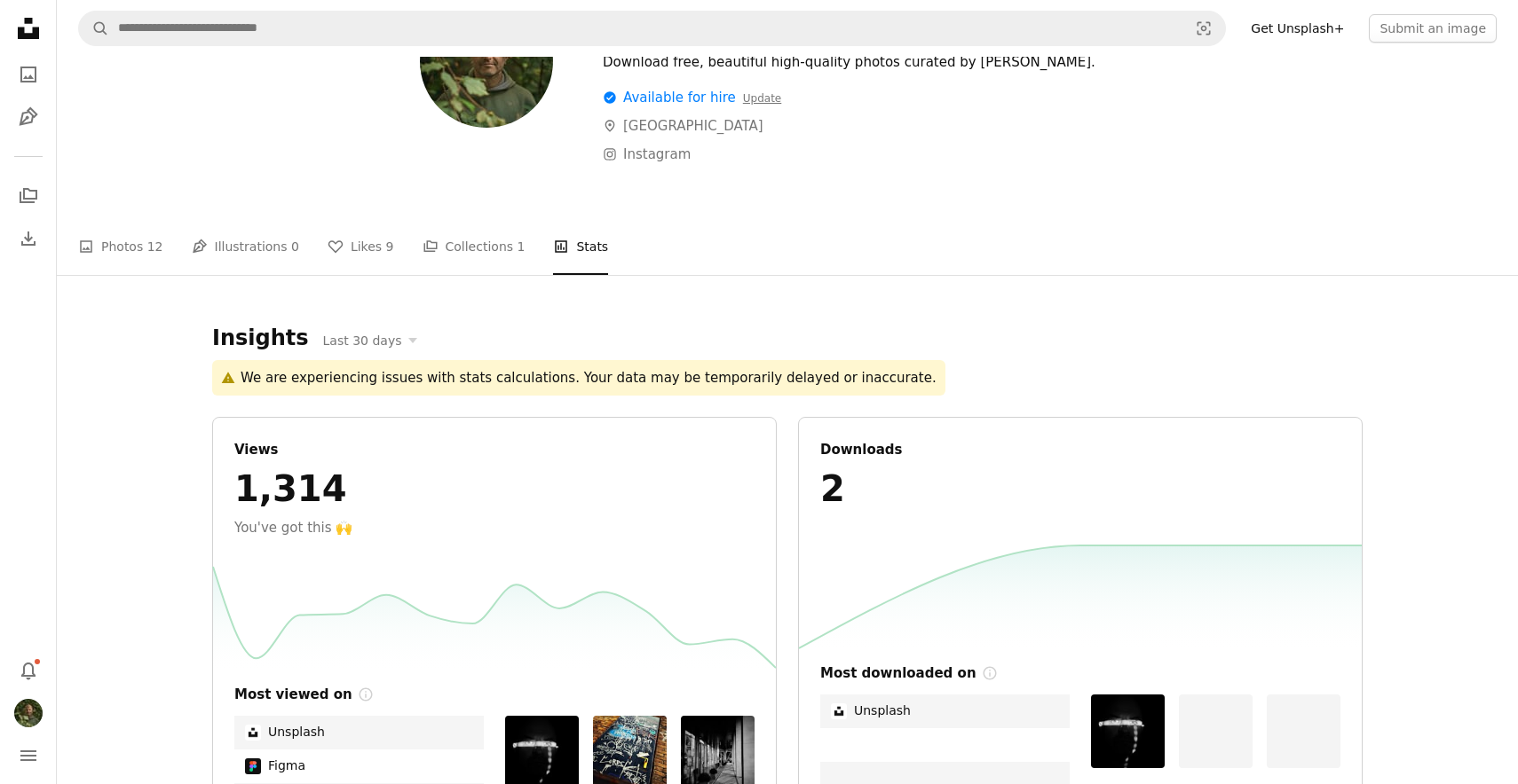
scroll to position [119, 0]
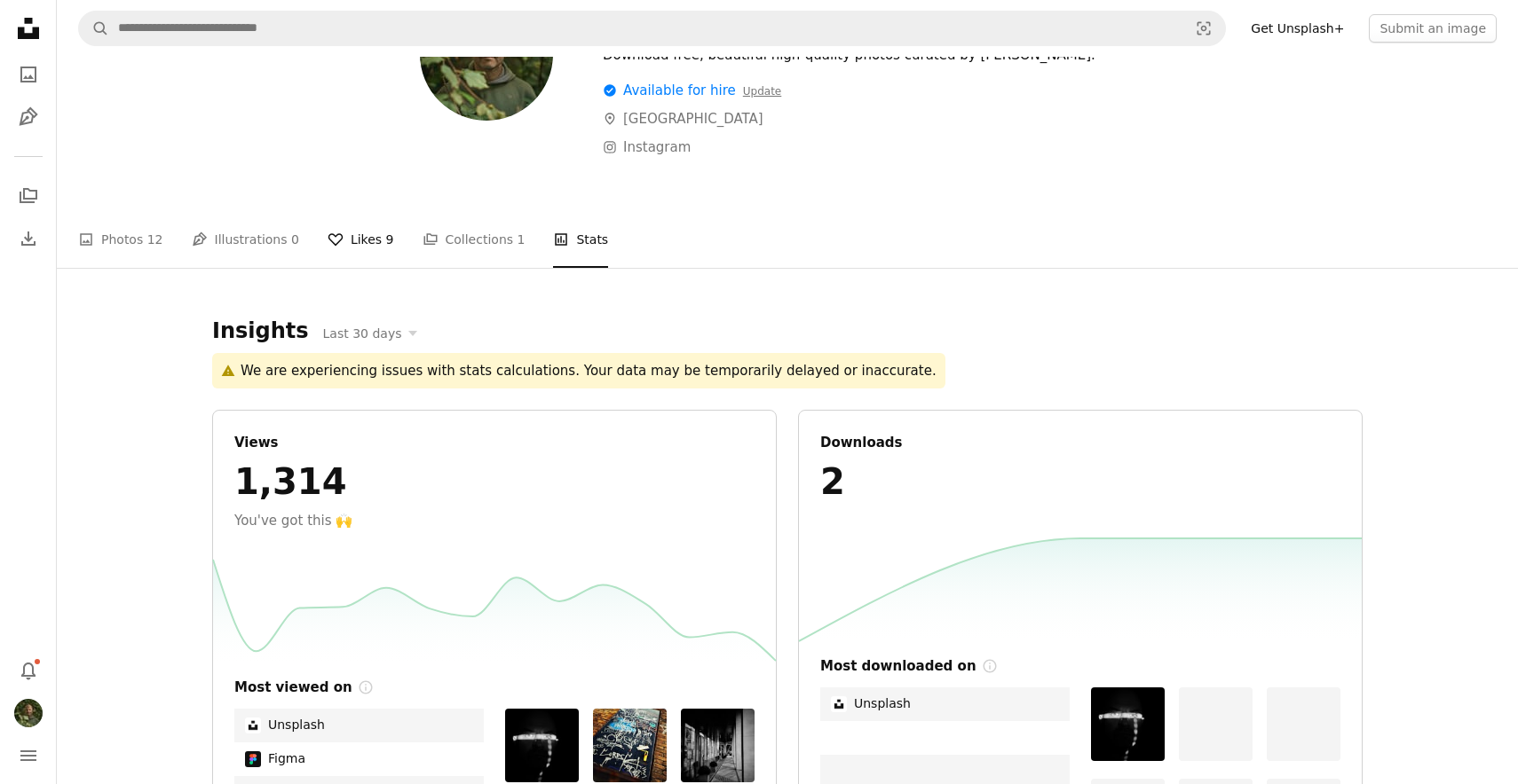
click at [358, 241] on link "A heart Likes 9" at bounding box center [360, 239] width 66 height 56
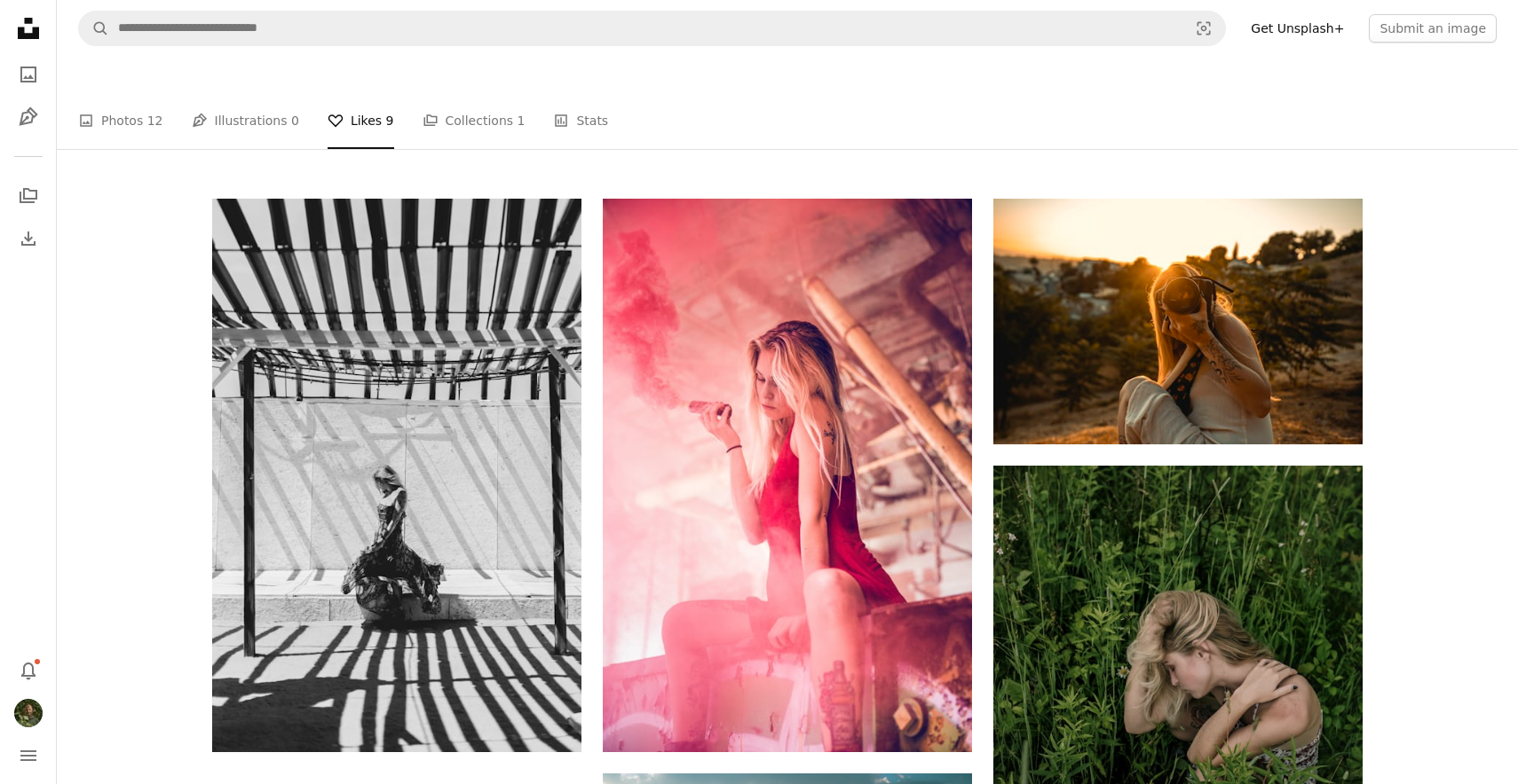
scroll to position [244, 0]
